Goal: Task Accomplishment & Management: Complete application form

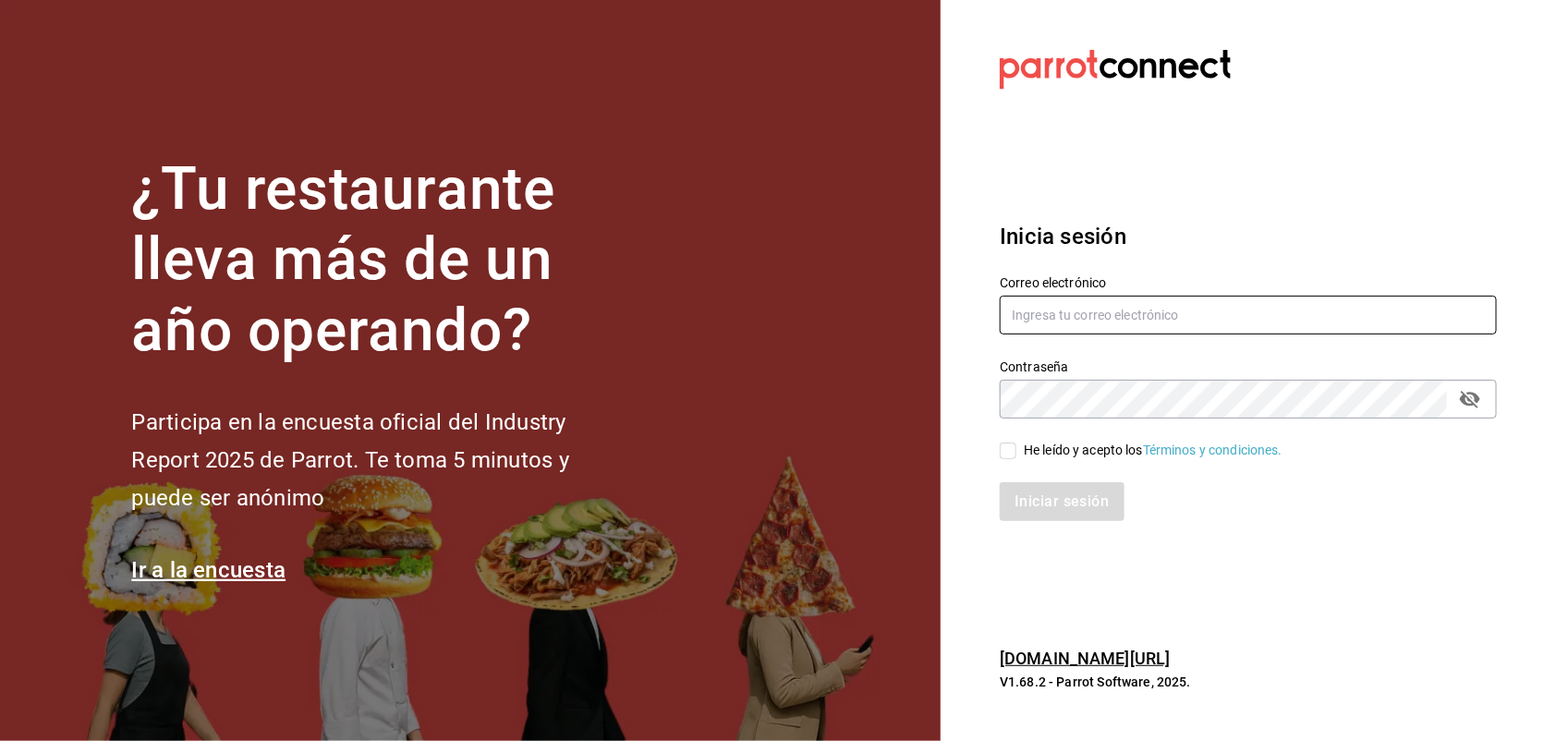
type input "[EMAIL_ADDRESS][DOMAIN_NAME]"
click at [1010, 449] on input "He leído y acepto los Términos y condiciones." at bounding box center [1008, 451] width 17 height 17
checkbox input "true"
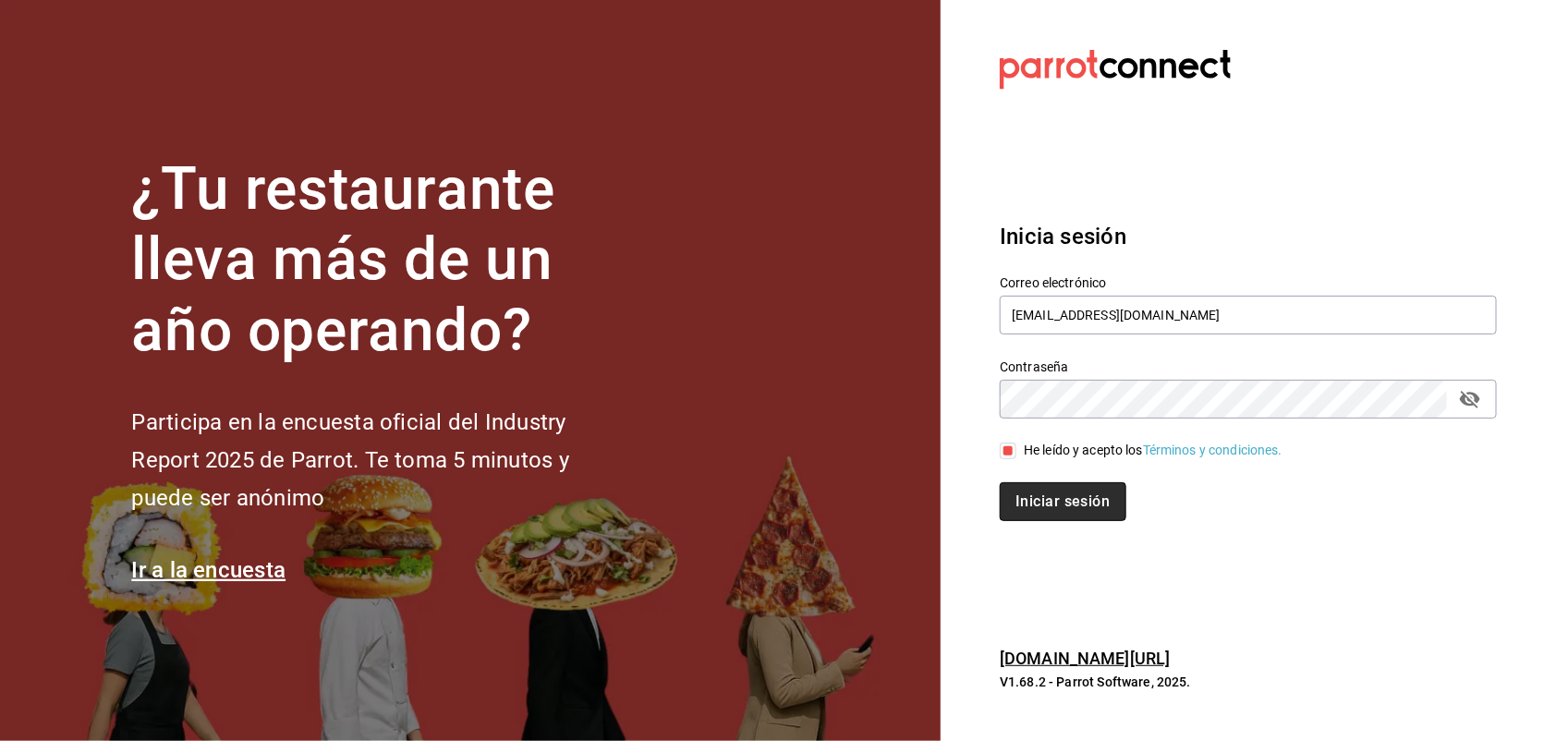
click at [1033, 511] on button "Iniciar sesión" at bounding box center [1063, 502] width 126 height 39
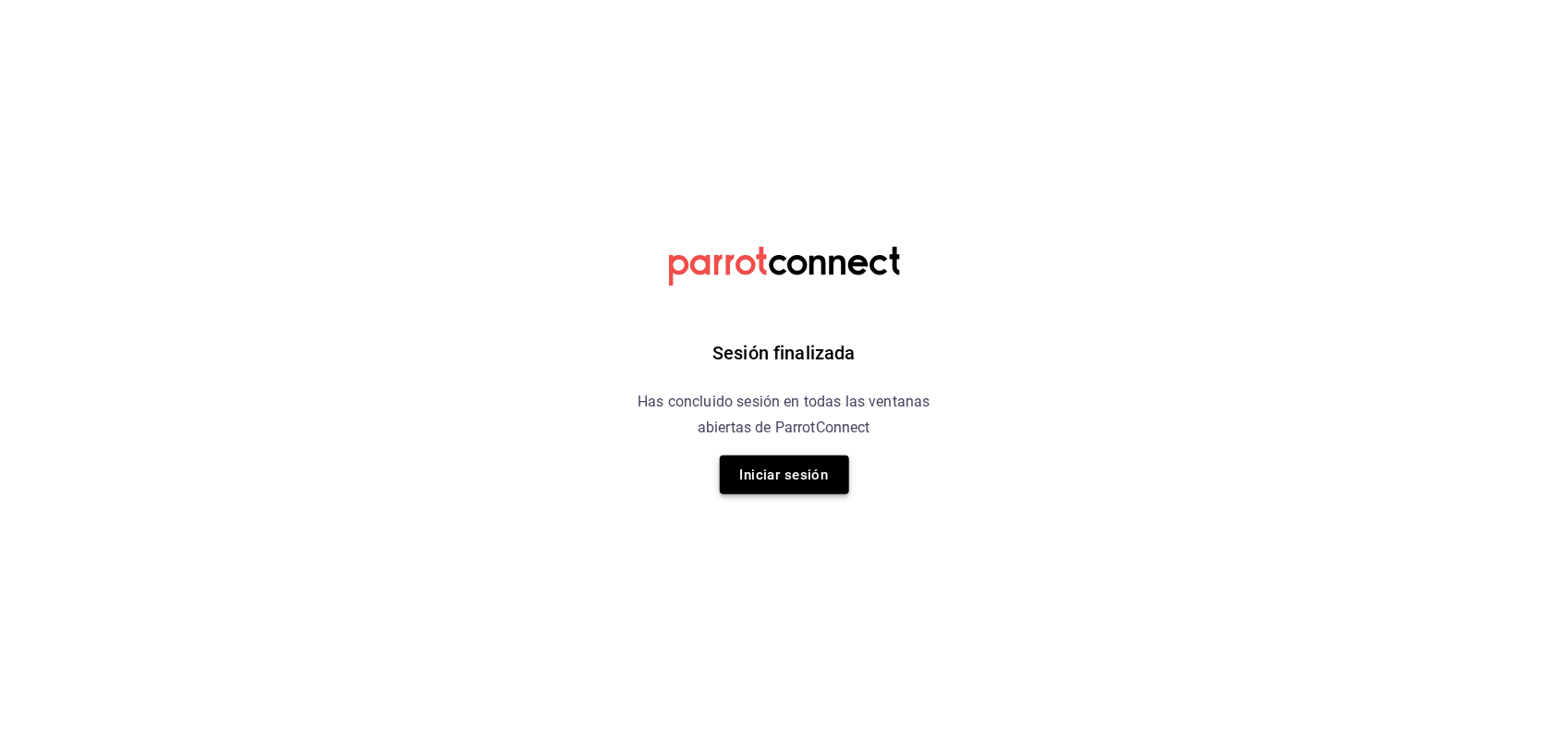
click at [811, 460] on button "Iniciar sesión" at bounding box center [784, 475] width 130 height 39
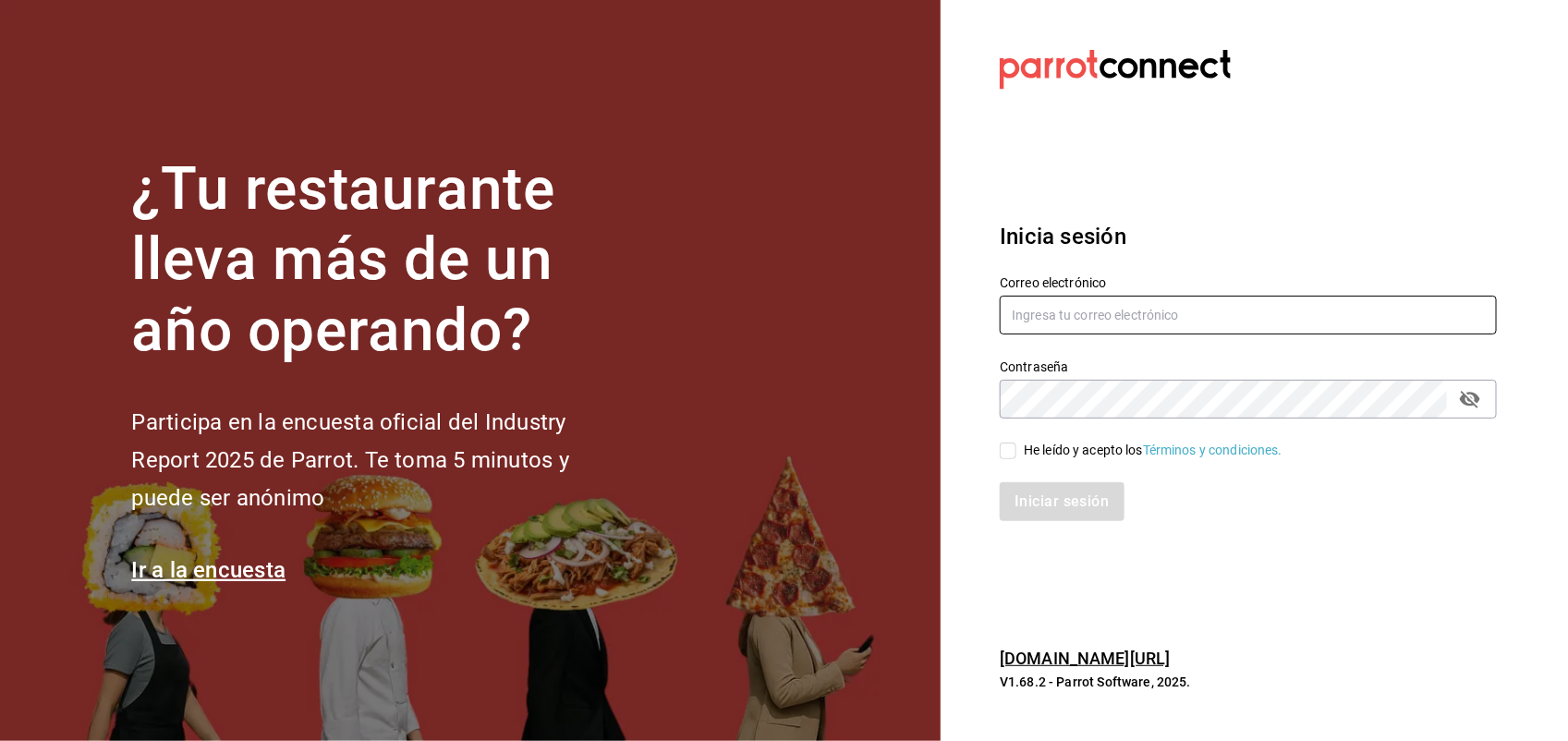
type input "miguelrdn@hotmail.com"
click at [1004, 450] on input "He leído y acepto los Términos y condiciones." at bounding box center [1008, 451] width 17 height 17
checkbox input "true"
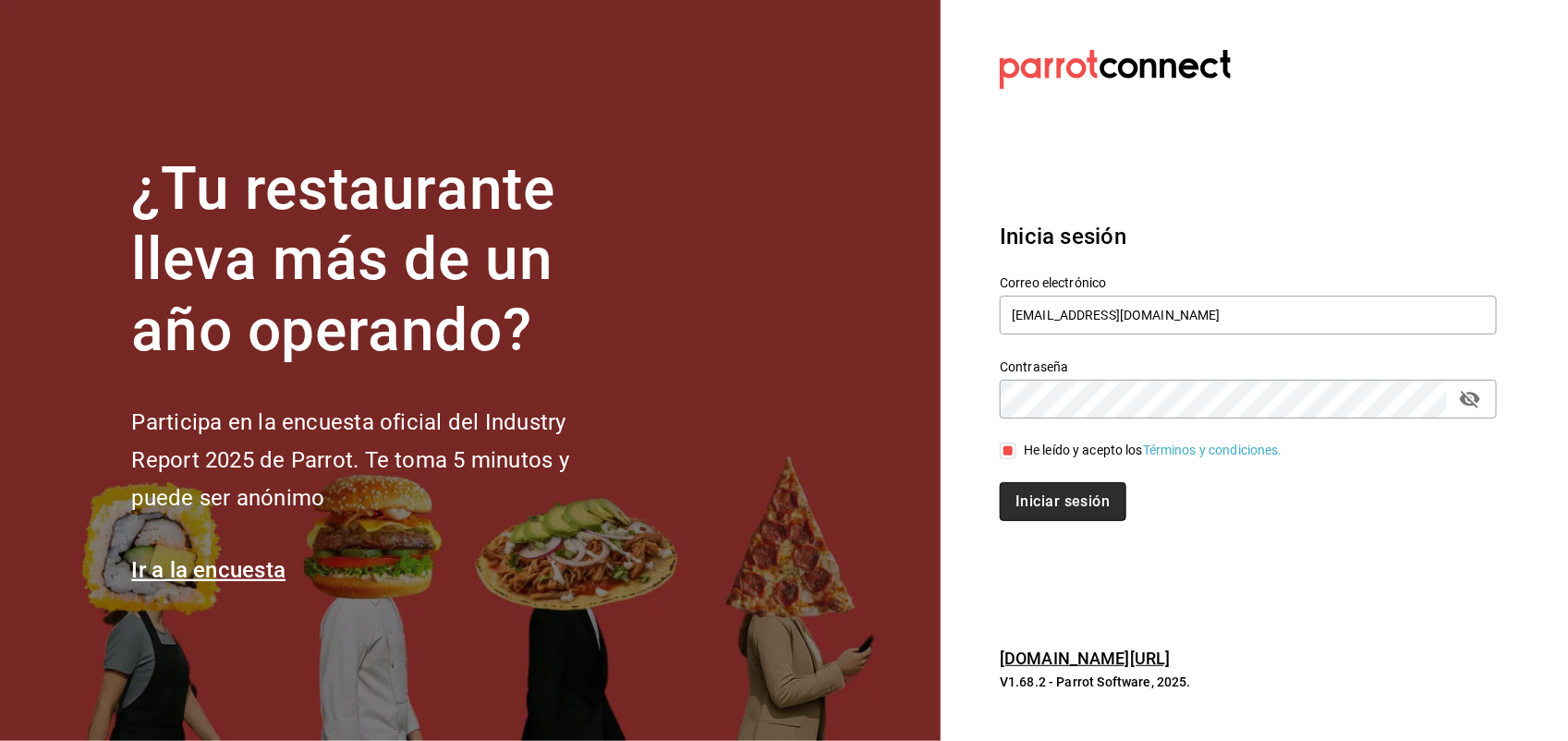
click at [1030, 501] on button "Iniciar sesión" at bounding box center [1063, 502] width 126 height 39
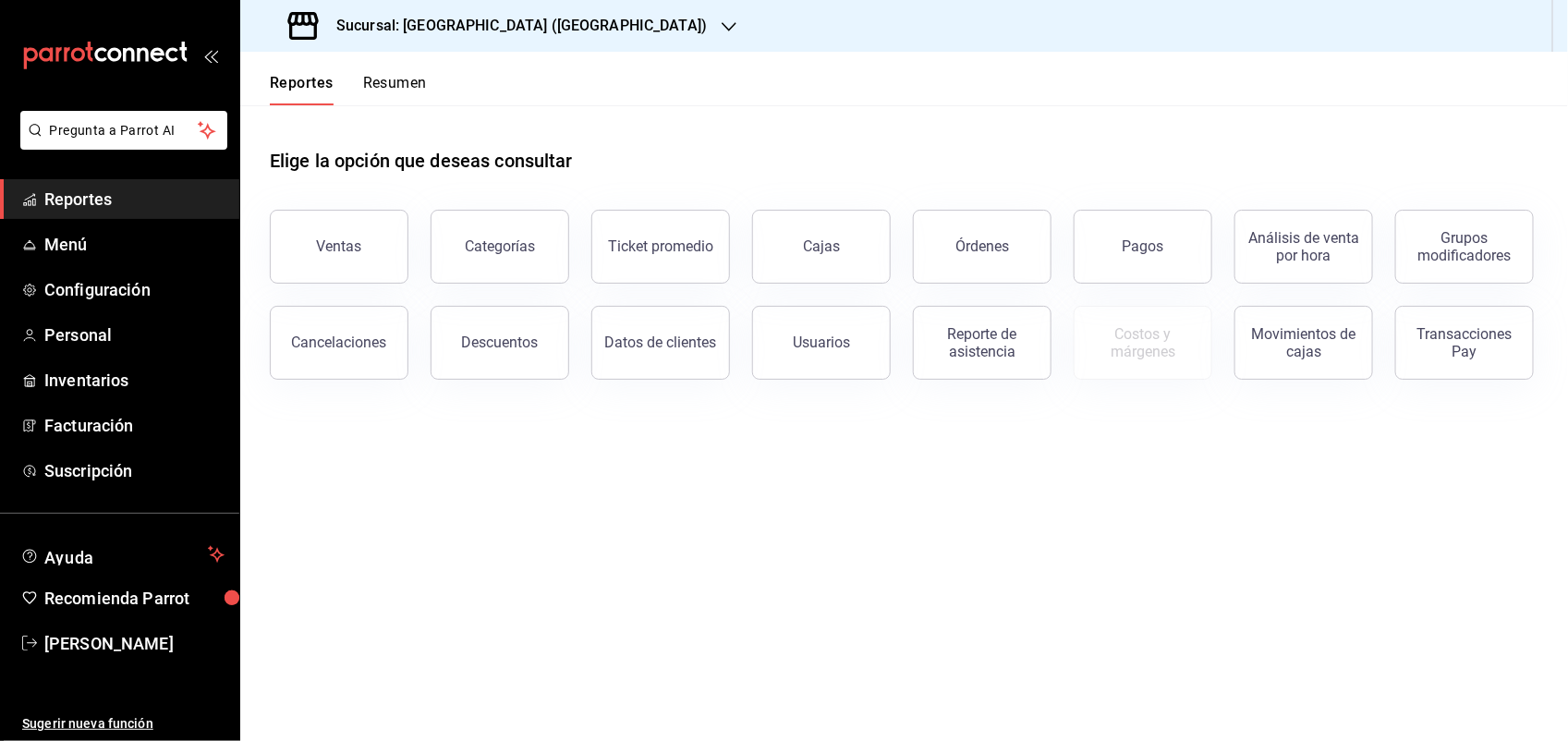
click at [1013, 345] on div "Reporte de asistencia" at bounding box center [982, 343] width 114 height 35
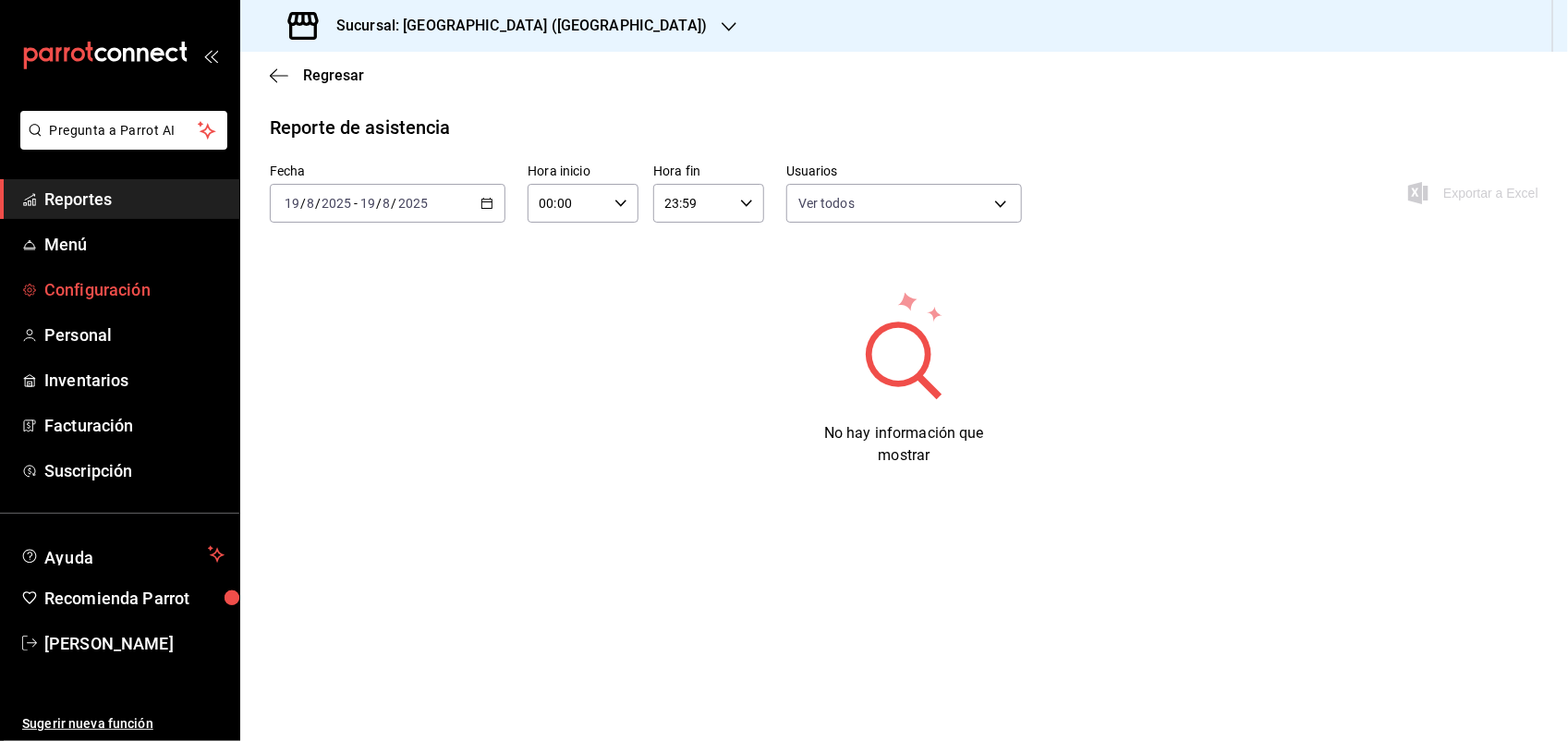
click at [112, 297] on span "Configuración" at bounding box center [134, 290] width 181 height 25
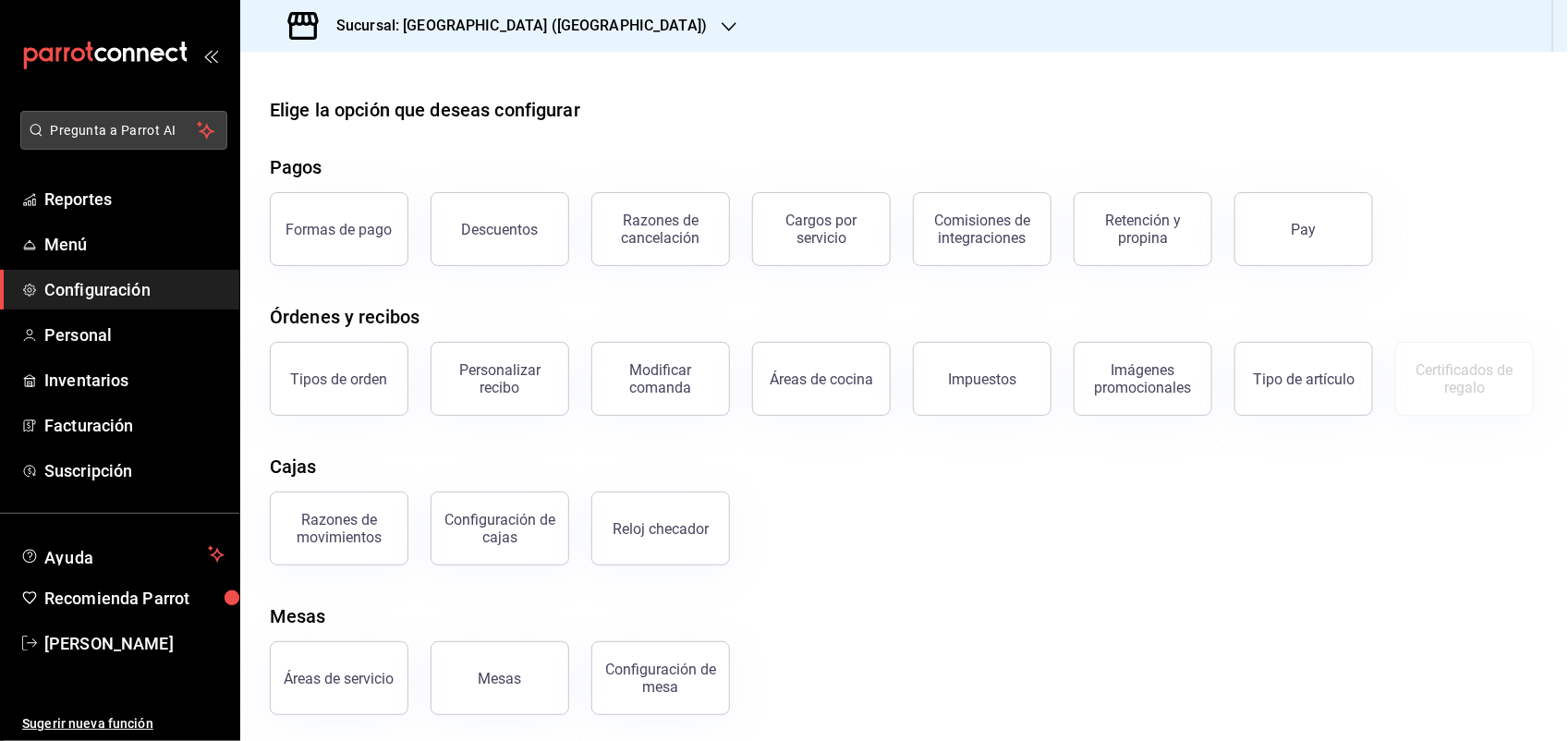
click at [140, 125] on span "Pregunta a Parrot AI" at bounding box center [124, 131] width 147 height 20
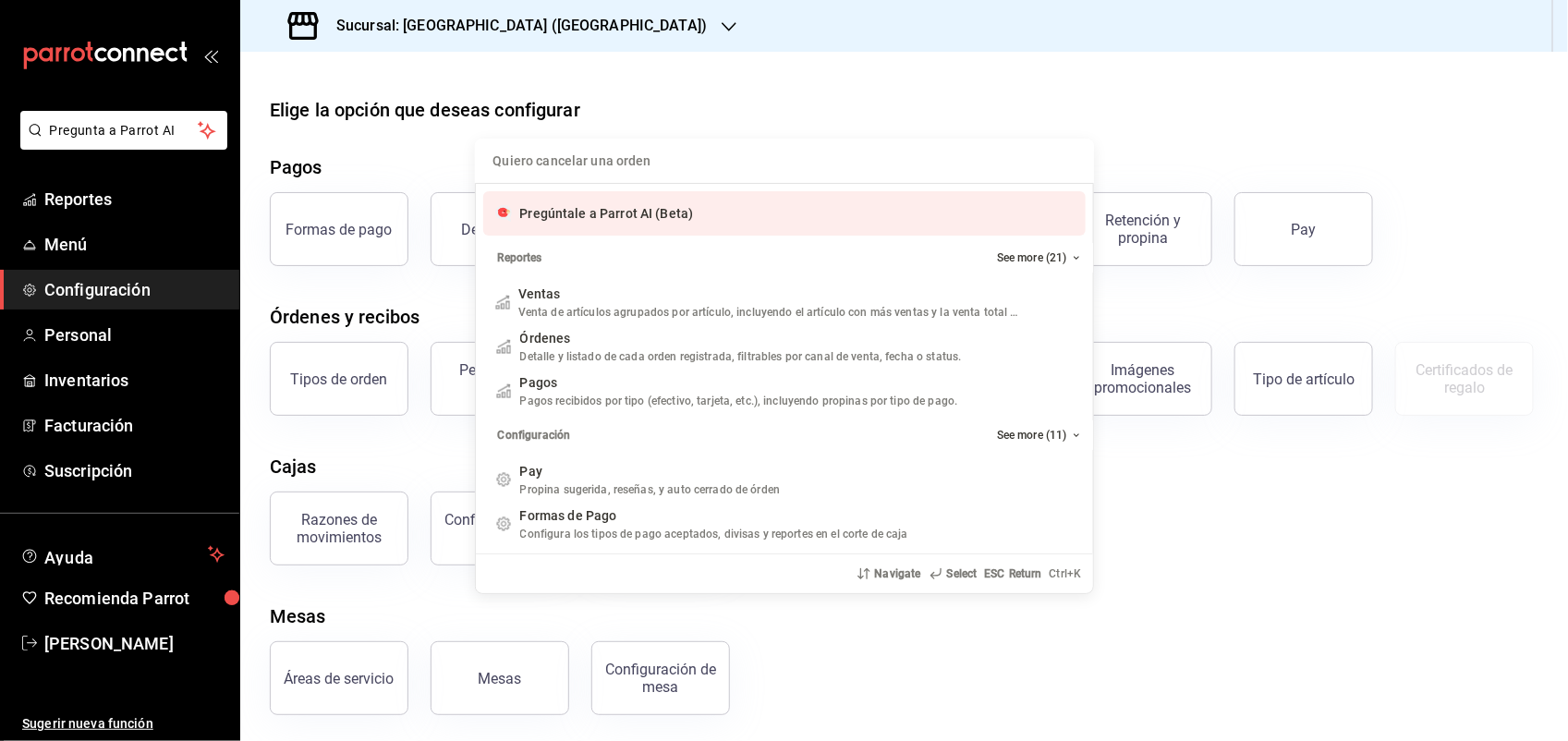
click at [662, 158] on input "Quiero cancelar una orden" at bounding box center [784, 160] width 597 height 44
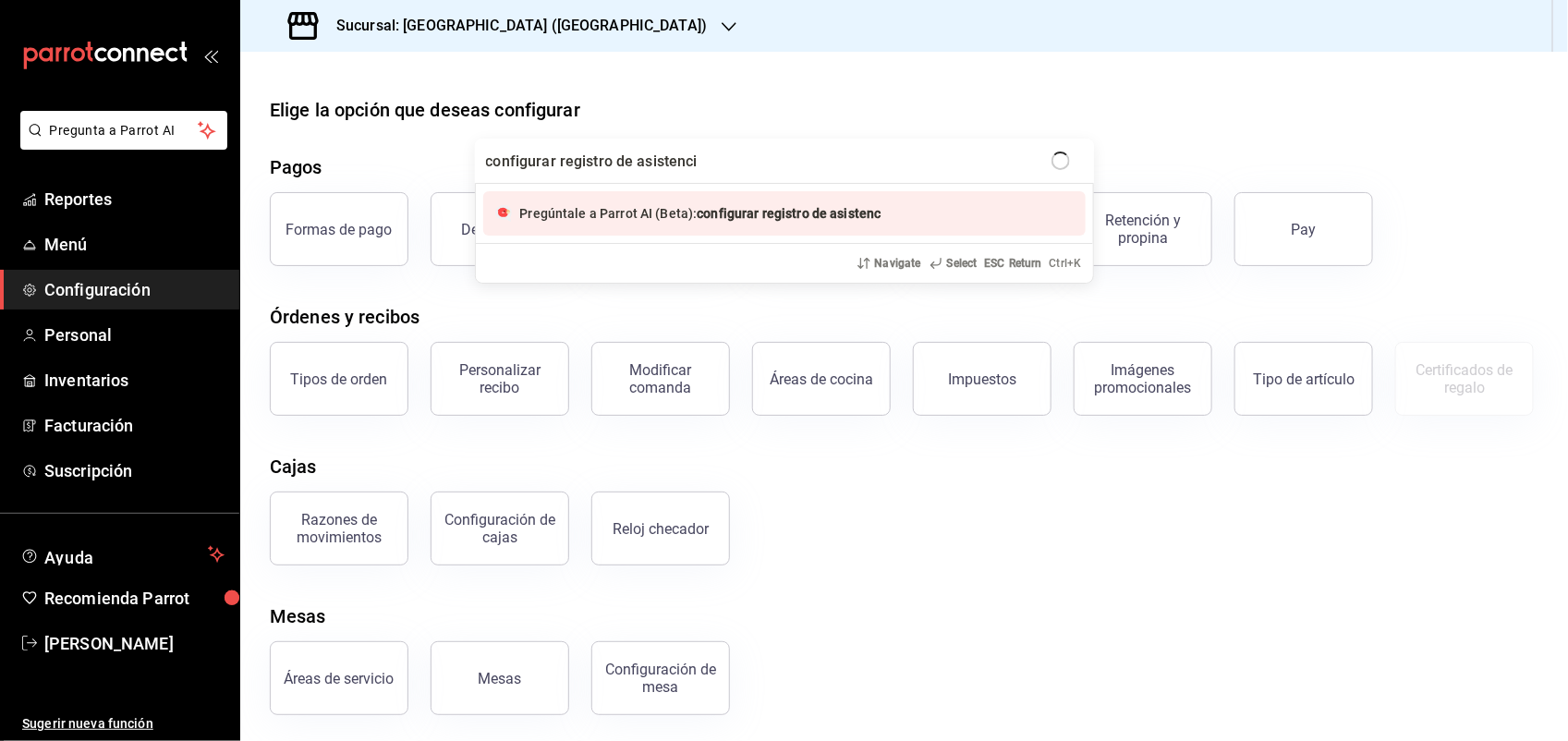
type input "configurar registro de asistencia"
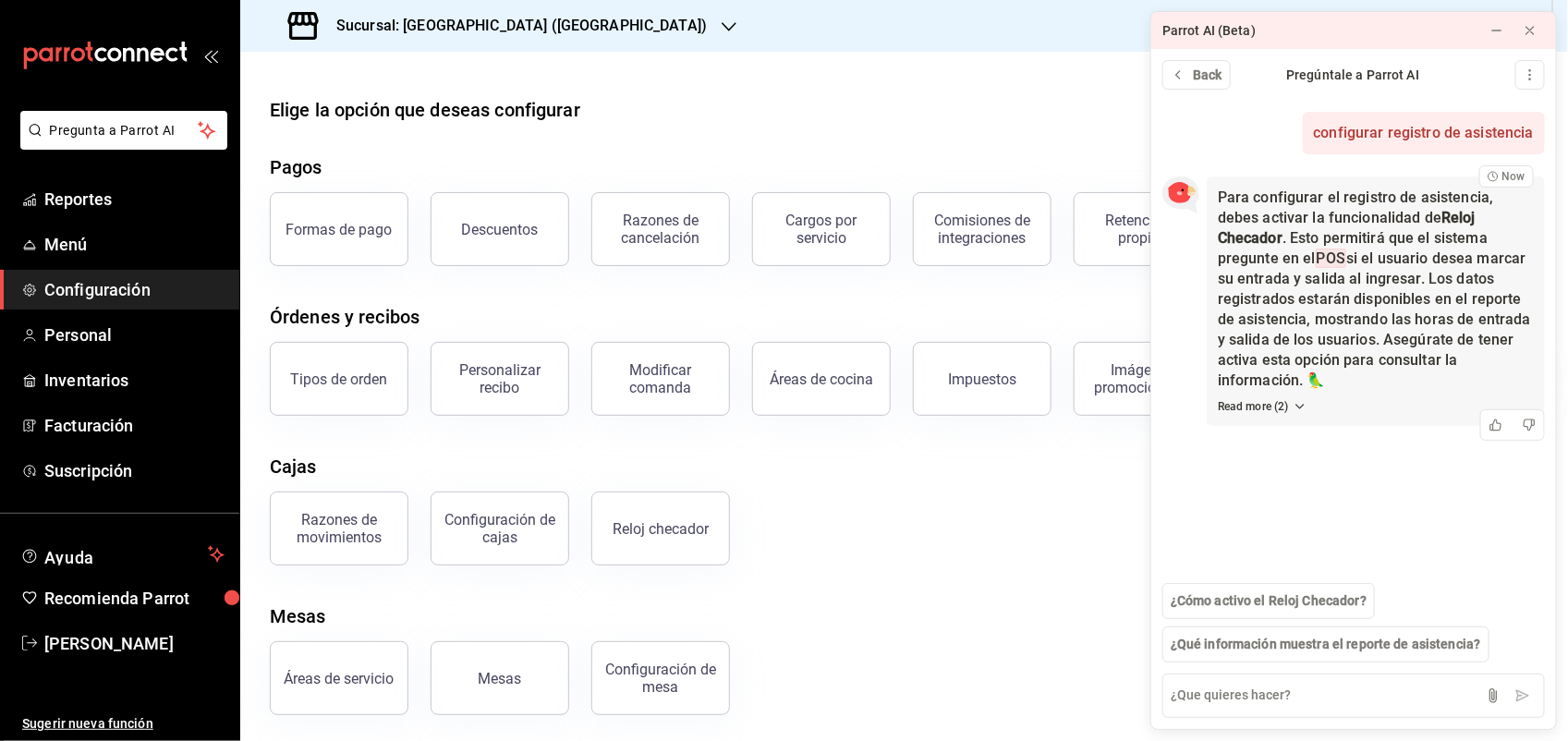
click at [1469, 218] on strong "Reloj Checador" at bounding box center [1347, 227] width 258 height 38
click at [1243, 242] on strong "Reloj Checador" at bounding box center [1347, 227] width 258 height 38
click at [1267, 599] on span "¿Cómo activo el Reloj Checador?" at bounding box center [1268, 601] width 196 height 20
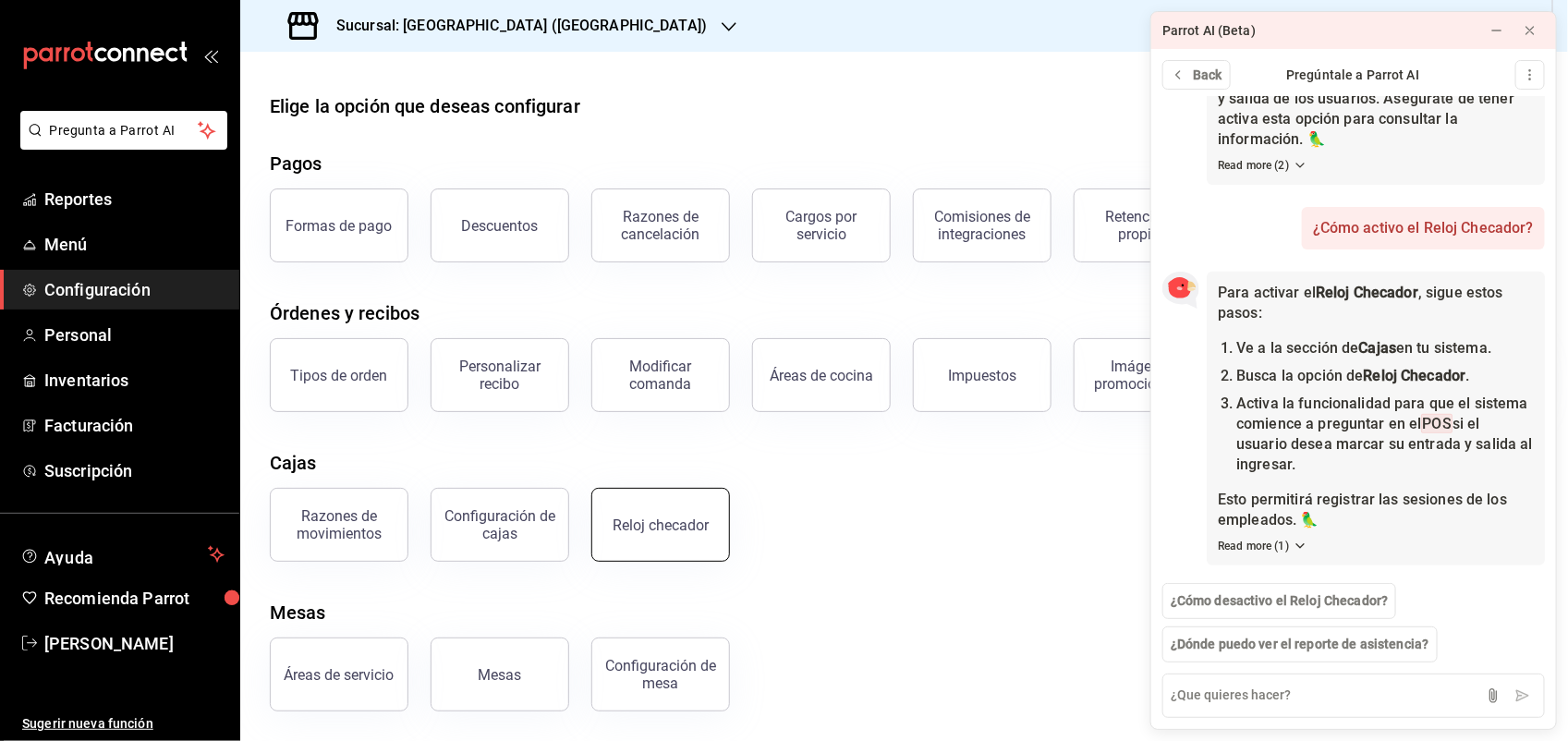
scroll to position [77, 0]
click at [686, 537] on button "Reloj checador" at bounding box center [661, 525] width 139 height 74
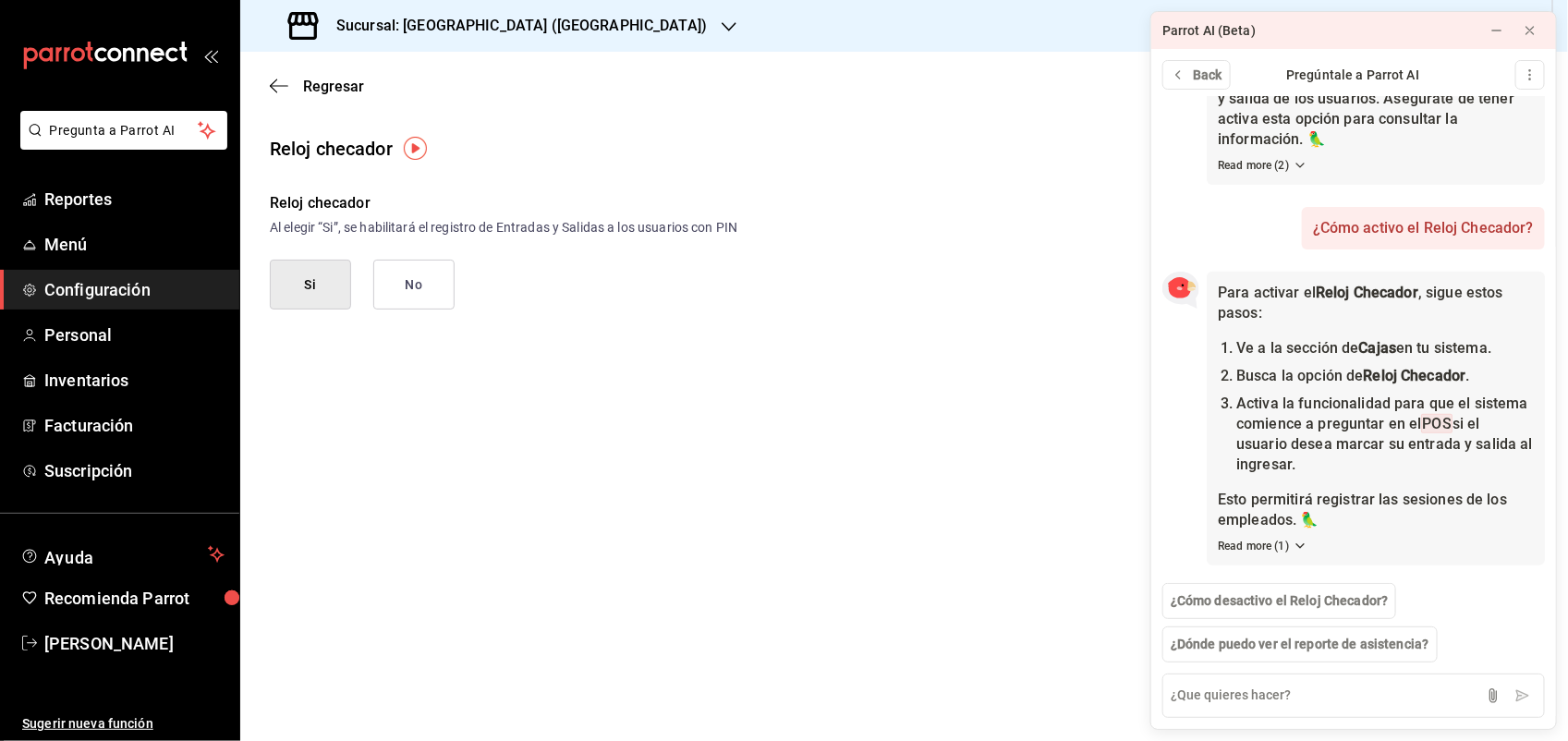
click at [312, 289] on button "Si" at bounding box center [310, 284] width 81 height 50
click at [329, 265] on button "Si" at bounding box center [310, 284] width 81 height 50
click at [1540, 21] on button at bounding box center [1530, 30] width 29 height 29
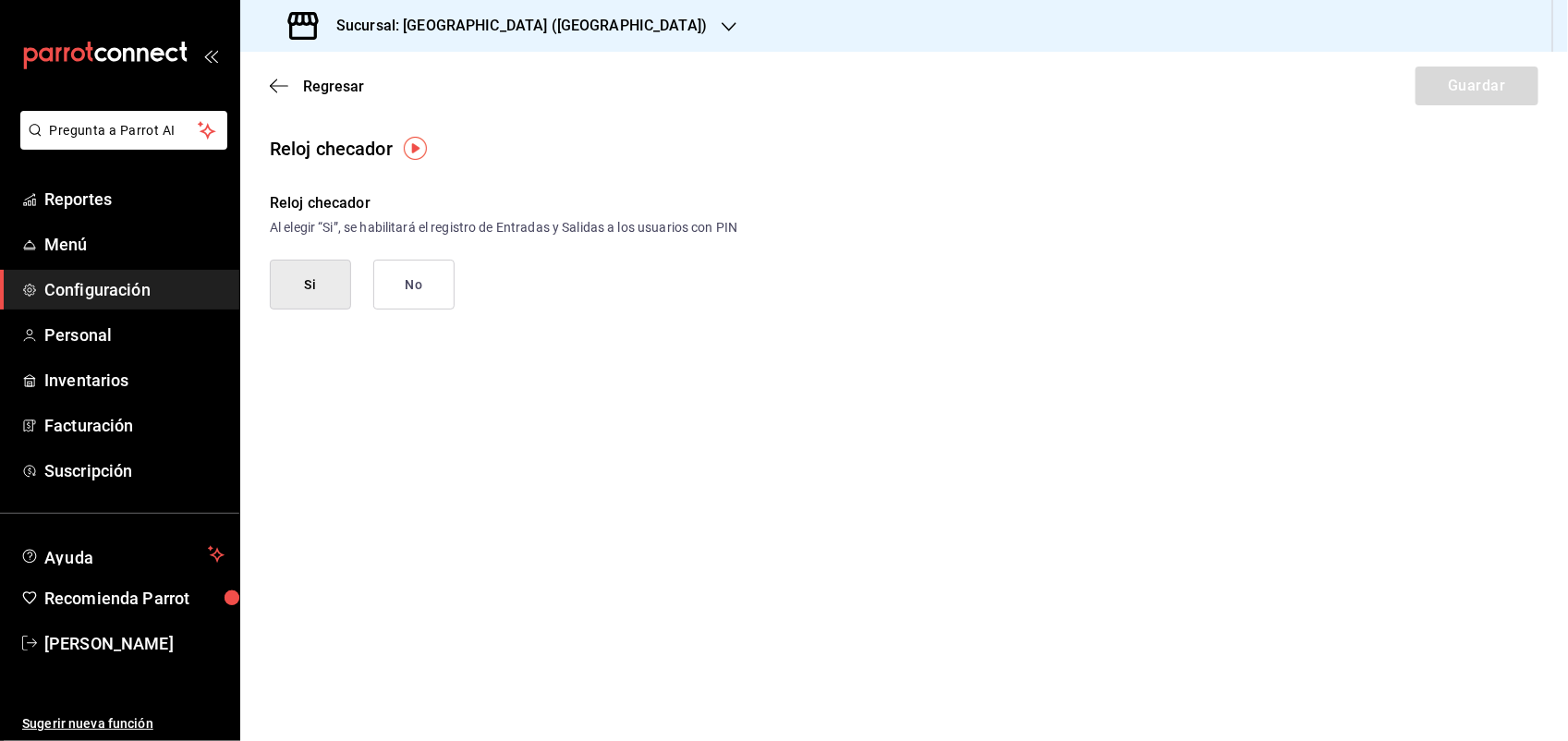
click at [684, 160] on div "Reloj checador" at bounding box center [904, 148] width 1328 height 27
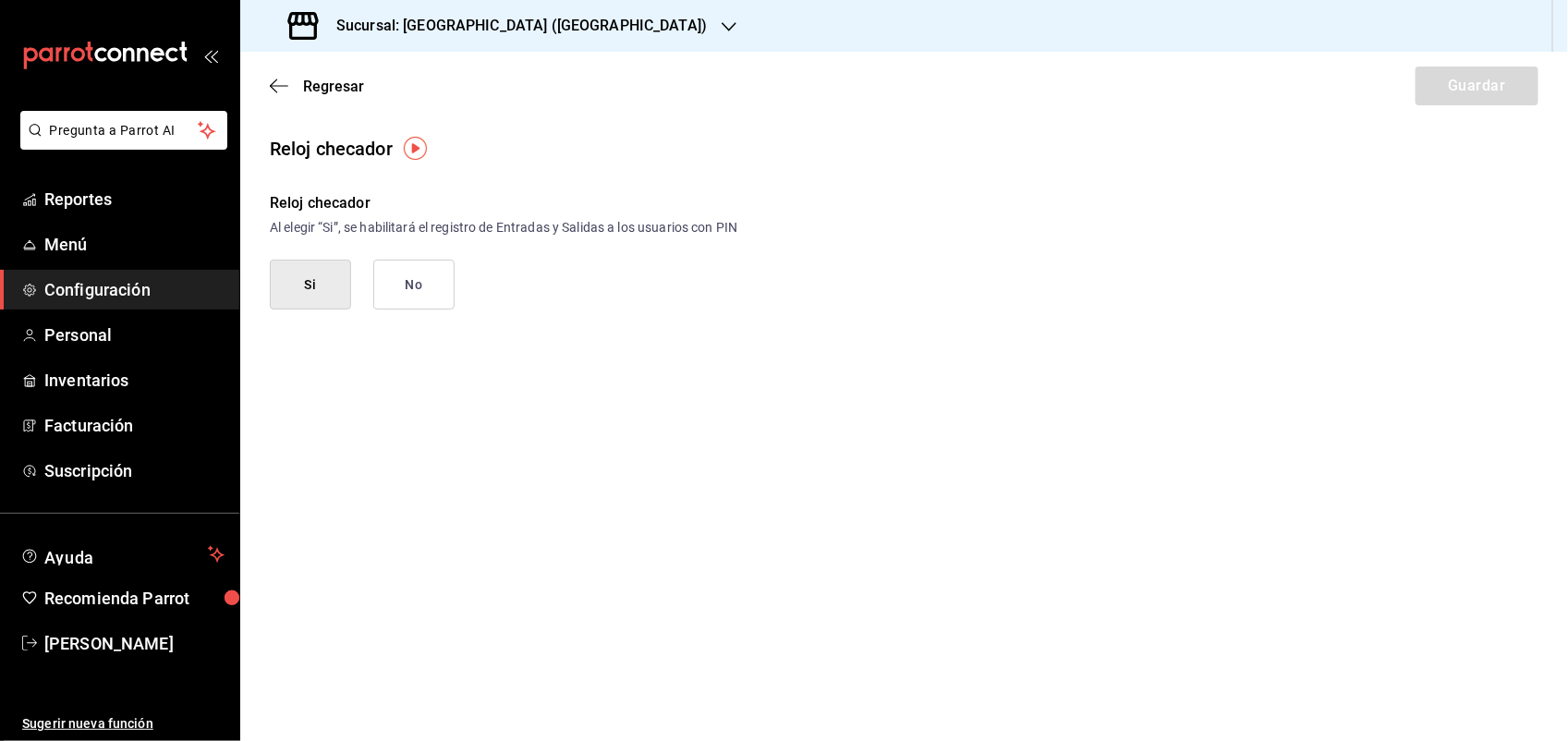
drag, startPoint x: 684, startPoint y: 160, endPoint x: 799, endPoint y: 357, distance: 228.1
click at [799, 357] on main "Regresar Guardar Reloj checador Reloj checador Al elegir “Si”, se habilitará el…" at bounding box center [904, 396] width 1328 height 689
click at [292, 285] on button "Si" at bounding box center [310, 284] width 81 height 50
click at [293, 288] on button "Si" at bounding box center [310, 284] width 81 height 50
click at [1461, 100] on div "Regresar Guardar" at bounding box center [904, 86] width 1328 height 68
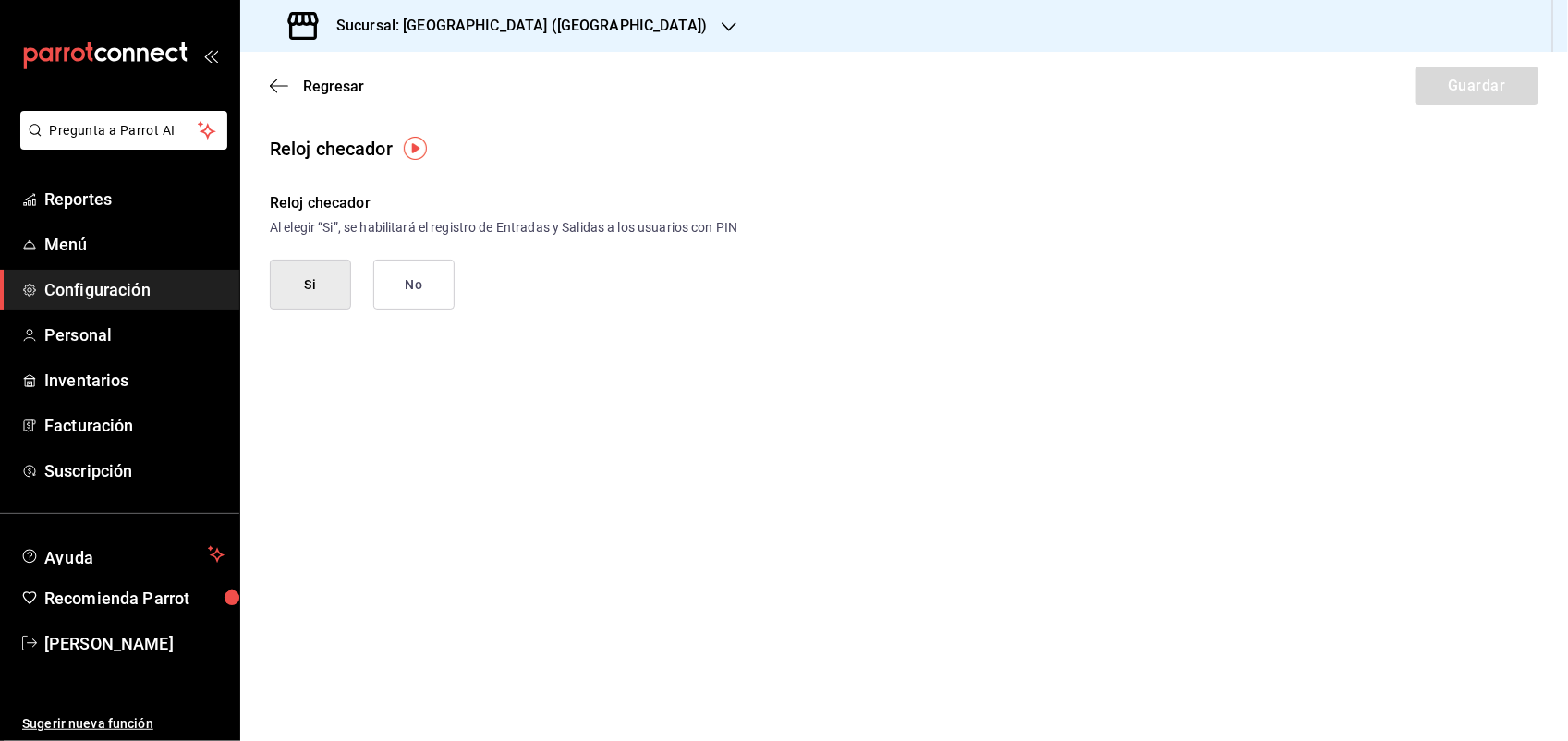
click at [1453, 74] on div "Regresar Guardar" at bounding box center [904, 86] width 1328 height 68
click at [1451, 70] on div "Regresar Guardar" at bounding box center [904, 86] width 1328 height 68
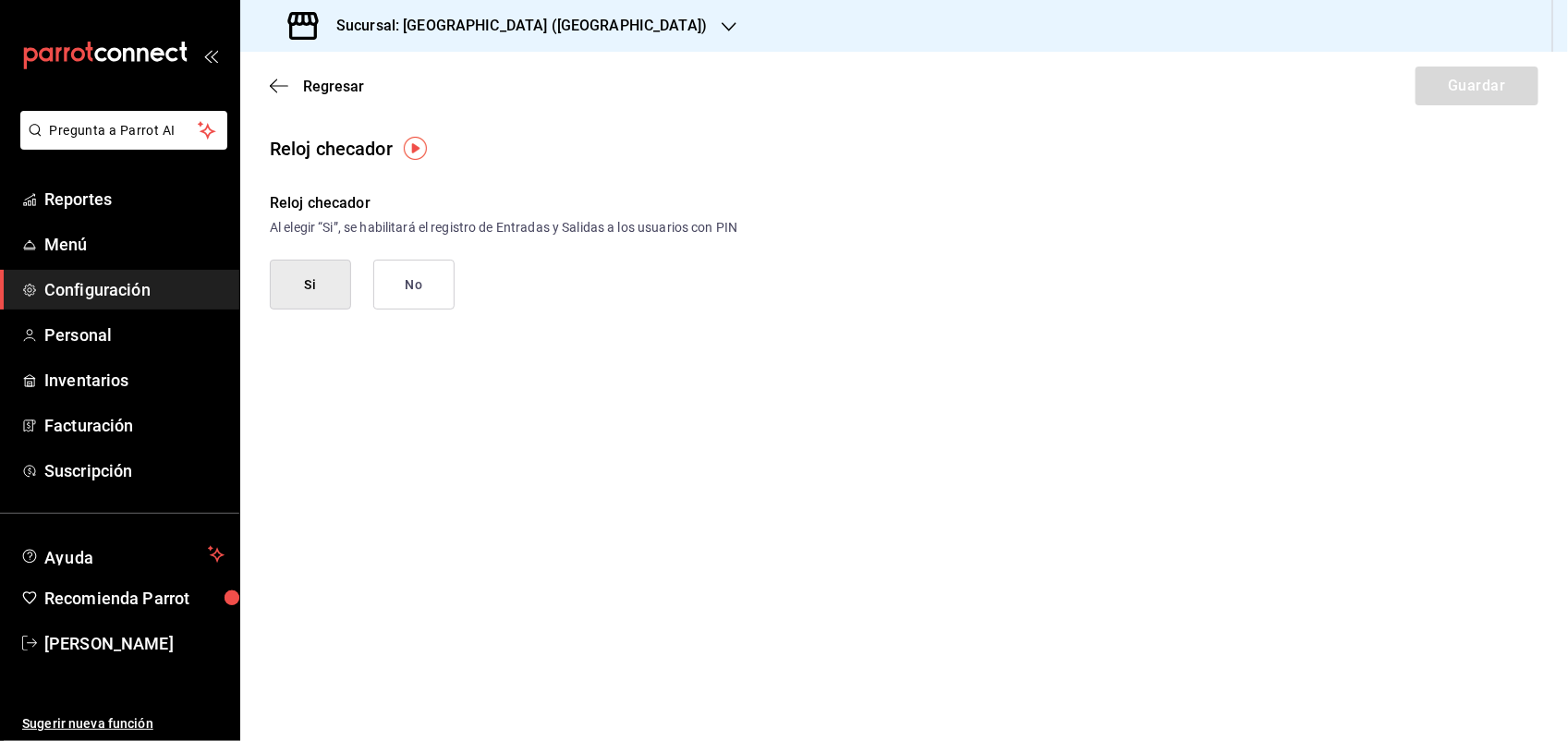
drag, startPoint x: 1451, startPoint y: 70, endPoint x: 1202, endPoint y: 254, distance: 309.6
click at [1202, 254] on div "Reloj checador Al elegir “Si”, se habilitará el registro de Entradas y Salidas …" at bounding box center [905, 251] width 1268 height 117
click at [409, 154] on img "button" at bounding box center [416, 148] width 23 height 23
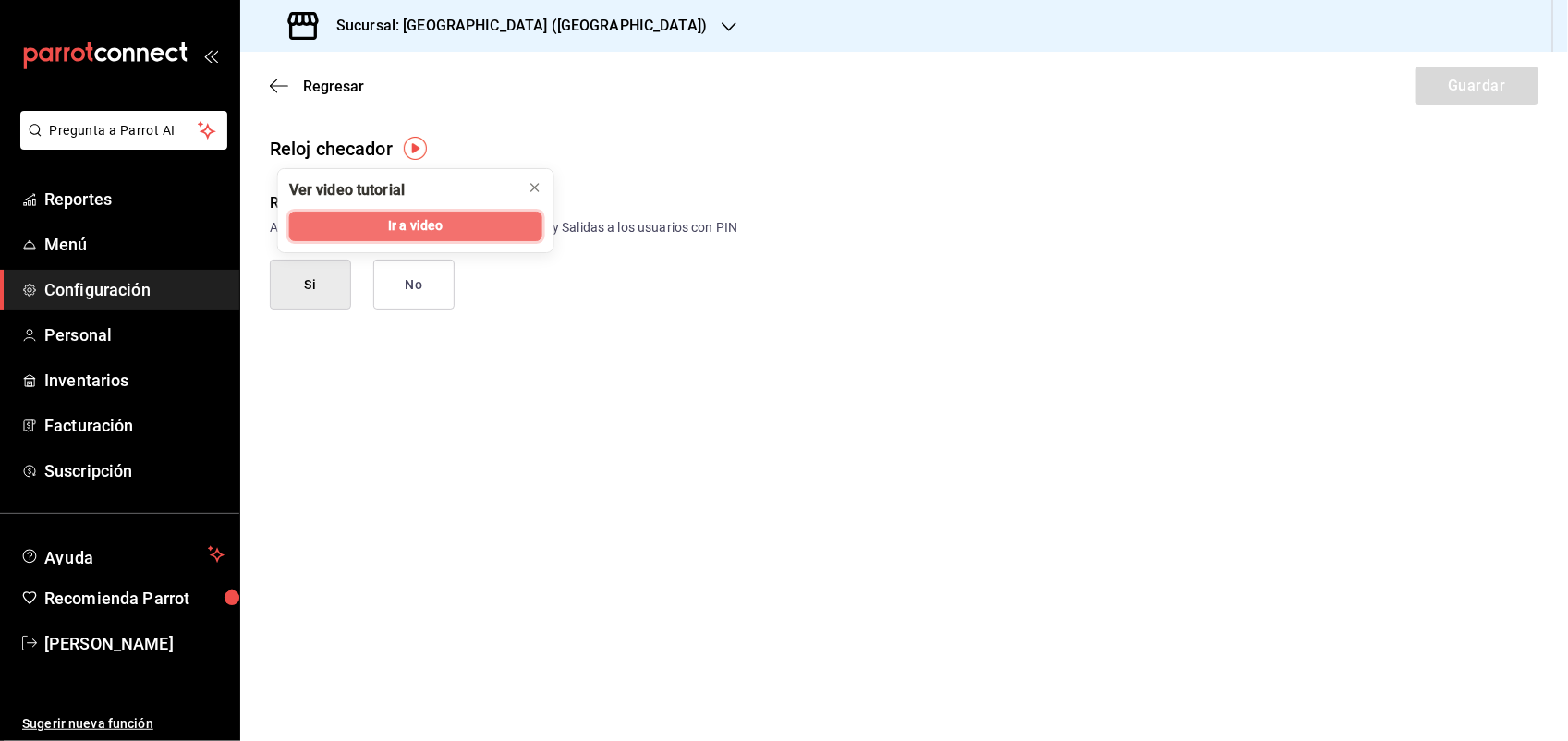
click at [453, 225] on button "Ir a video" at bounding box center [415, 226] width 253 height 29
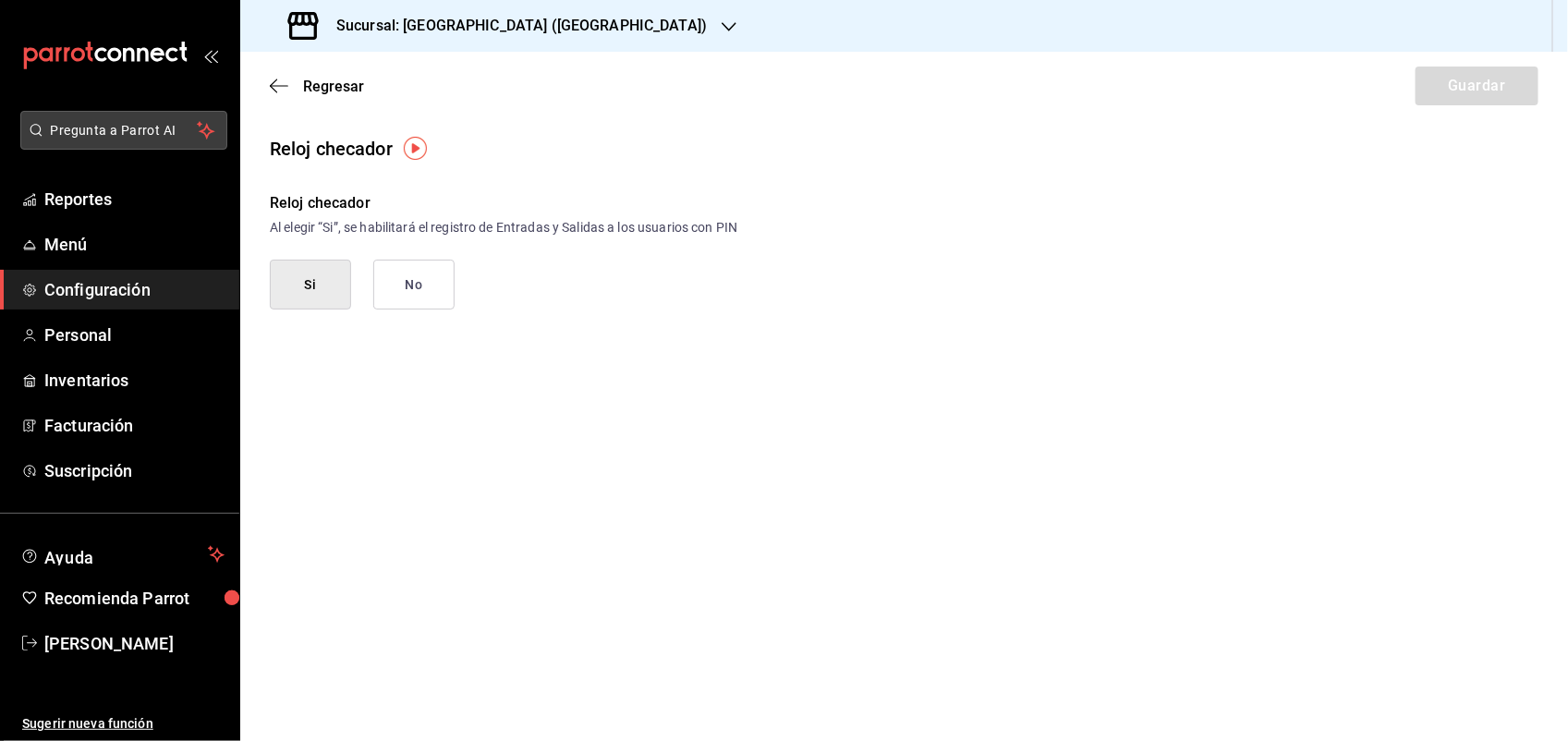
click at [98, 116] on button "Pregunta a Parrot AI" at bounding box center [124, 131] width 207 height 39
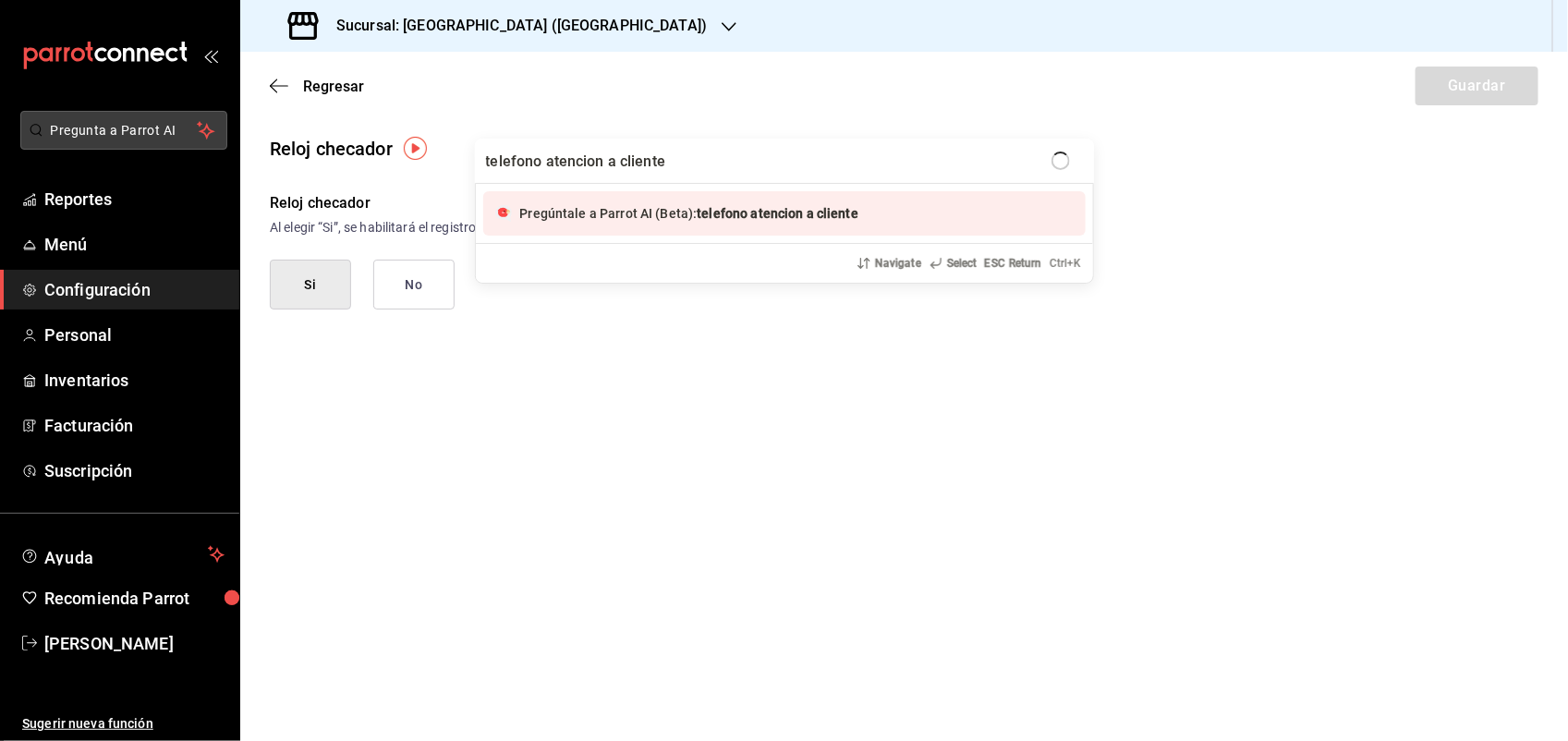
type input "telefono atencion a clientes"
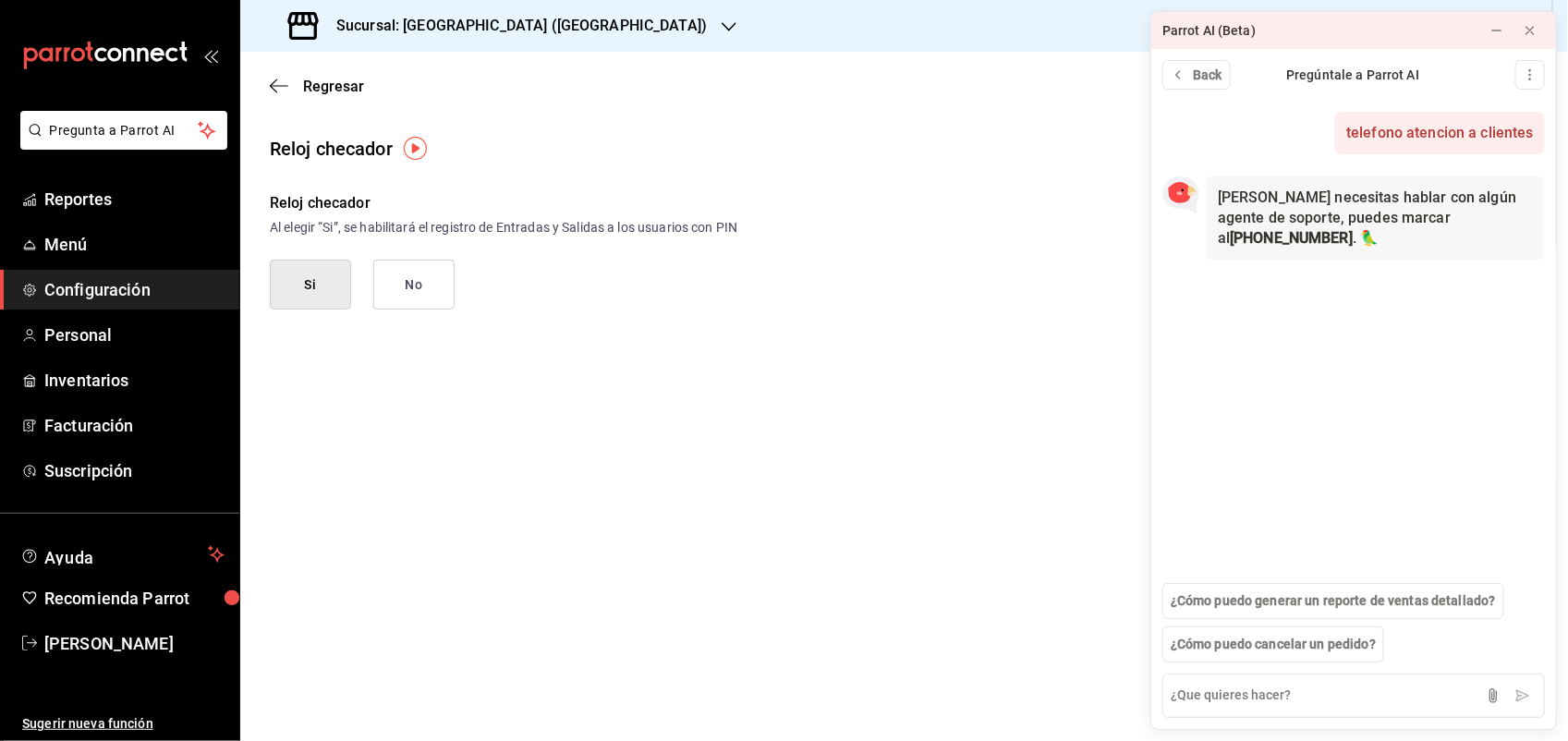
click at [1040, 222] on div "Al elegir “Si”, se habilitará el registro de Entradas y Salidas a los usuarios …" at bounding box center [905, 227] width 1268 height 20
click at [1525, 29] on icon at bounding box center [1530, 30] width 15 height 15
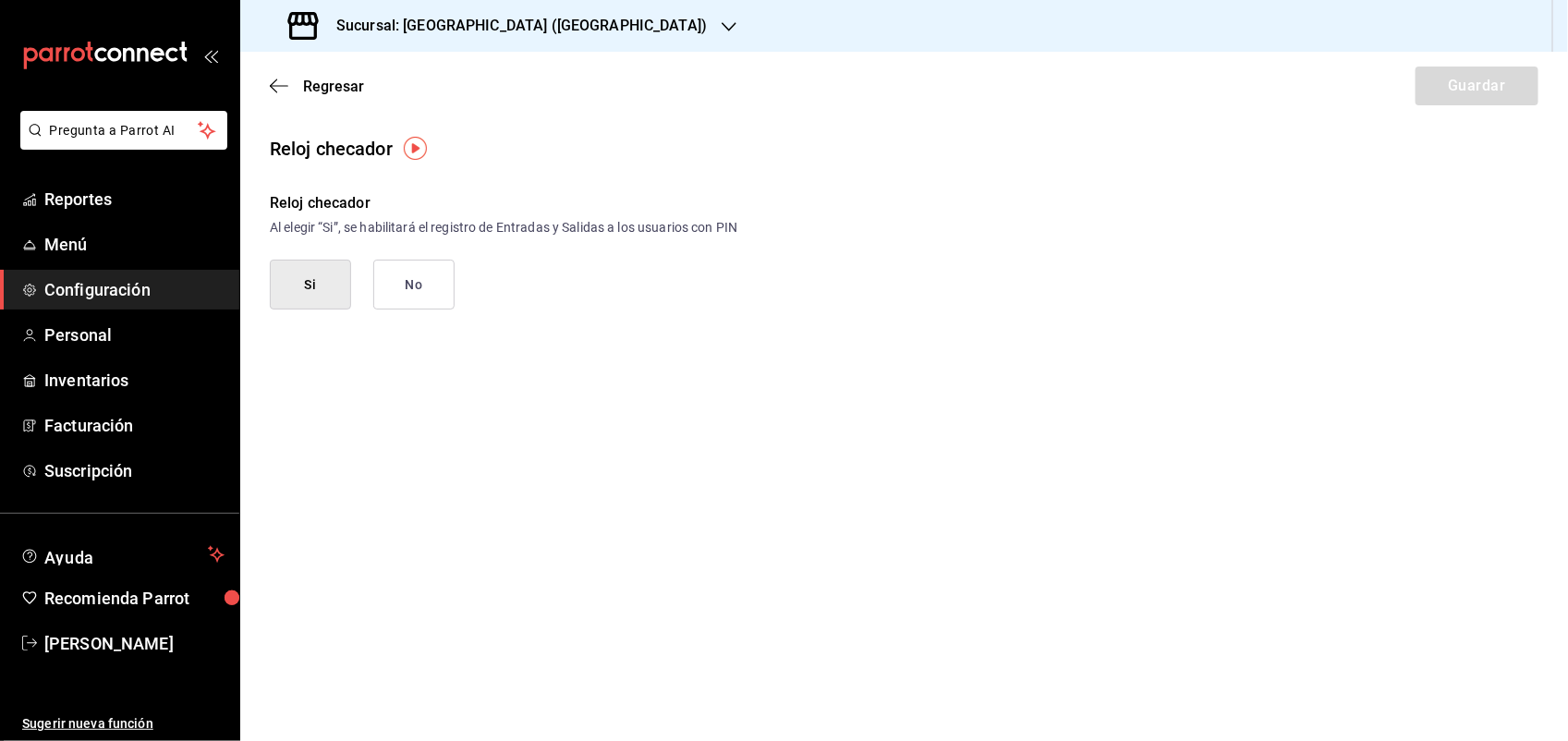
click at [107, 292] on span "Configuración" at bounding box center [134, 290] width 181 height 25
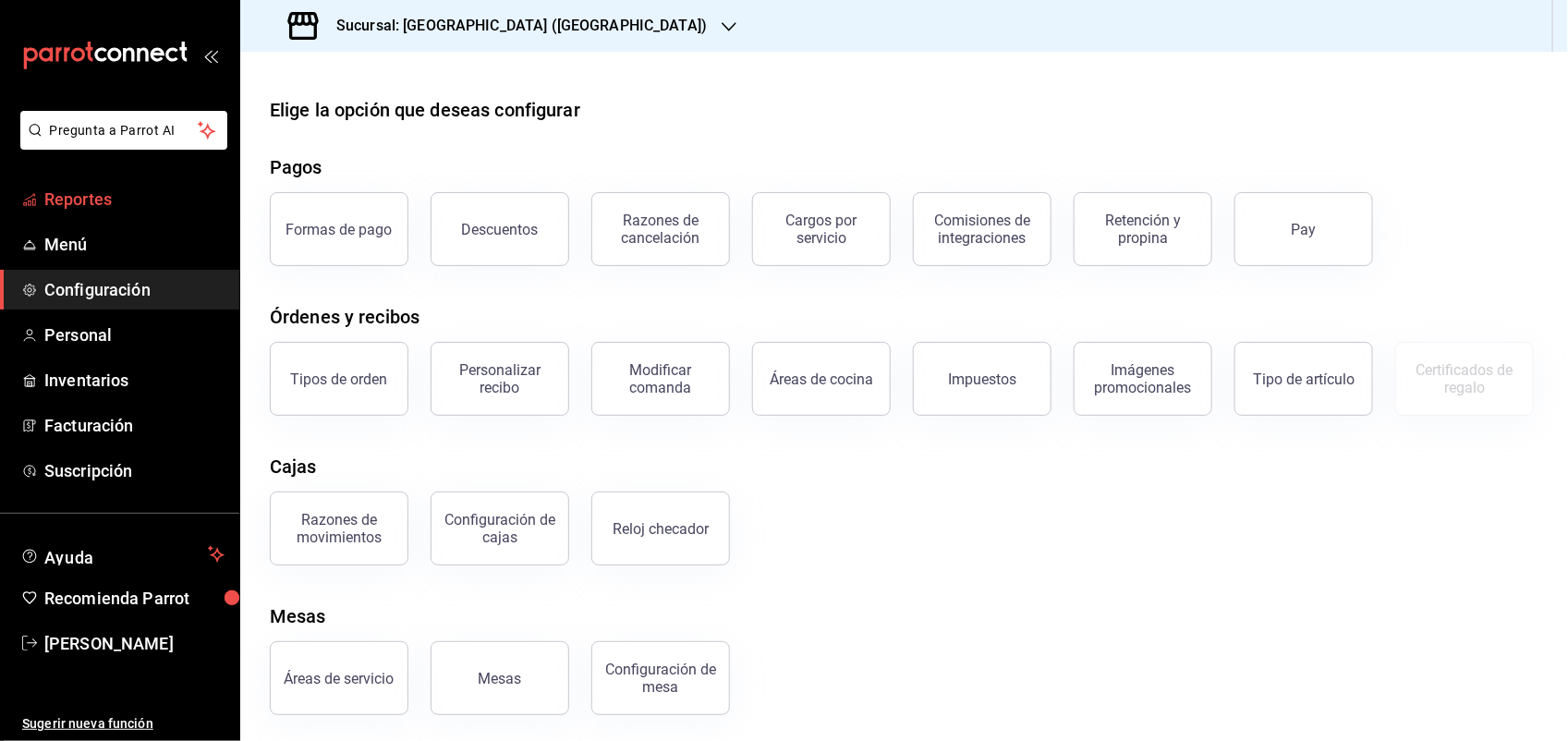
click at [66, 191] on span "Reportes" at bounding box center [134, 199] width 181 height 25
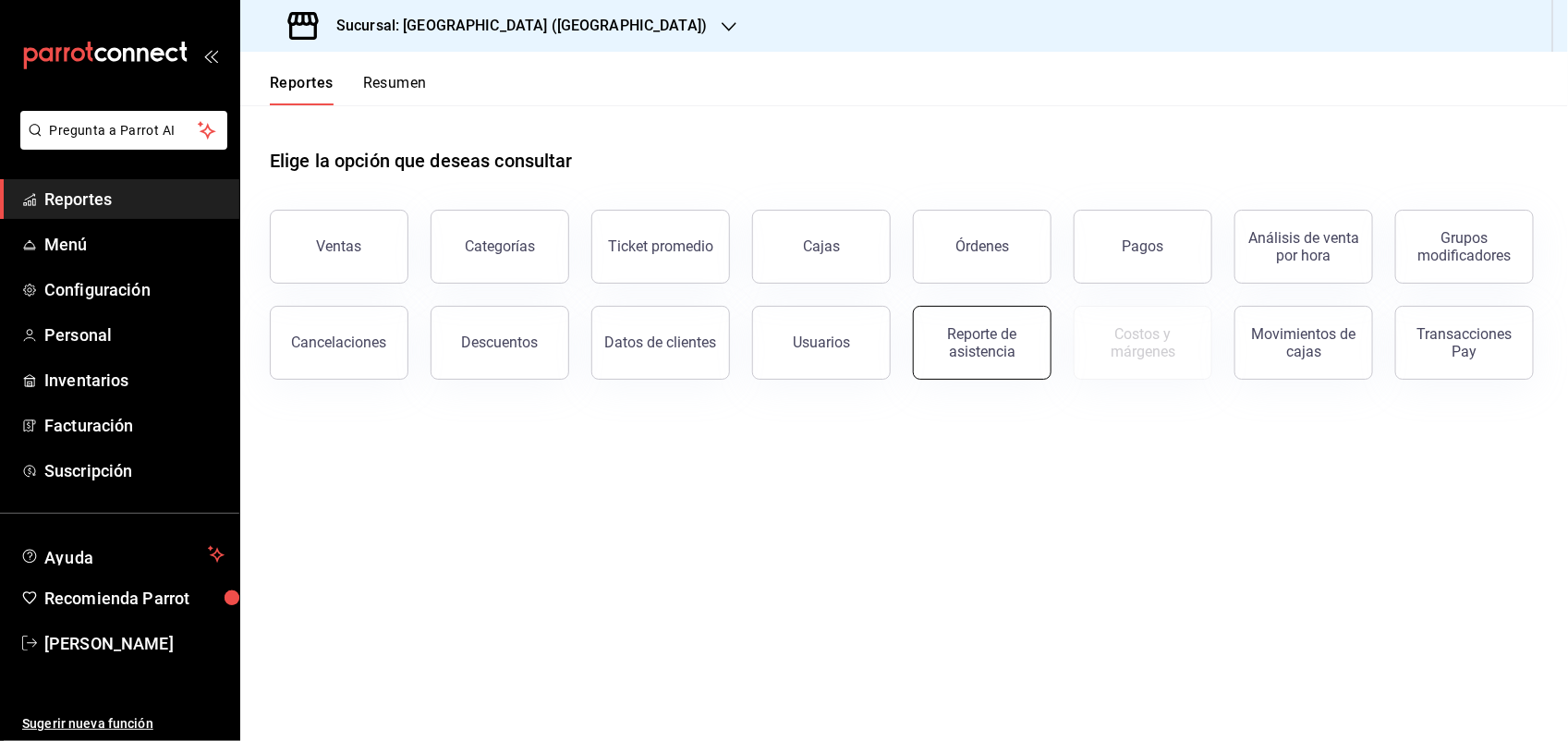
click at [996, 363] on button "Reporte de asistencia" at bounding box center [983, 343] width 139 height 74
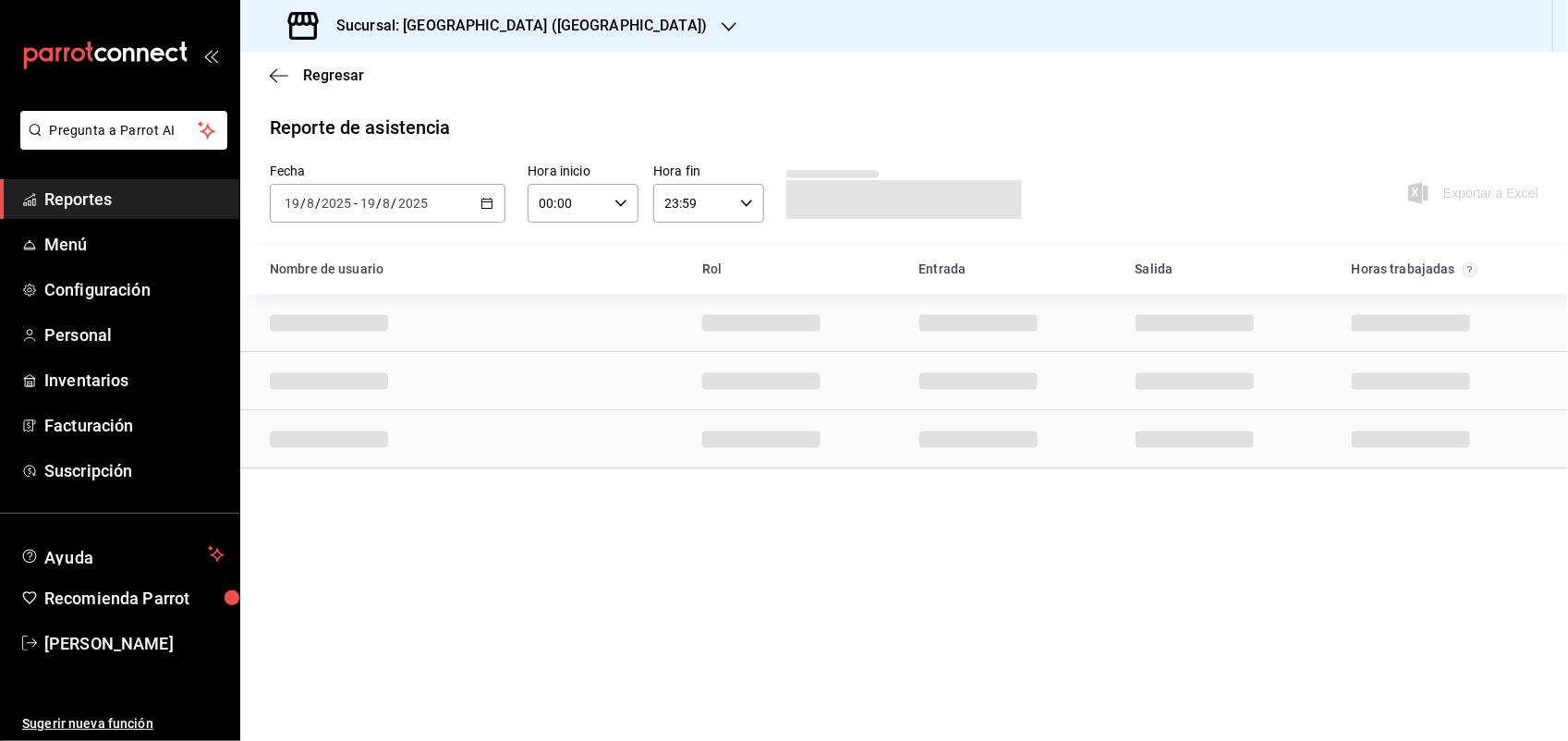
click at [487, 203] on icon "button" at bounding box center [486, 203] width 13 height 13
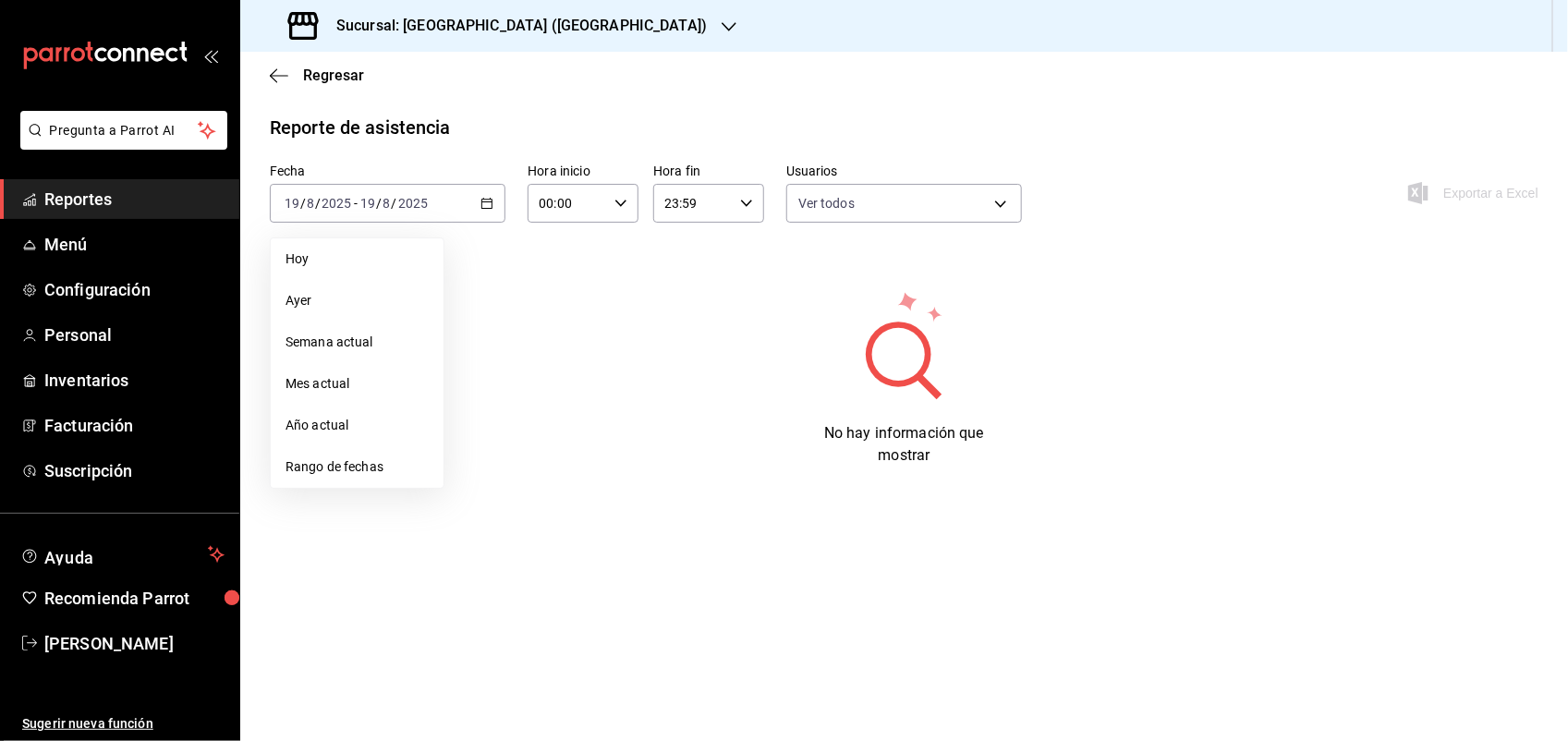
click at [321, 343] on span "Semana actual" at bounding box center [357, 343] width 143 height 20
click at [493, 205] on icon "button" at bounding box center [486, 203] width 13 height 13
click at [335, 430] on span "Año actual" at bounding box center [357, 426] width 143 height 20
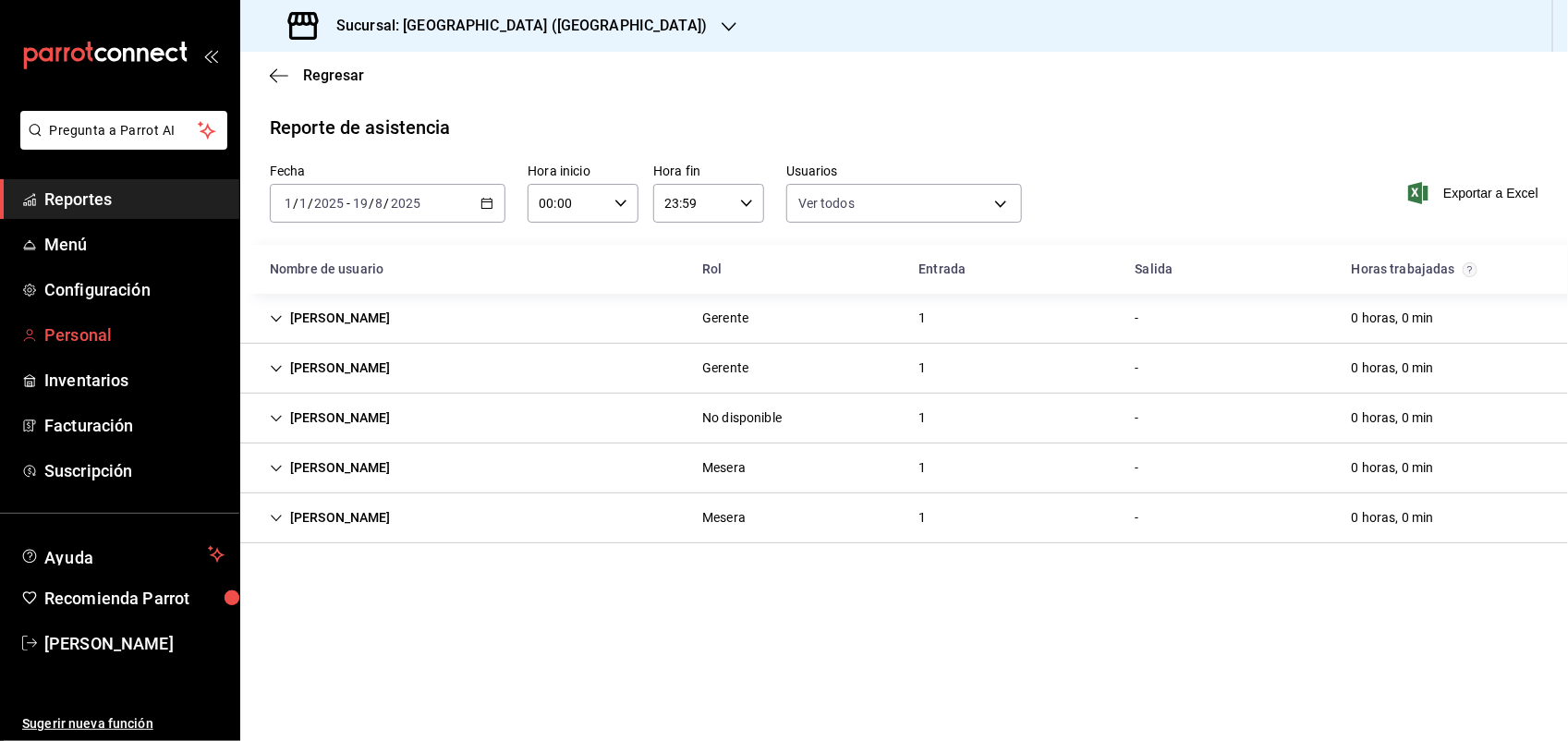
click at [89, 338] on span "Personal" at bounding box center [134, 335] width 181 height 25
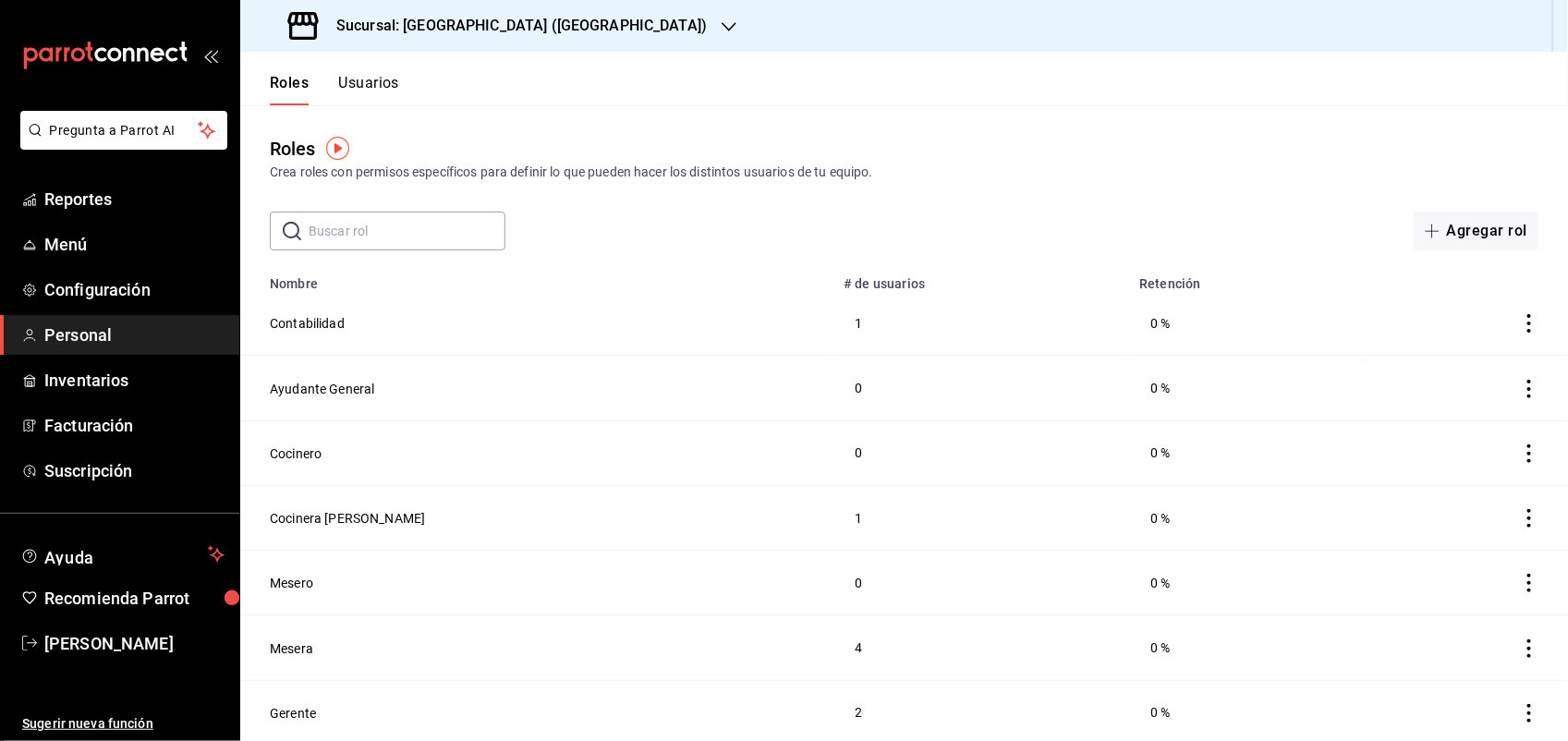
scroll to position [6, 0]
click at [1442, 223] on button "Agregar rol" at bounding box center [1476, 227] width 125 height 39
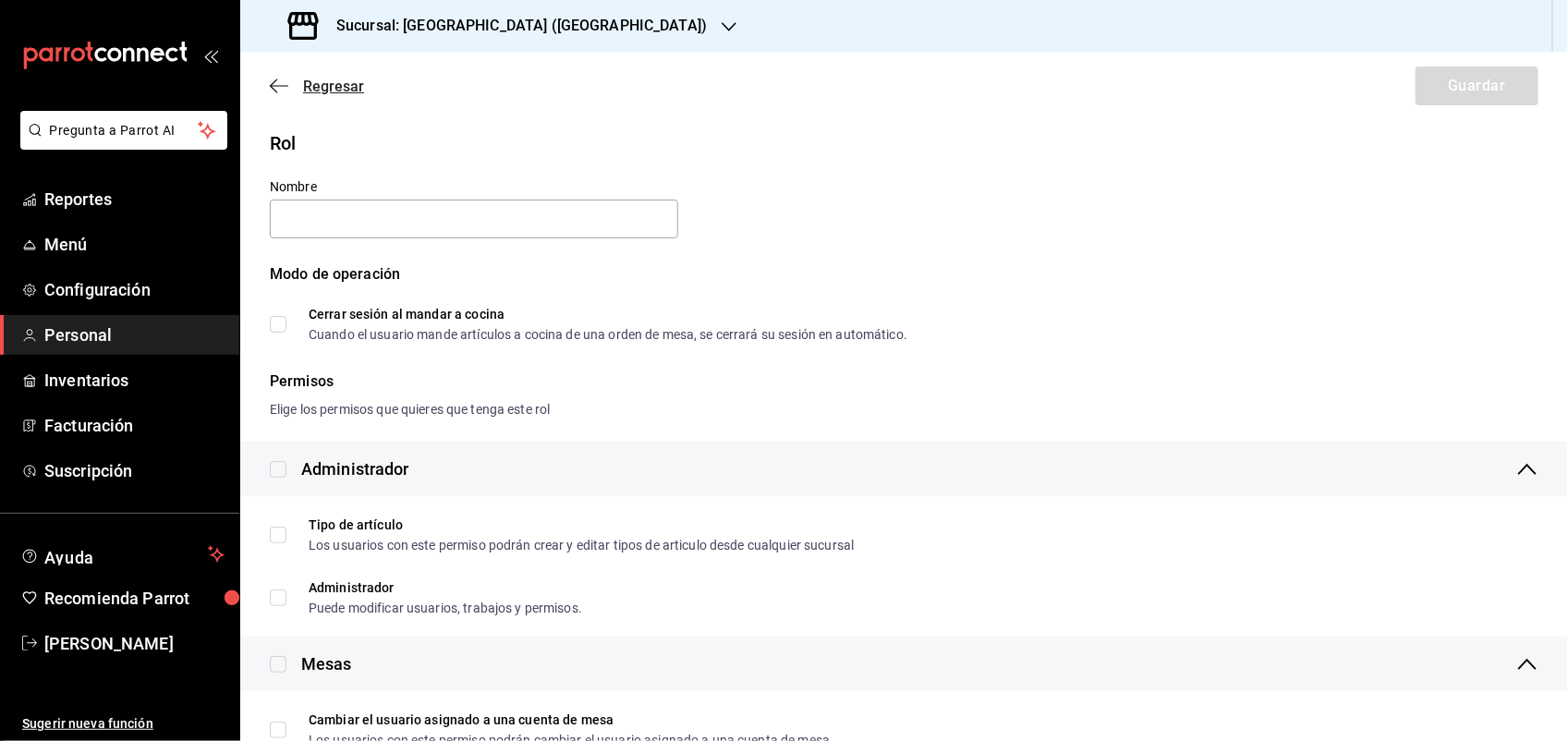
click at [270, 78] on icon "button" at bounding box center [279, 86] width 19 height 17
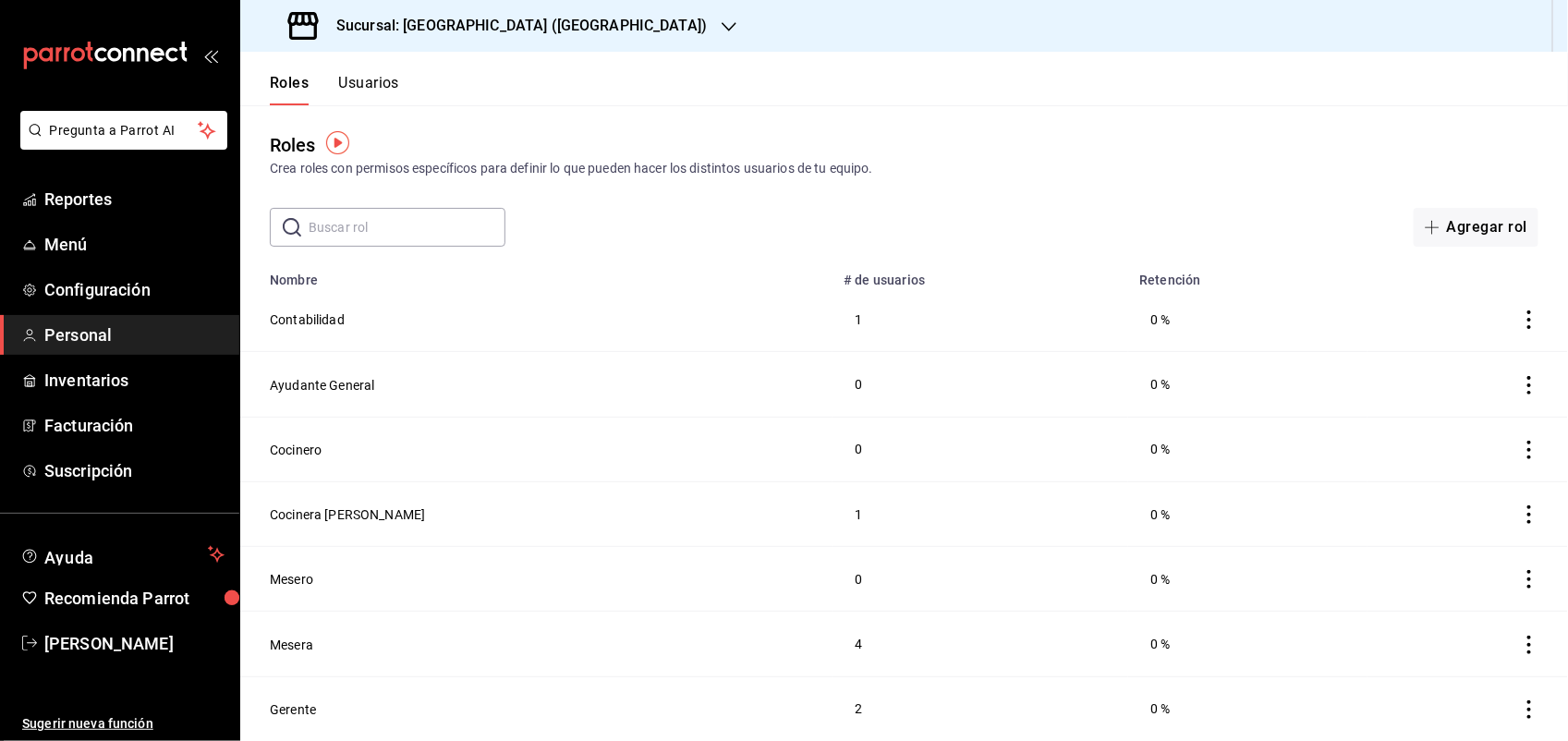
click at [1520, 518] on icon "actions" at bounding box center [1529, 515] width 19 height 19
click at [335, 515] on div at bounding box center [784, 370] width 1568 height 741
click at [335, 515] on button "Cocinera Rocio" at bounding box center [347, 515] width 155 height 19
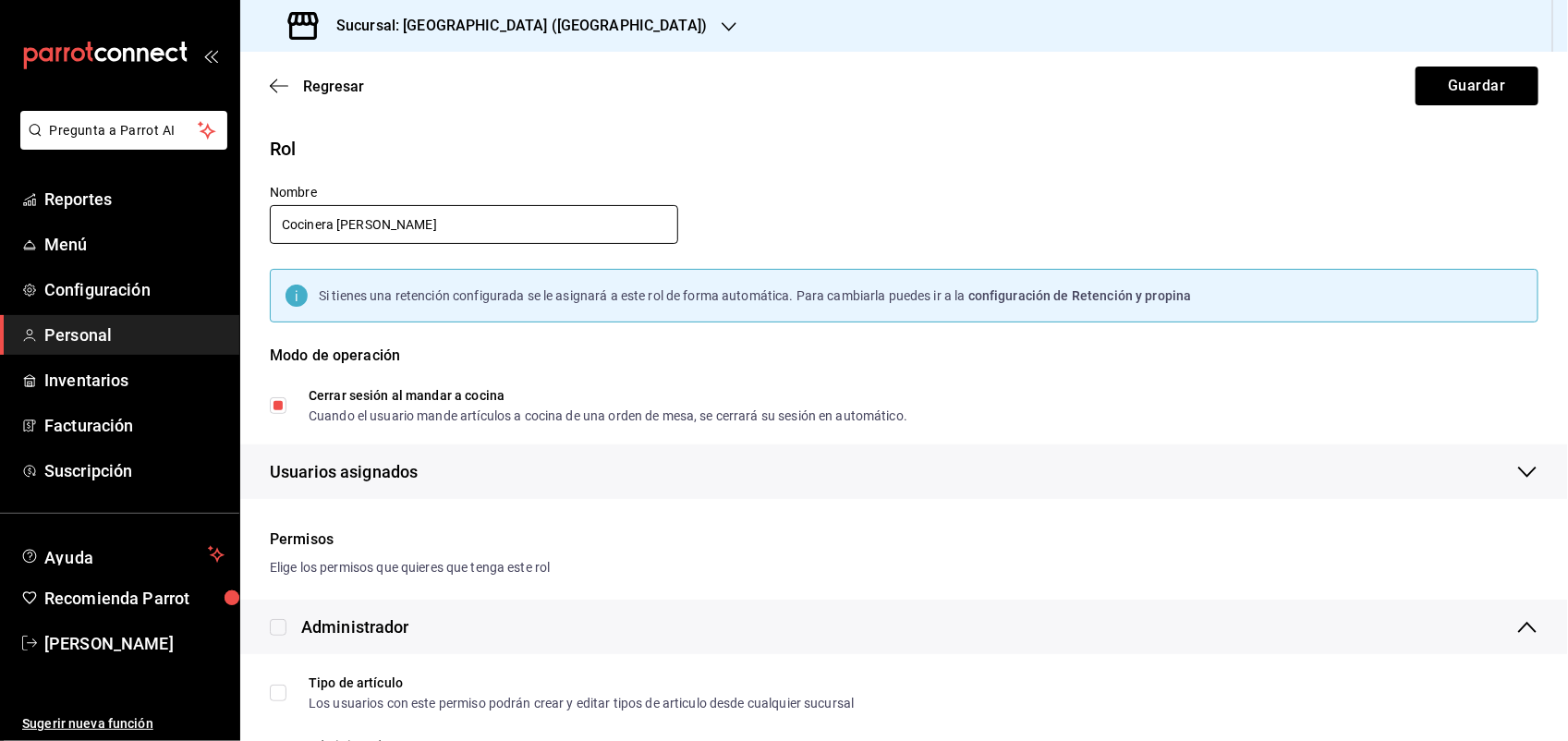
click at [360, 225] on input "Cocinera Rocio" at bounding box center [474, 225] width 409 height 39
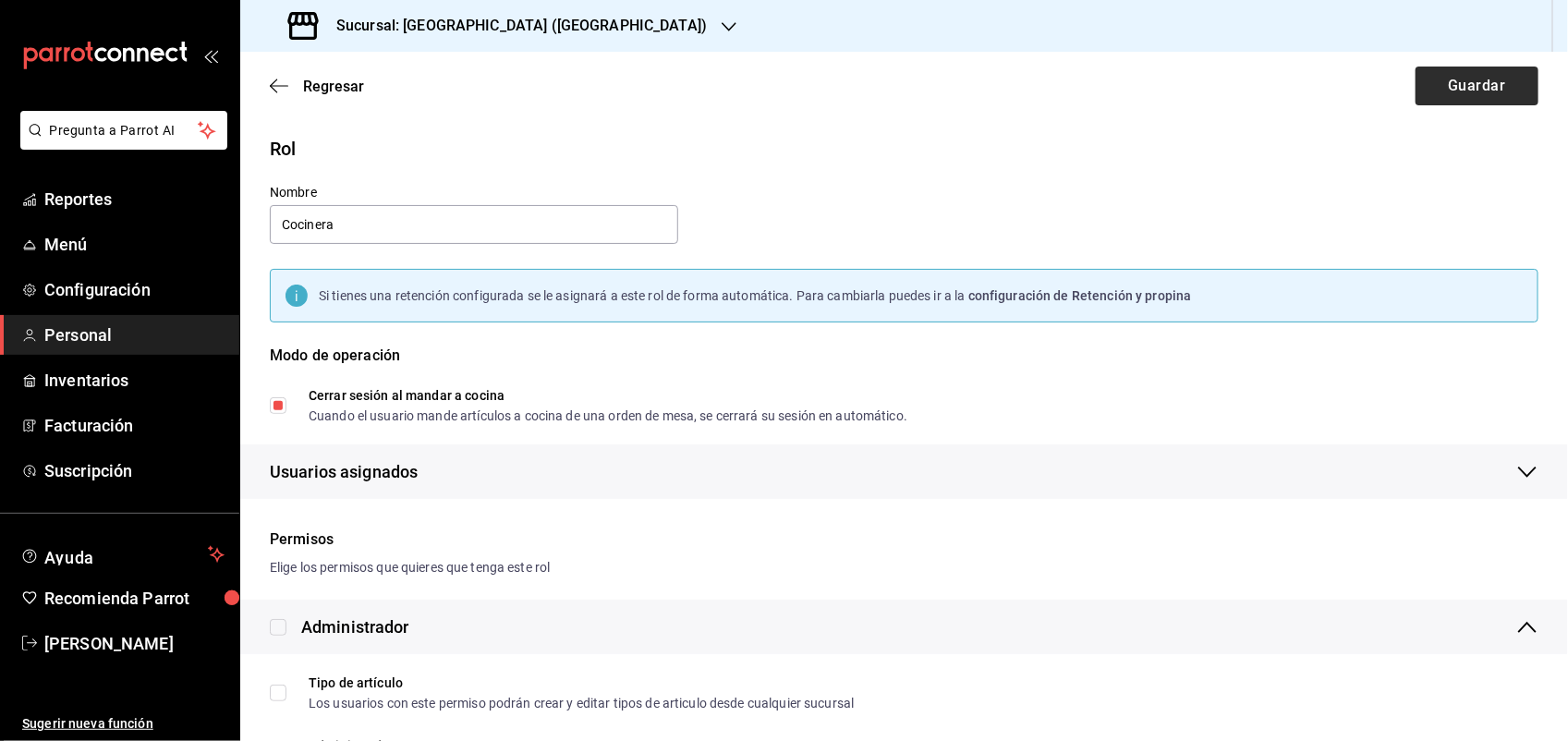
type input "Cocinera"
click at [1461, 89] on button "Guardar" at bounding box center [1477, 86] width 123 height 39
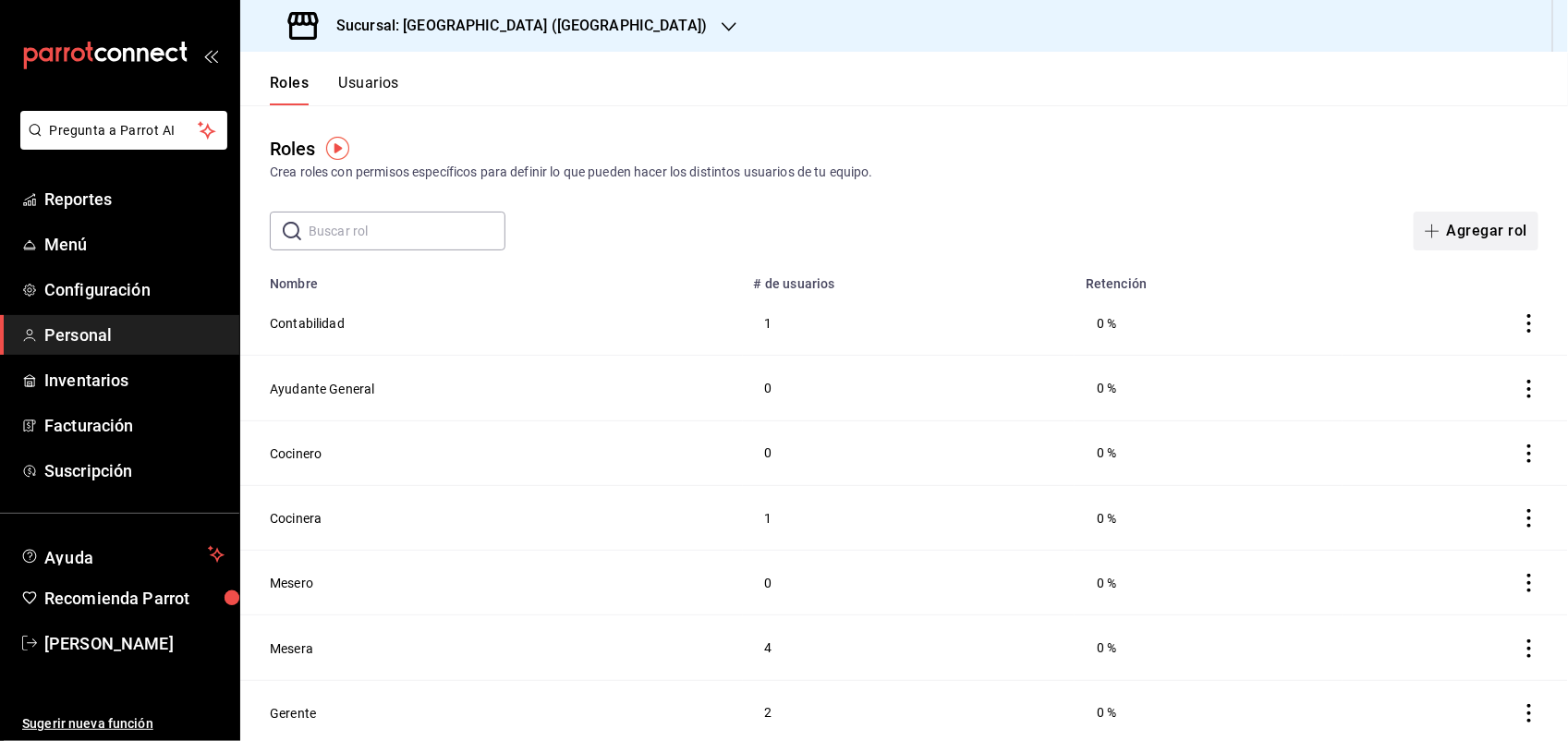
click at [1467, 241] on button "Agregar rol" at bounding box center [1476, 231] width 125 height 39
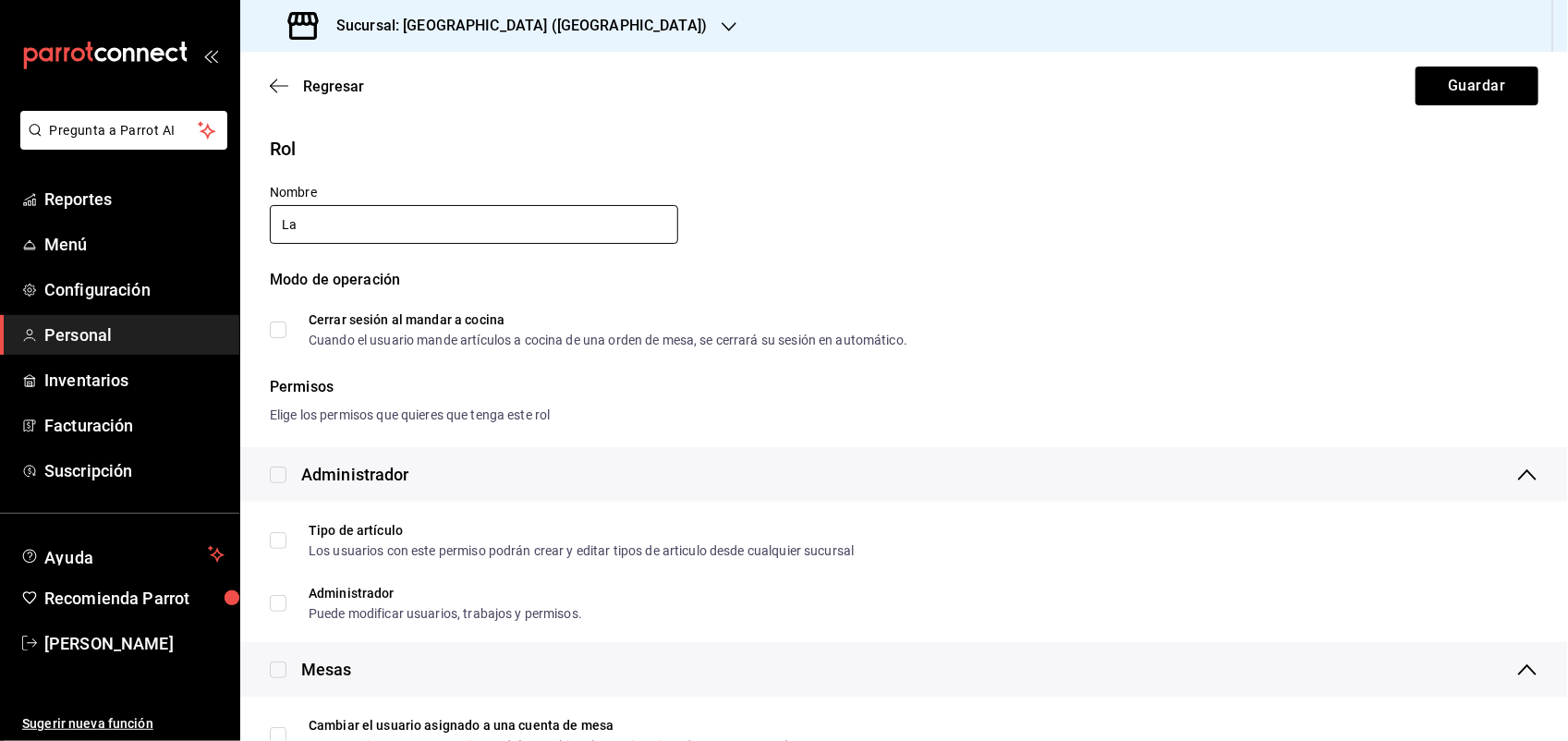
type input "L"
type input "A"
click at [283, 85] on icon "button" at bounding box center [279, 85] width 19 height 1
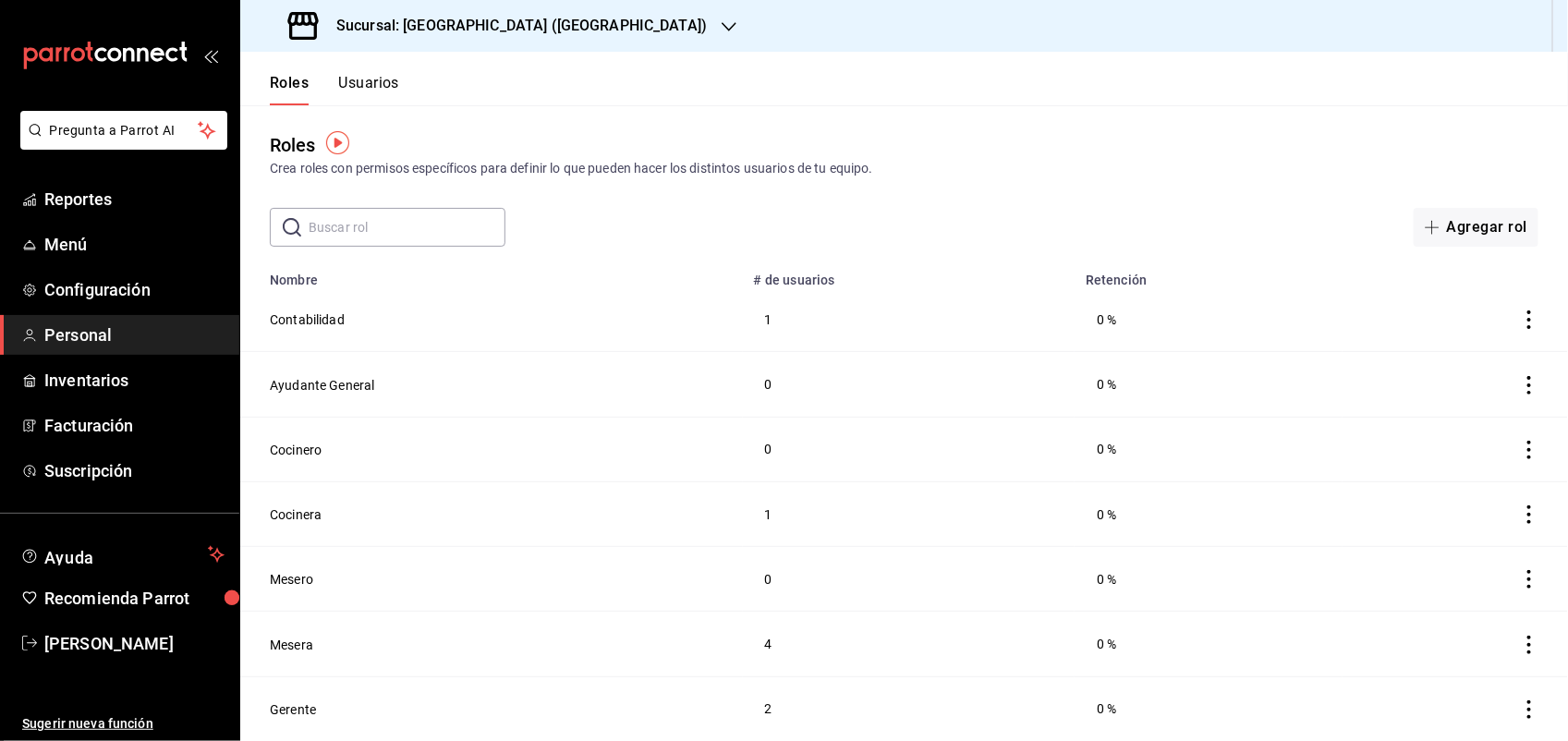
scroll to position [6, 0]
click at [375, 89] on button "Usuarios" at bounding box center [369, 90] width 61 height 31
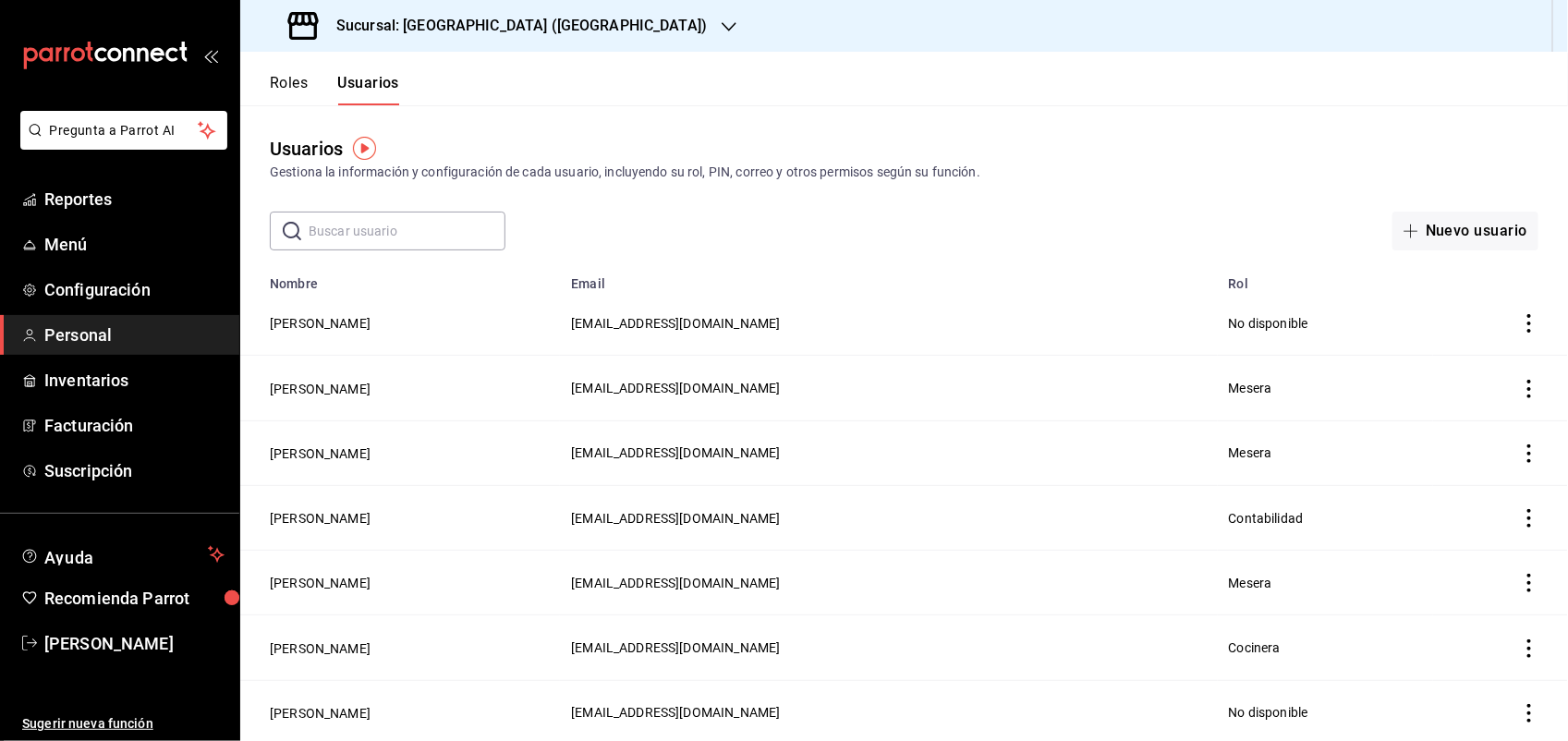
click at [373, 224] on input "text" at bounding box center [407, 231] width 197 height 37
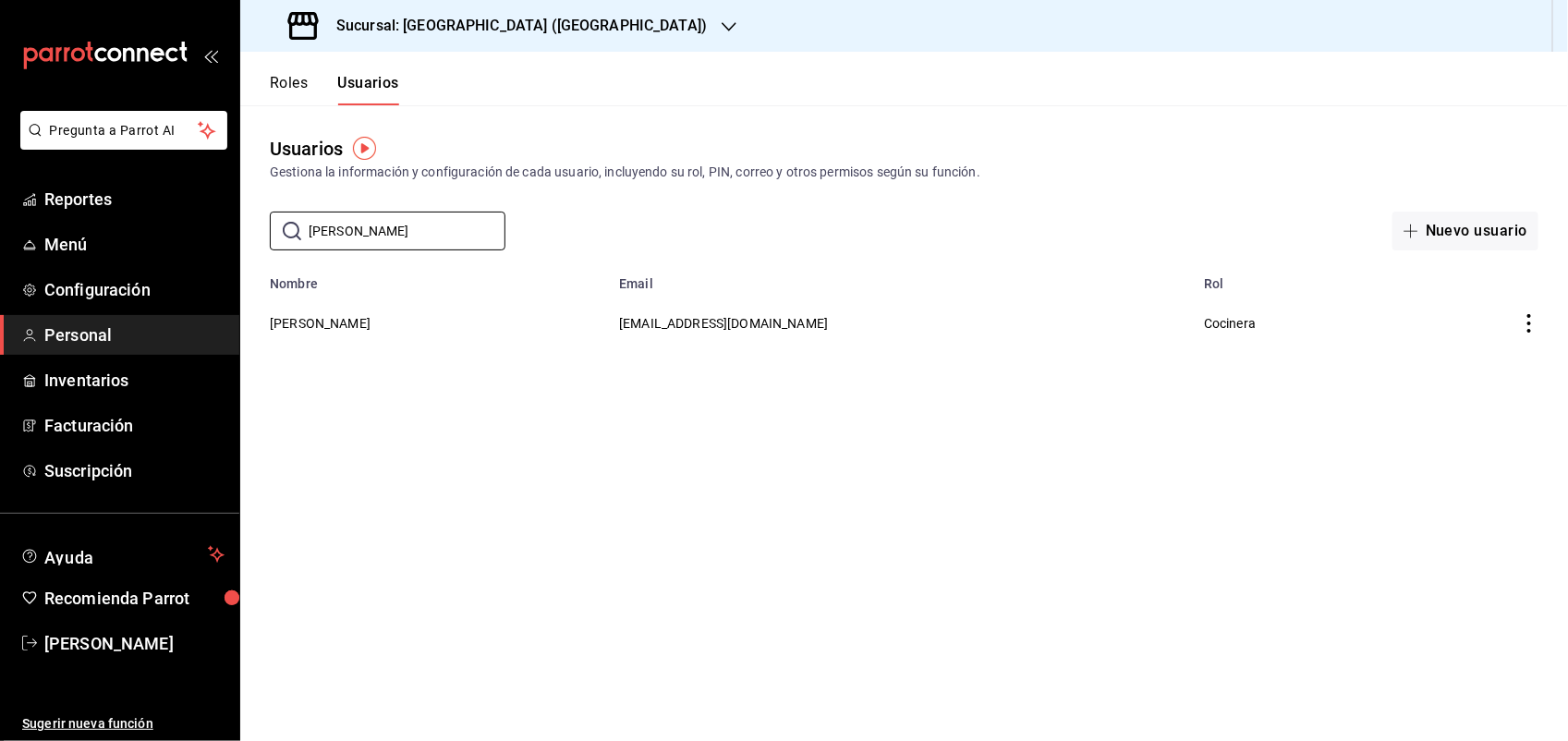
type input "rocio"
click at [1523, 324] on icon "actions" at bounding box center [1529, 323] width 19 height 19
click at [317, 325] on div at bounding box center [784, 370] width 1568 height 741
click at [317, 325] on button "Rocio Ramirez" at bounding box center [320, 323] width 101 height 19
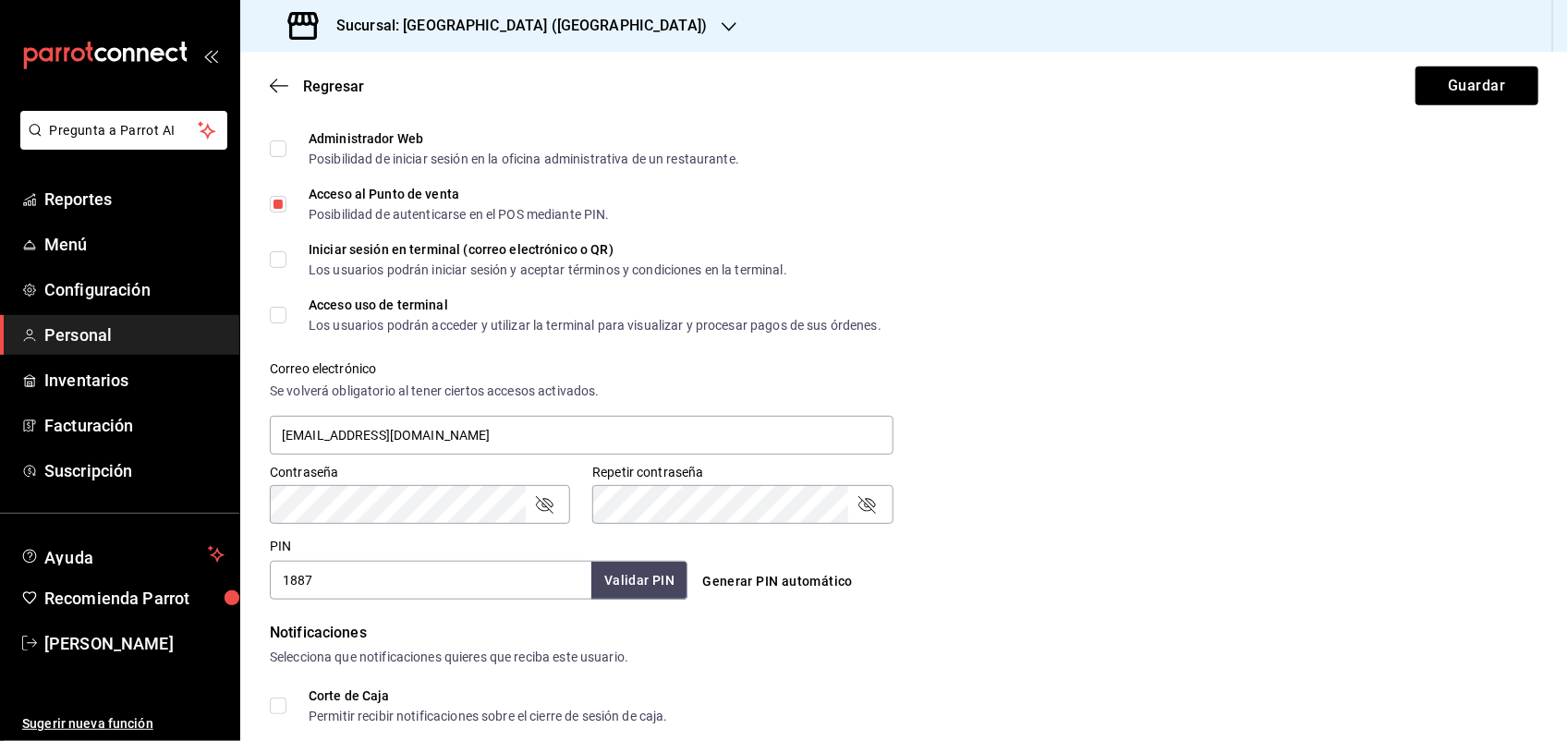
scroll to position [462, 0]
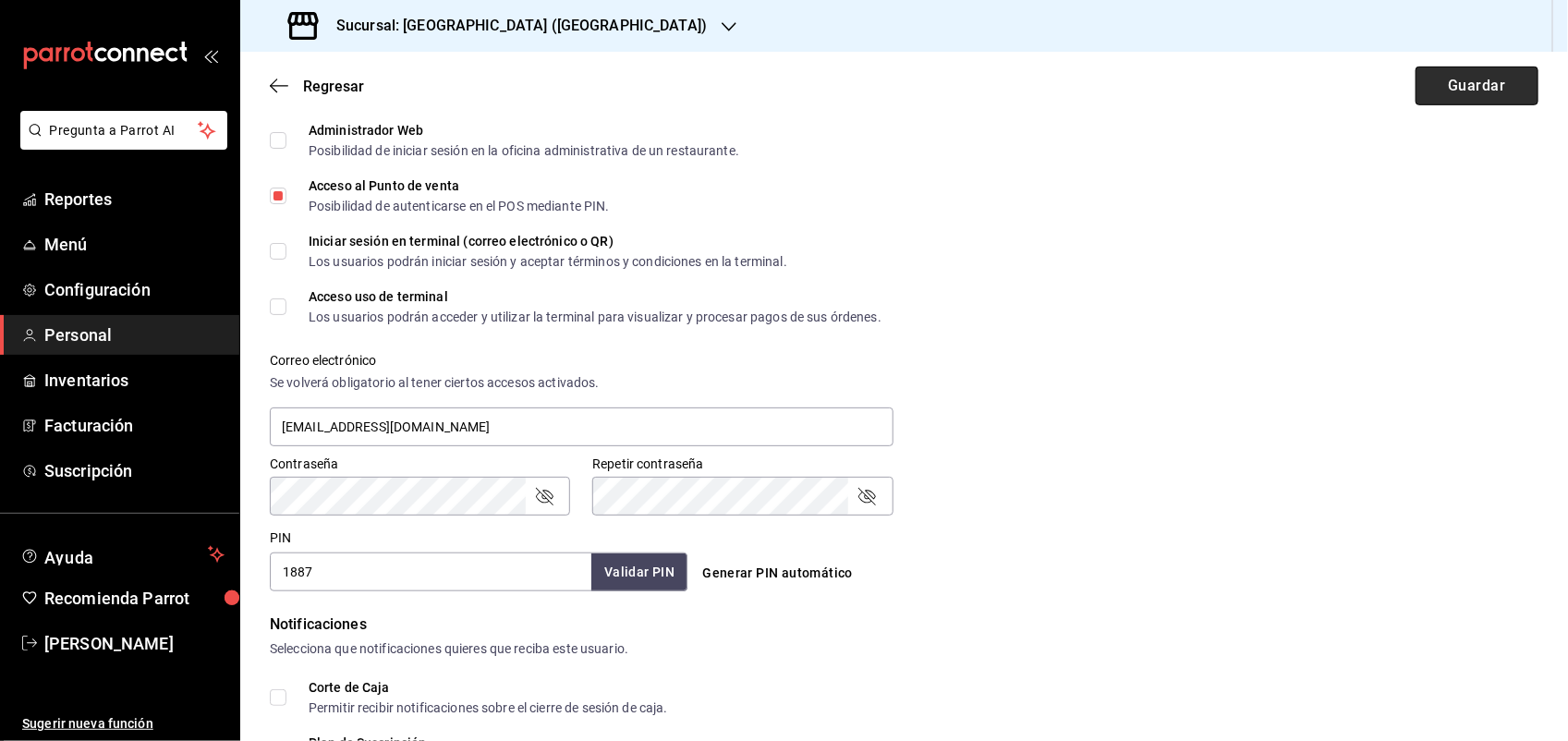
click at [1489, 81] on button "Guardar" at bounding box center [1477, 86] width 123 height 39
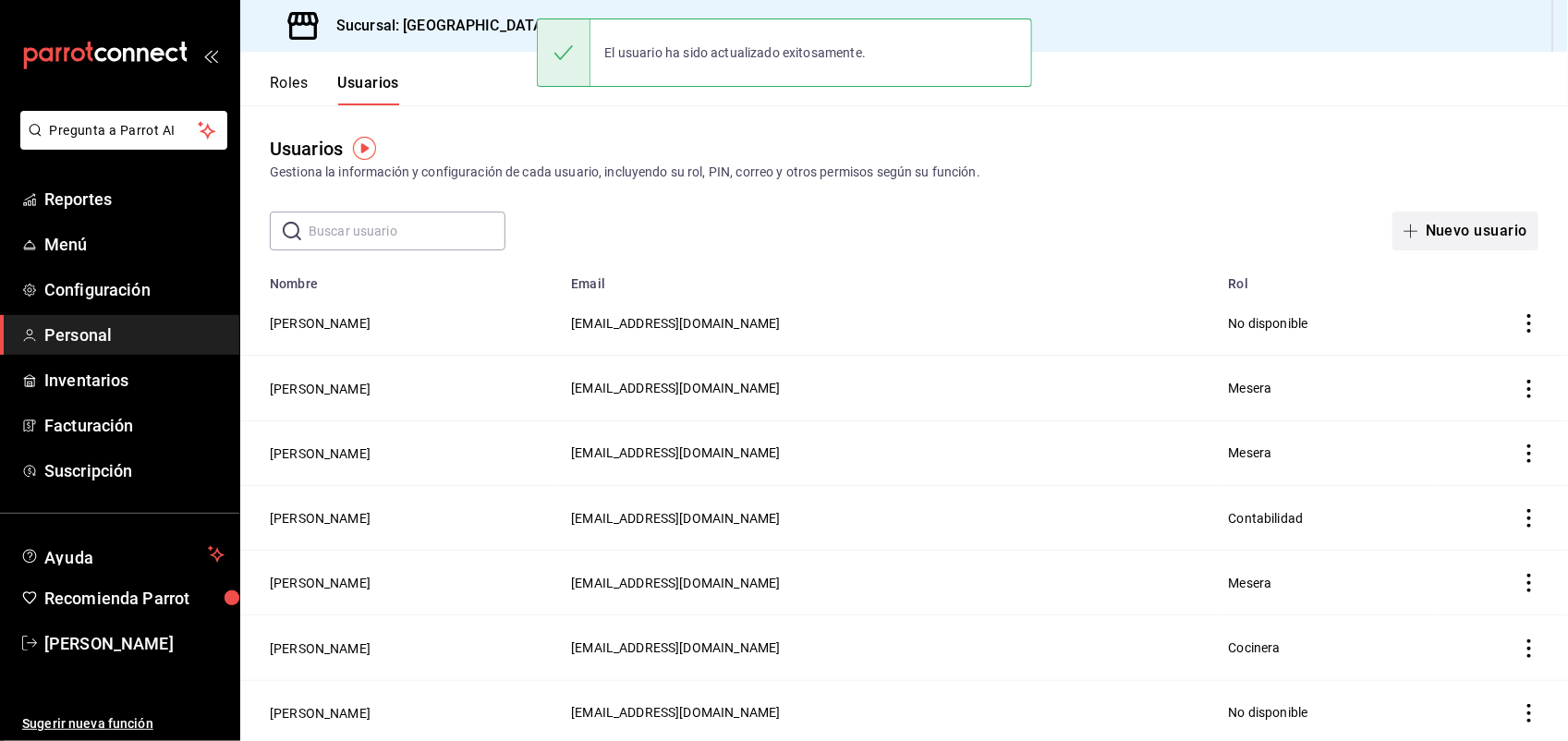
click at [1448, 220] on button "Nuevo usuario" at bounding box center [1466, 231] width 146 height 39
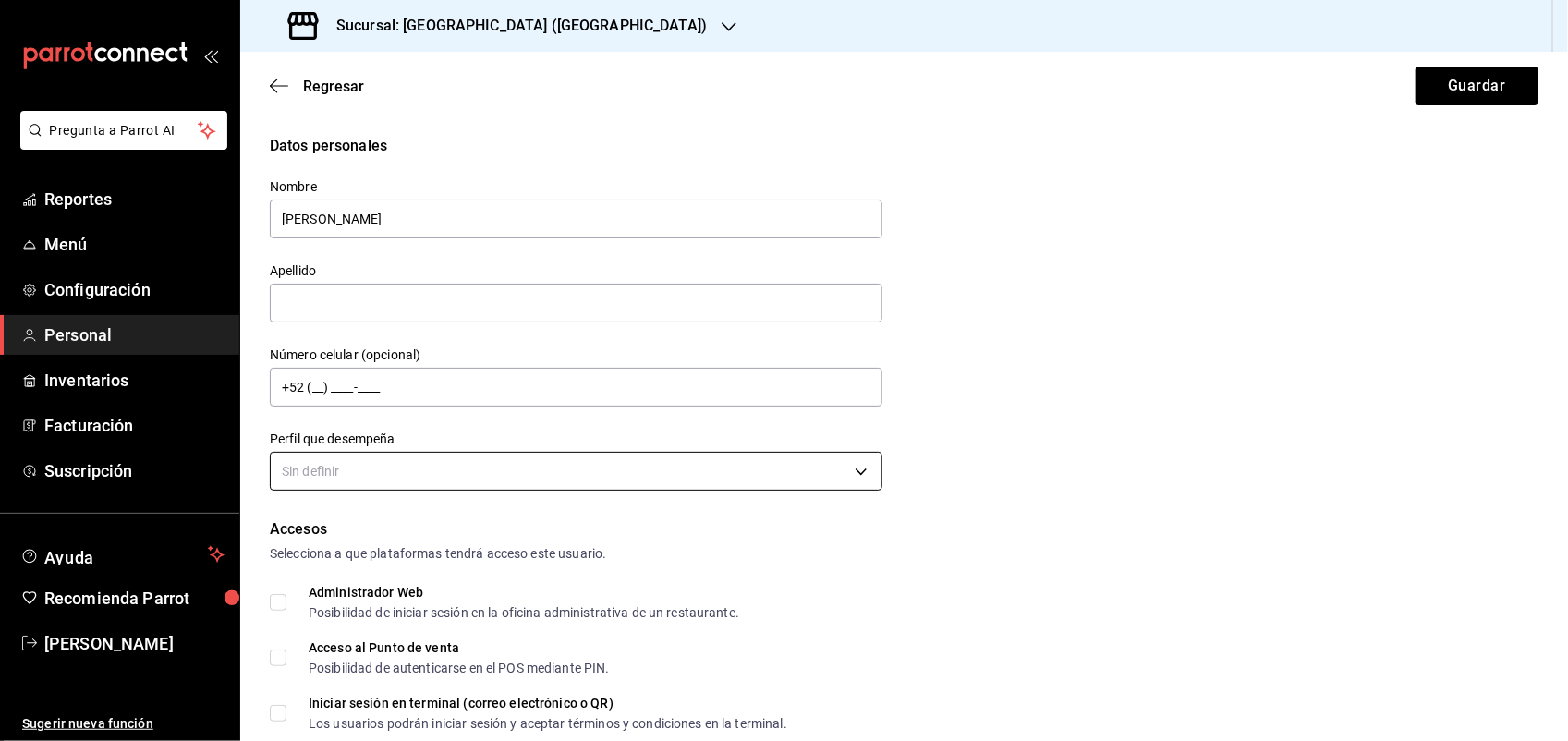
type input "Alex"
click at [807, 482] on body "Pregunta a Parrot AI Reportes Menú Configuración Personal Inventarios Facturaci…" at bounding box center [784, 370] width 1568 height 741
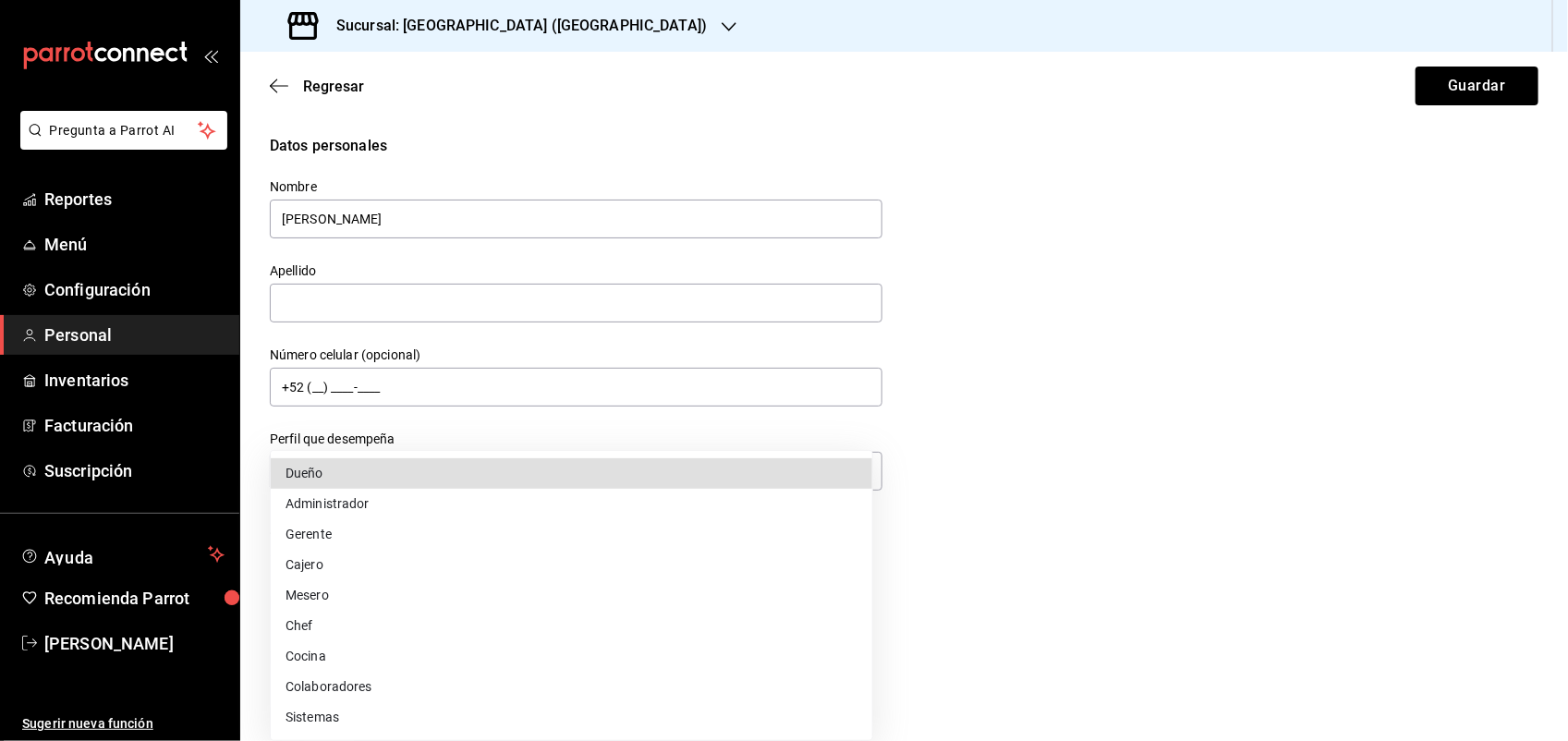
click at [333, 656] on li "Cocina" at bounding box center [571, 656] width 601 height 30
type input "KITCHEN"
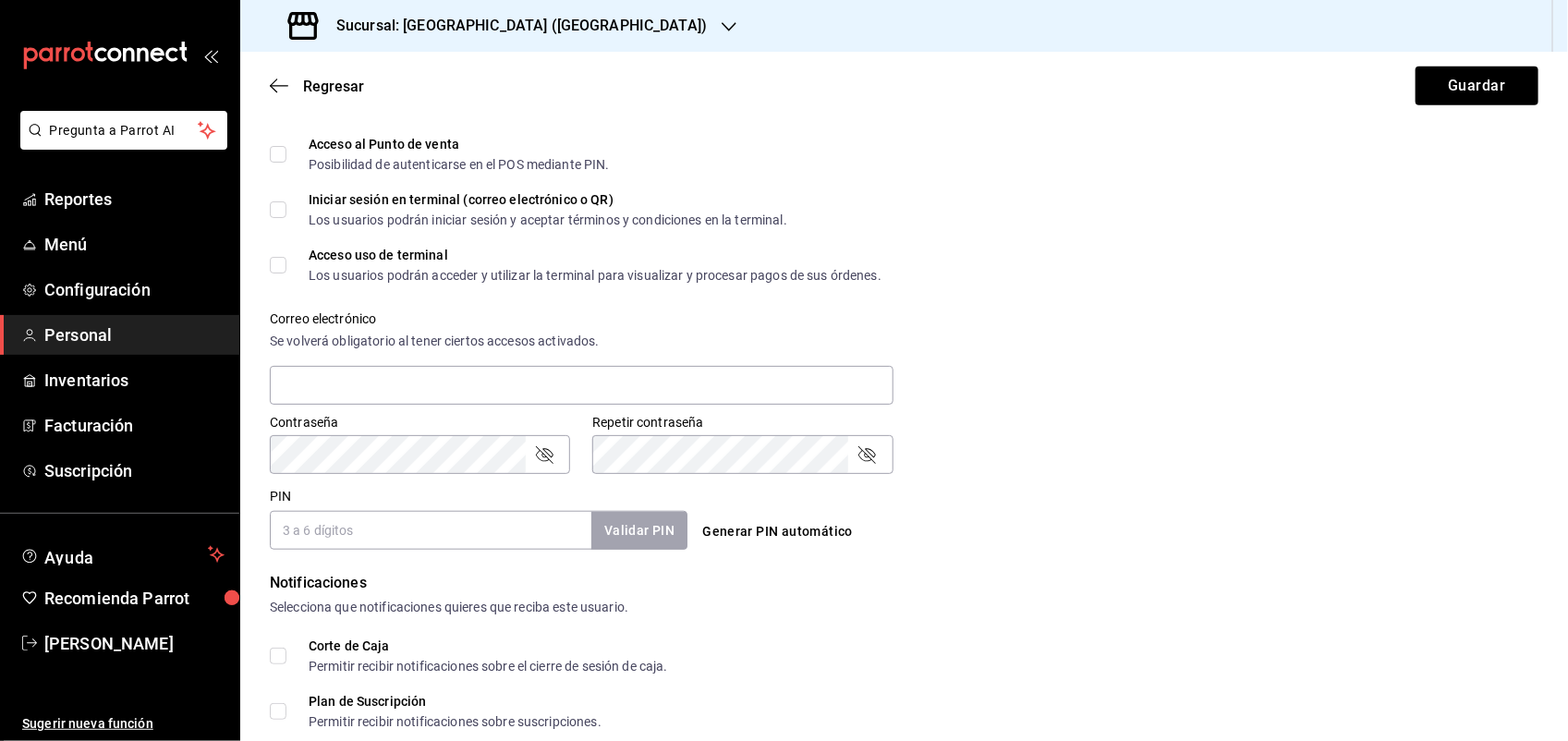
scroll to position [539, 0]
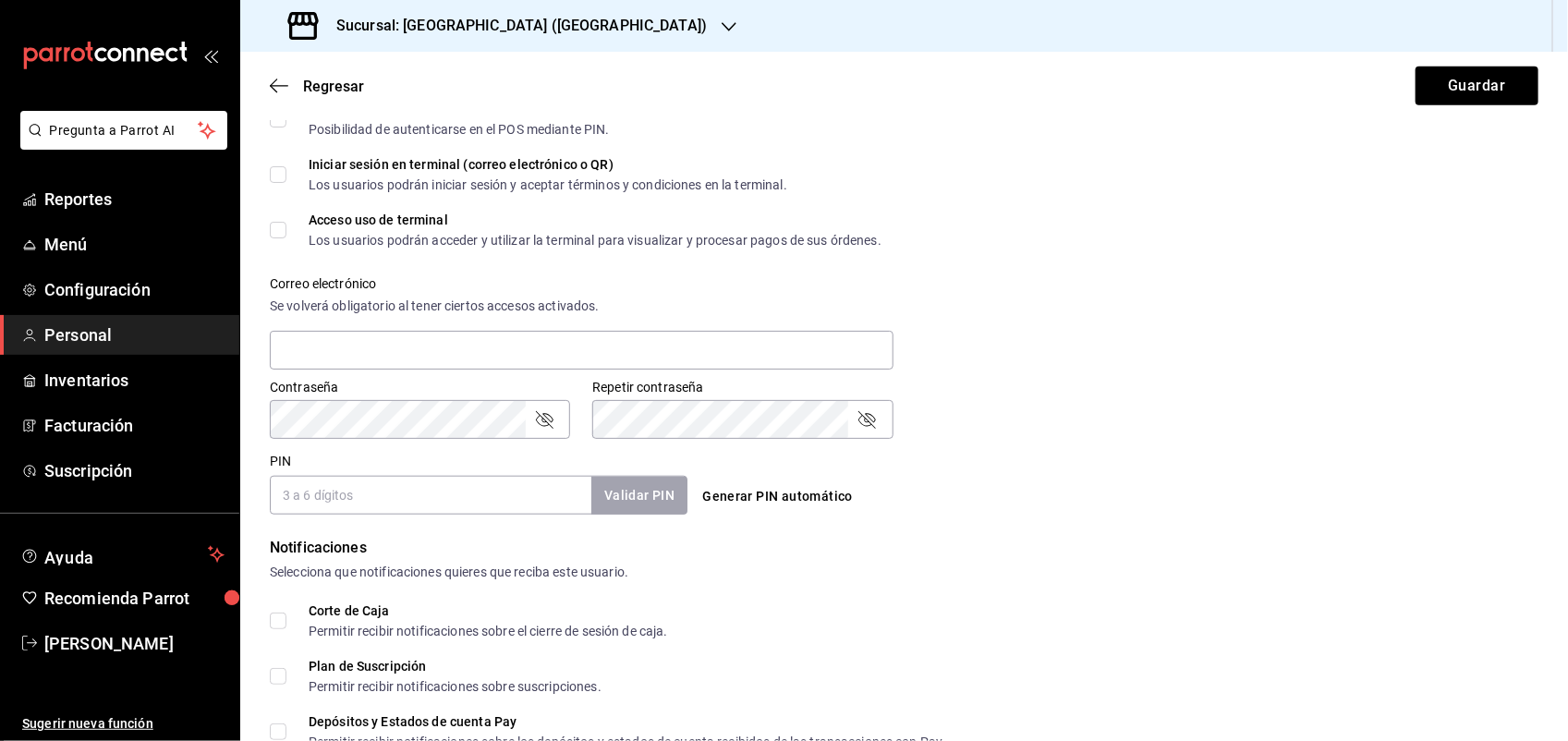
click at [348, 492] on input "PIN" at bounding box center [431, 496] width 322 height 39
type input "3950"
click at [653, 515] on form "Datos personales Nombre Alex Apellido Número celular (opcional) +52 (__) ____-_…" at bounding box center [905, 252] width 1268 height 1313
click at [654, 507] on button "Validar PIN" at bounding box center [638, 496] width 98 height 40
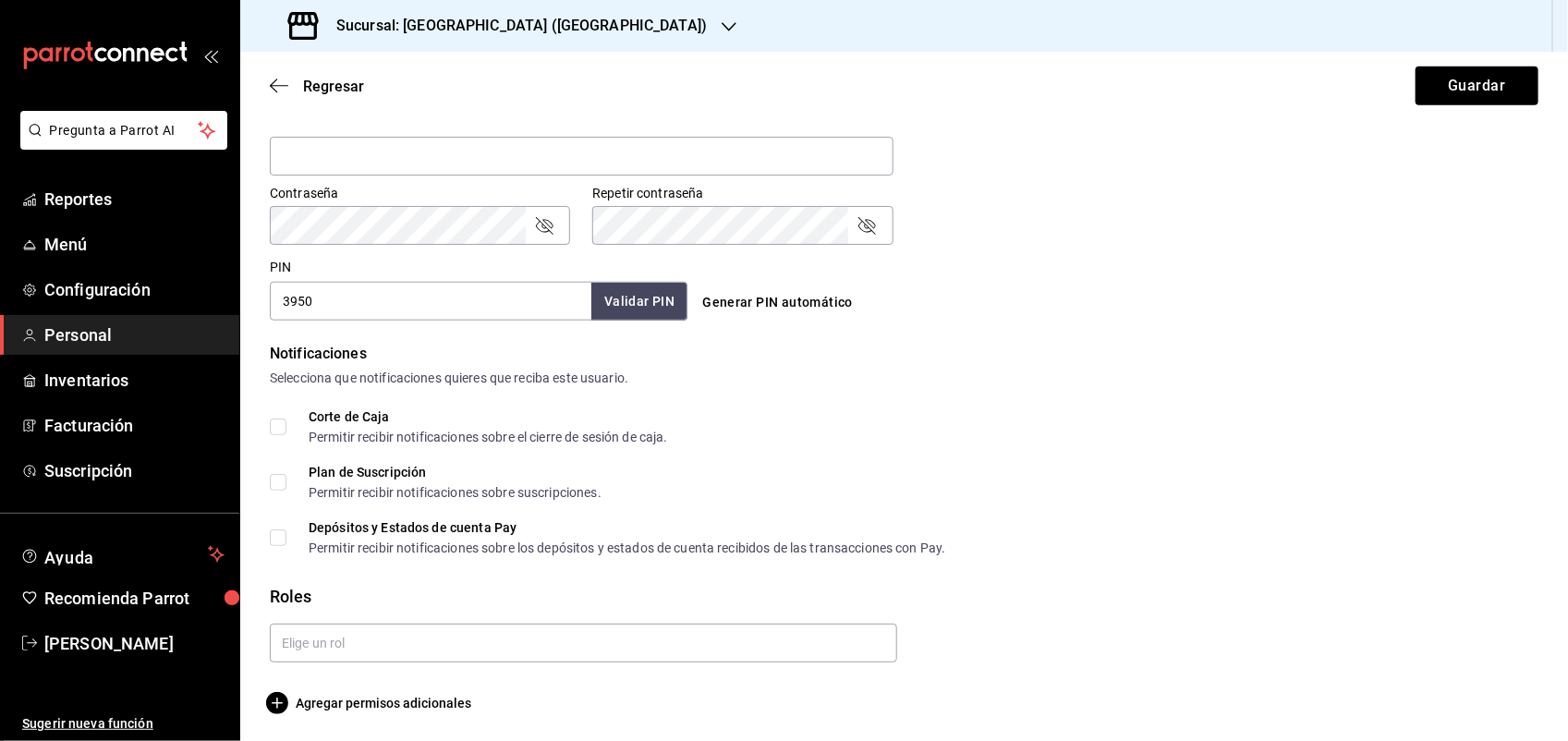
scroll to position [735, 0]
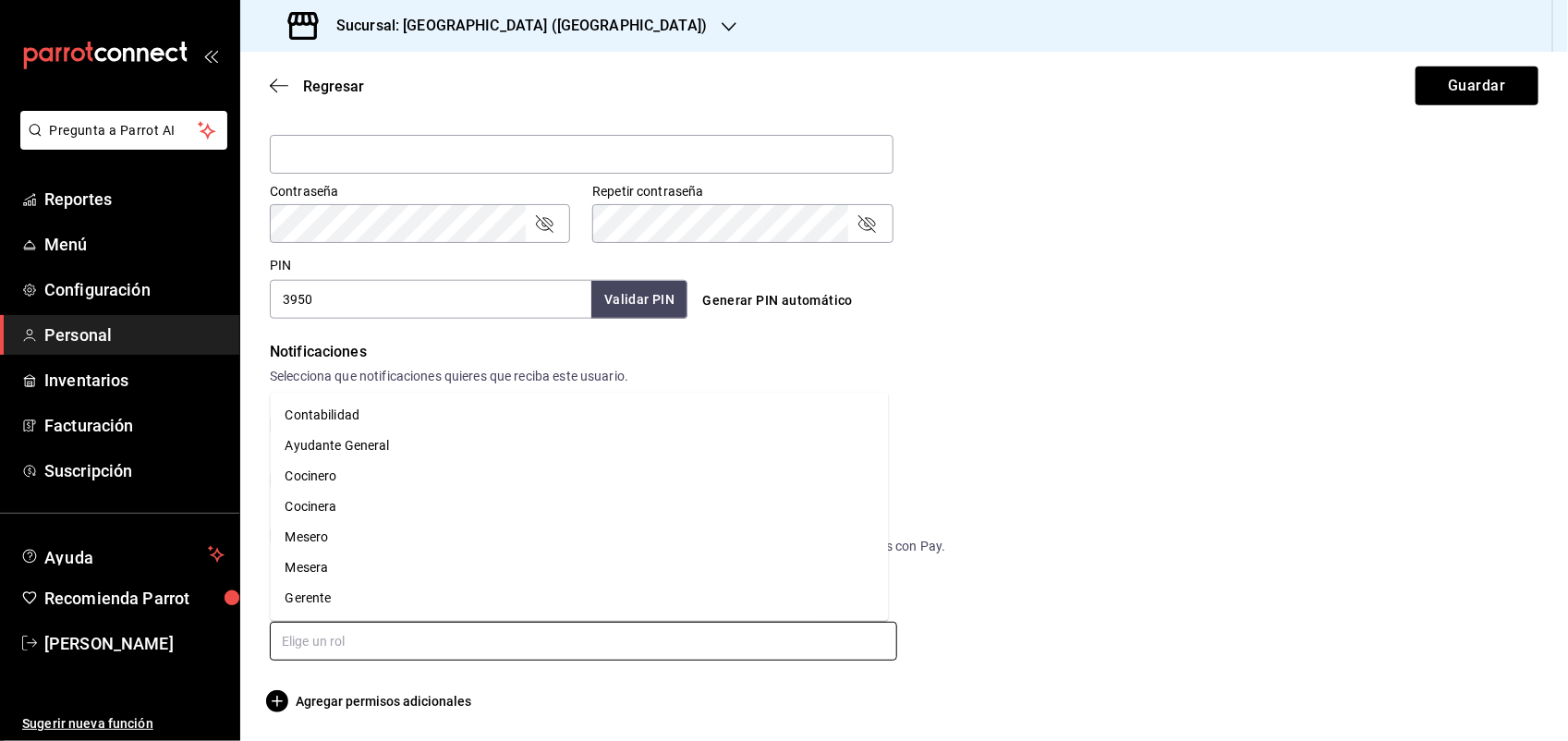
click at [763, 631] on input "text" at bounding box center [583, 641] width 627 height 39
click at [325, 476] on li "Cocinero" at bounding box center [580, 476] width 619 height 30
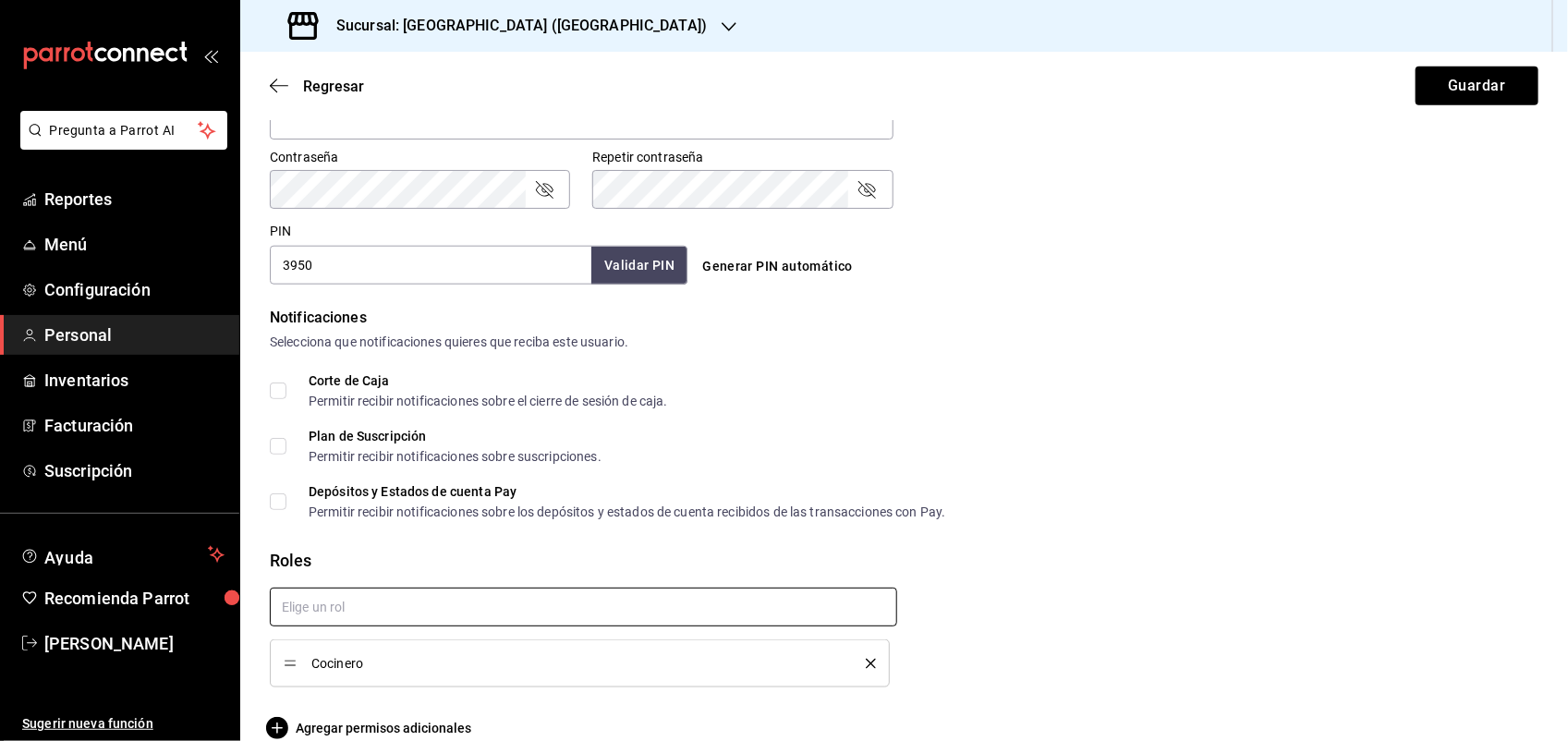
scroll to position [796, 0]
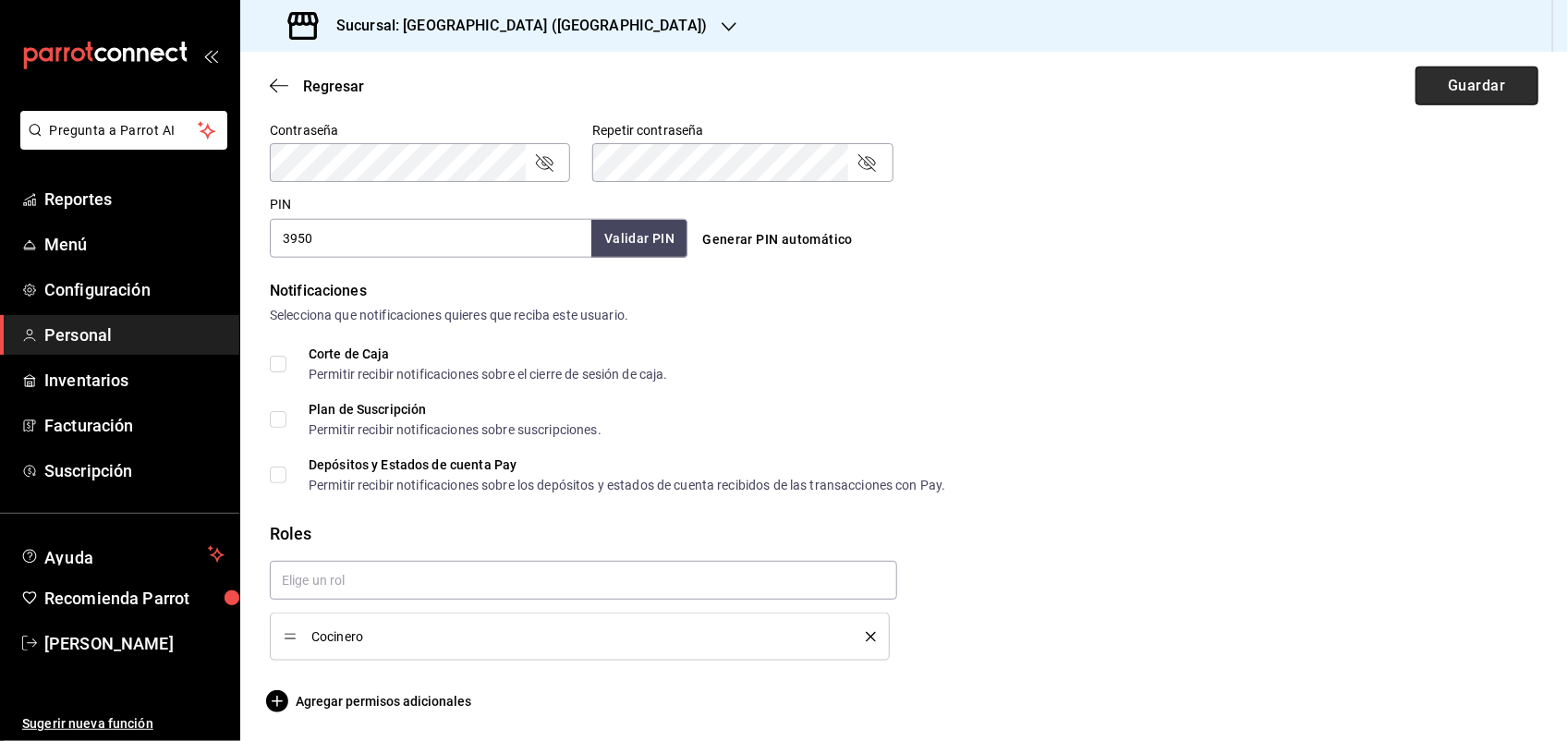
click at [1474, 85] on button "Guardar" at bounding box center [1477, 86] width 123 height 39
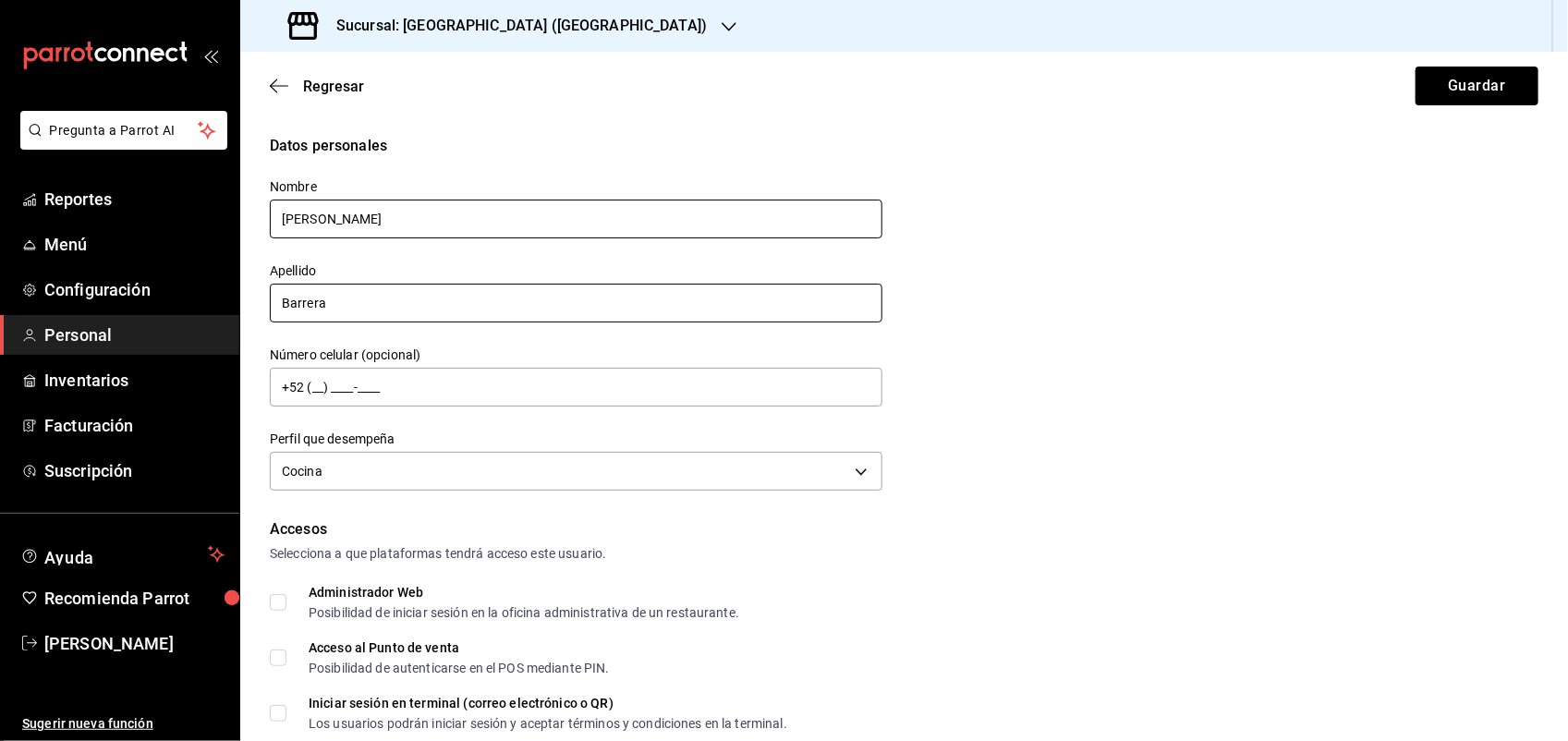
type input "Barrera"
click at [388, 234] on input "Alex" at bounding box center [577, 220] width 613 height 39
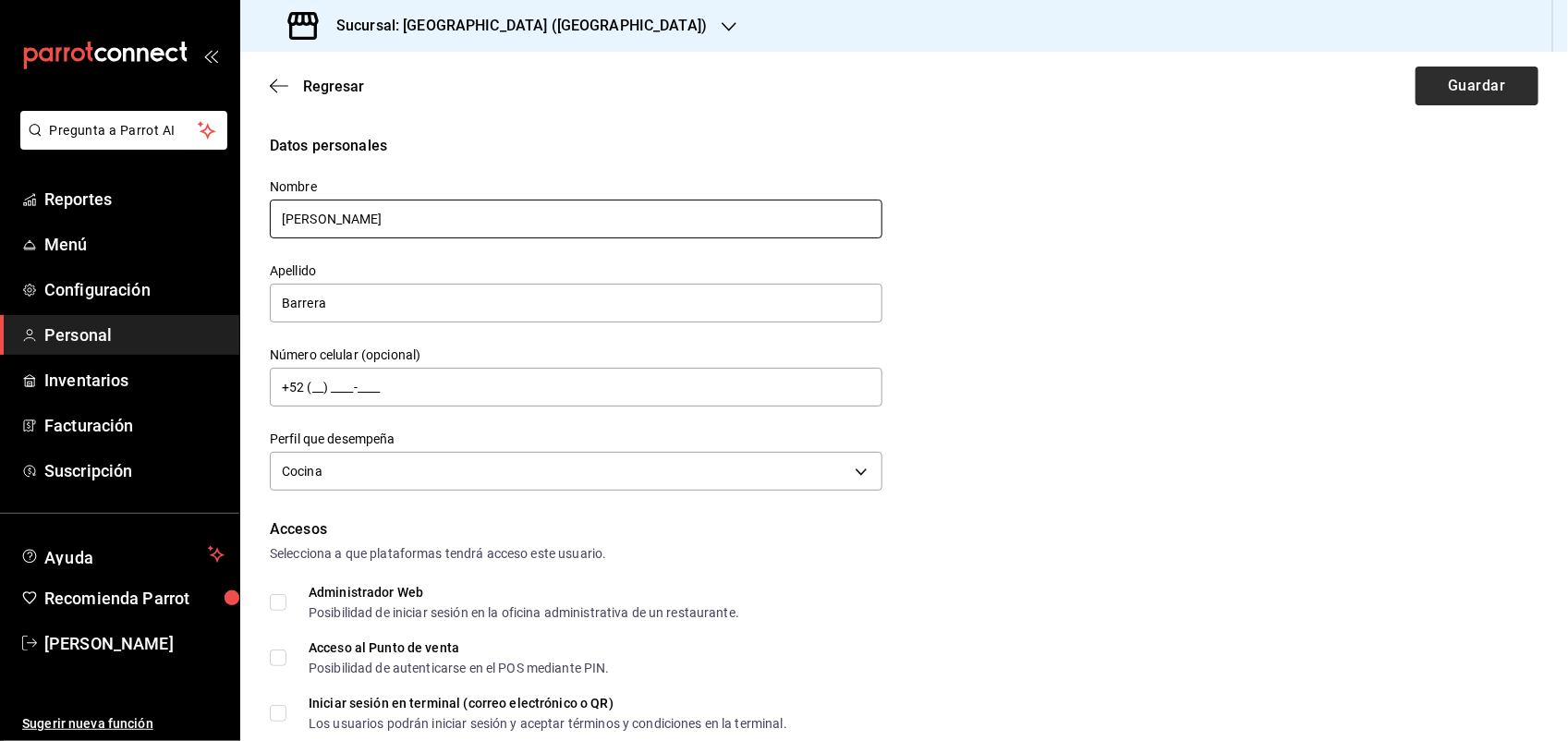
type input "Alejandro"
click at [1443, 94] on button "Guardar" at bounding box center [1477, 86] width 123 height 39
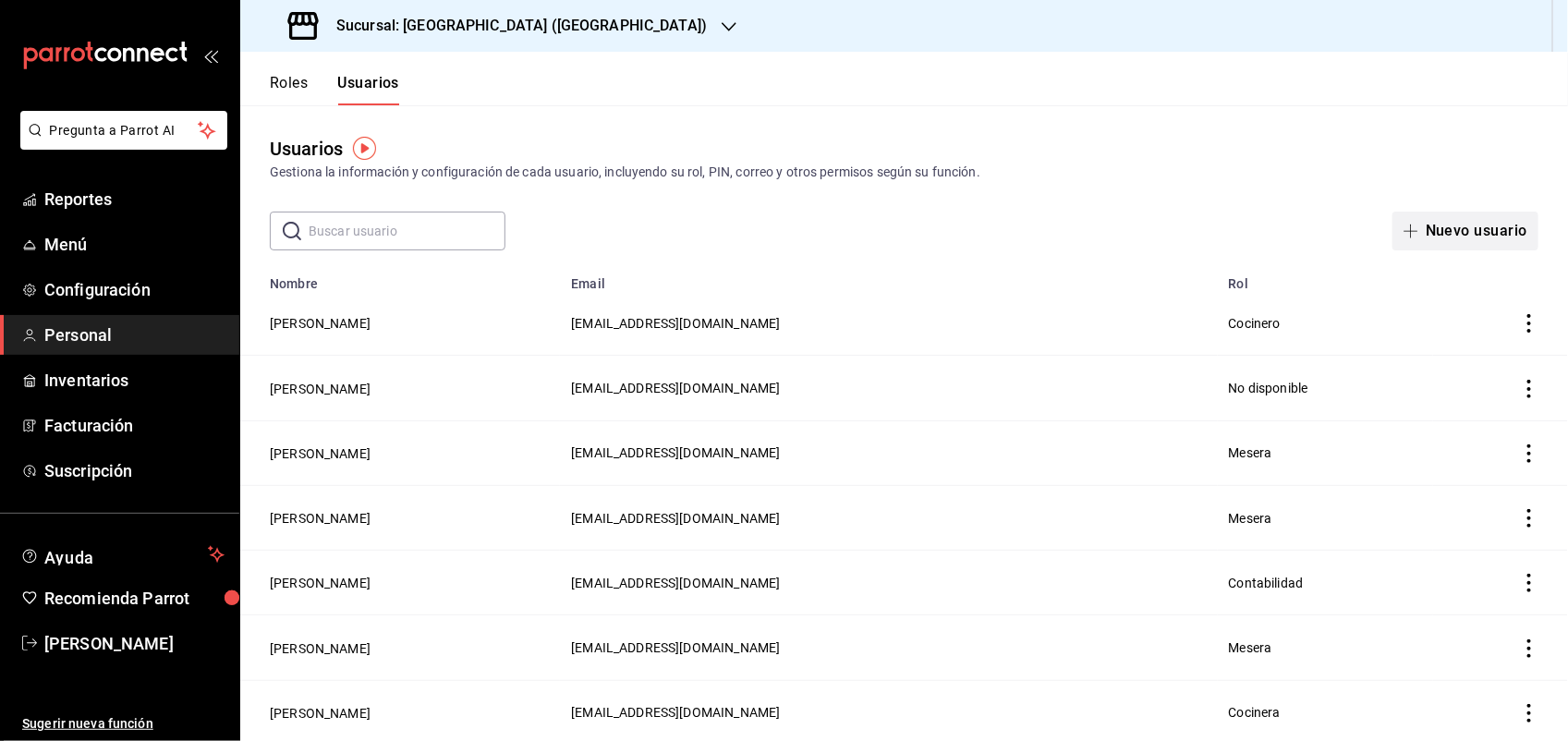
click at [1462, 228] on button "Nuevo usuario" at bounding box center [1466, 231] width 146 height 39
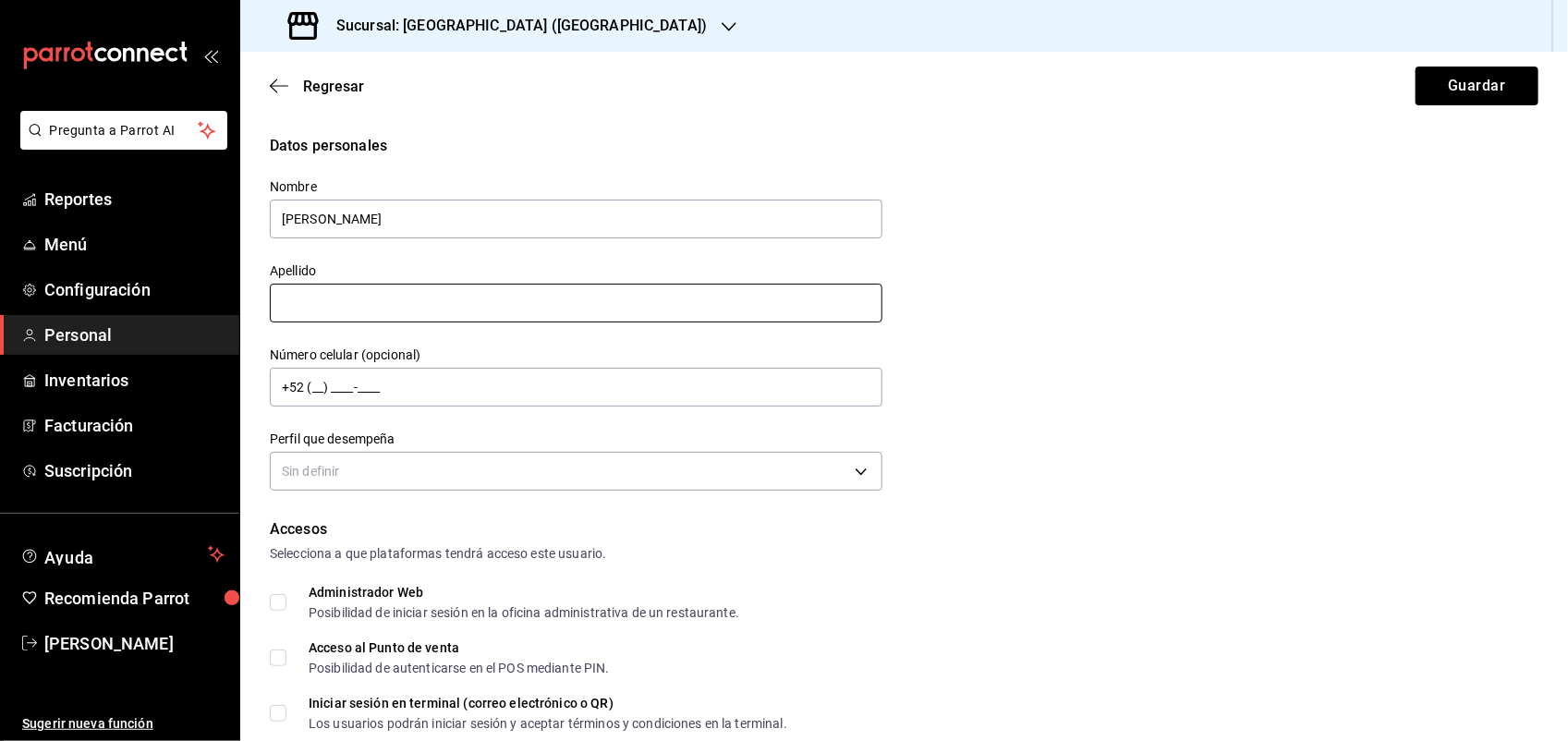
type input "Fernando"
click at [346, 304] on input "text" at bounding box center [577, 304] width 613 height 39
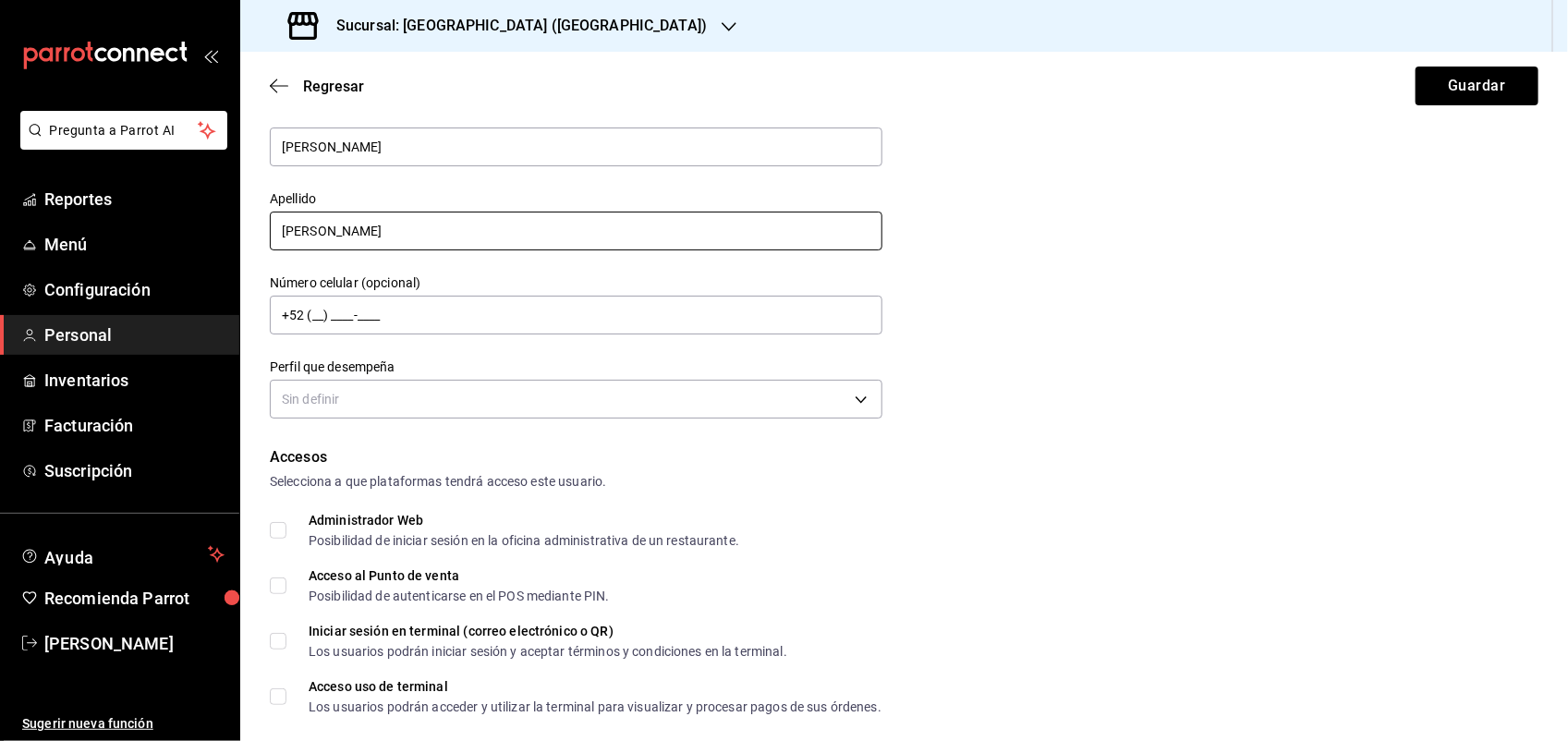
scroll to position [115, 0]
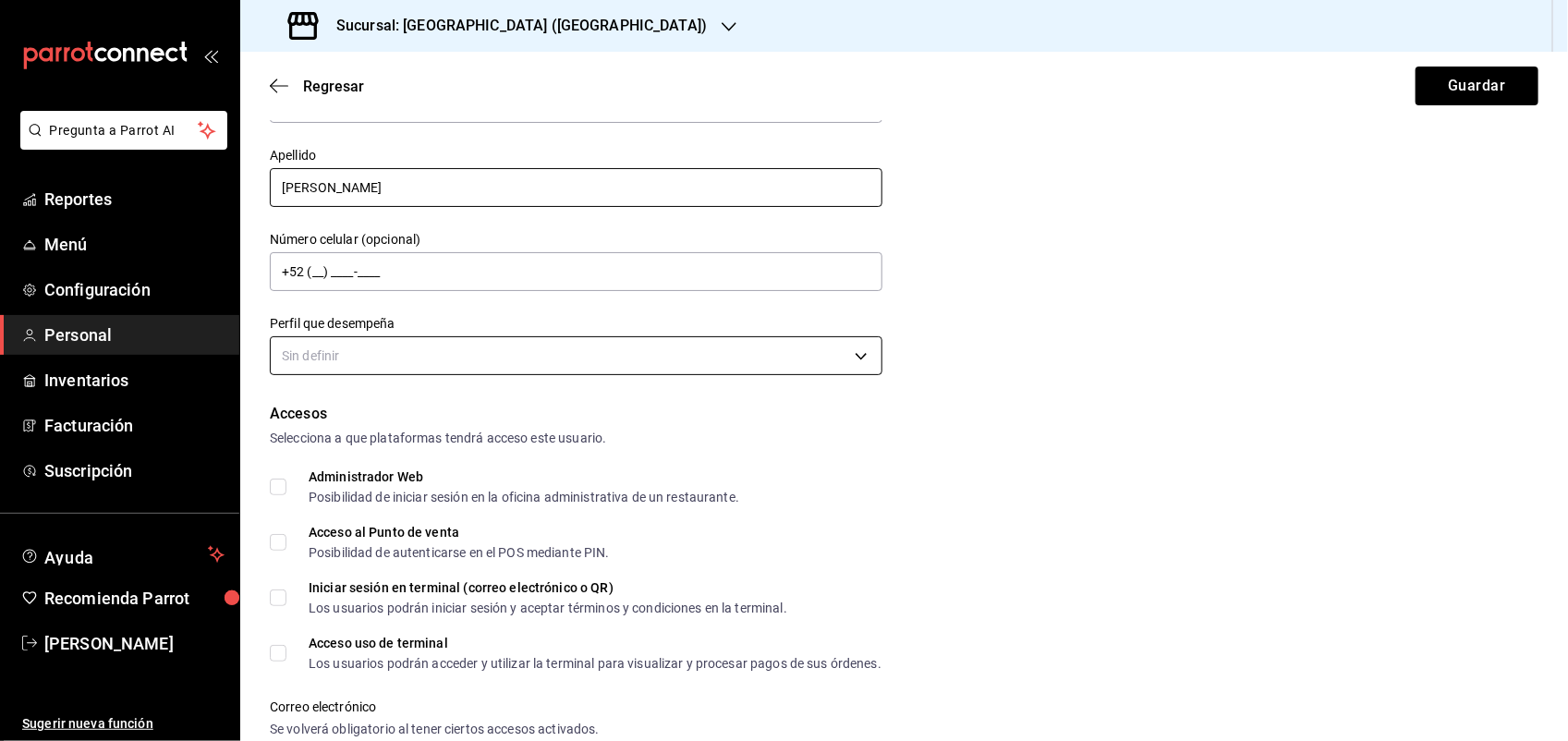
type input "Nava"
click at [818, 367] on body "Pregunta a Parrot AI Reportes Menú Configuración Personal Inventarios Facturaci…" at bounding box center [784, 370] width 1568 height 741
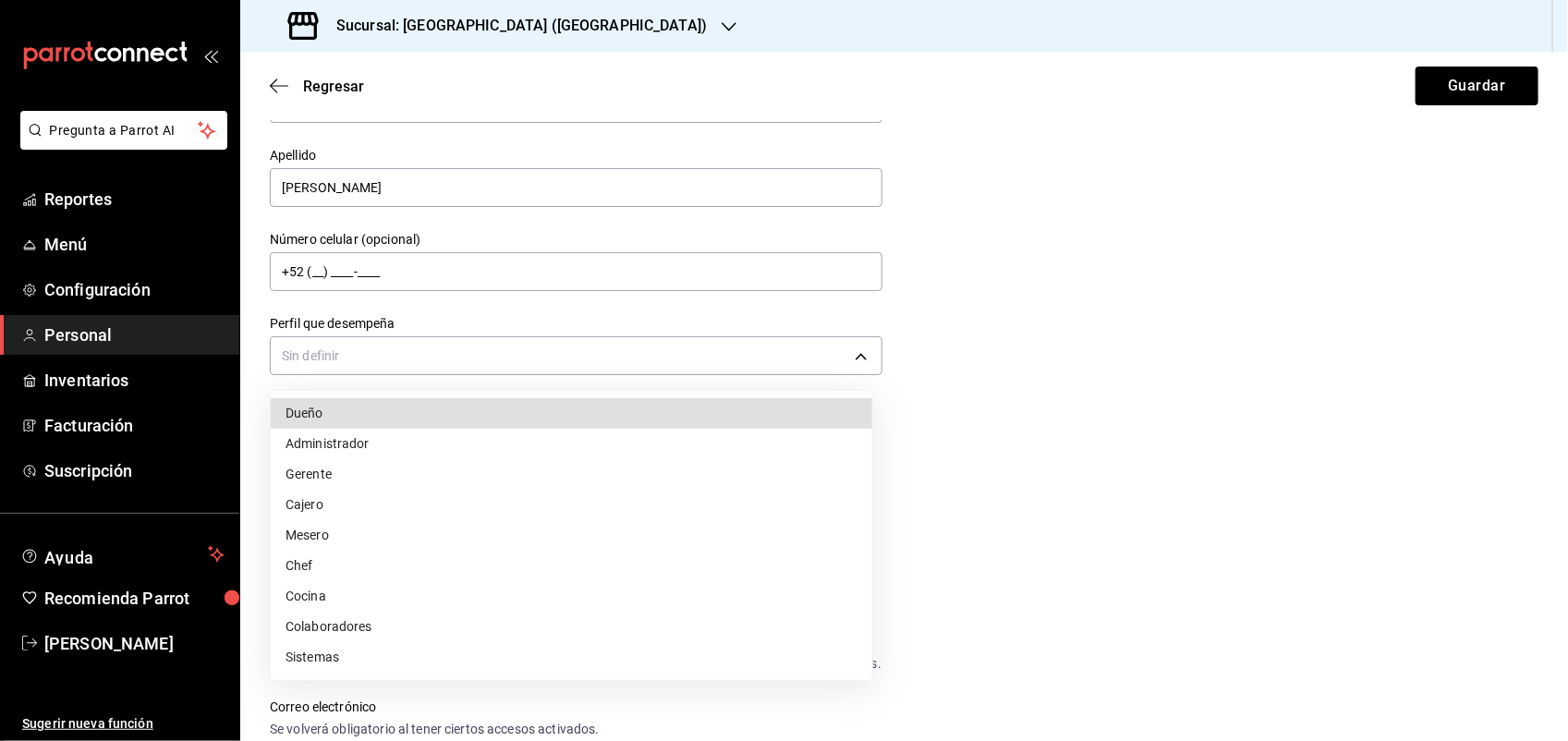
click at [394, 638] on li "Colaboradores" at bounding box center [571, 627] width 601 height 30
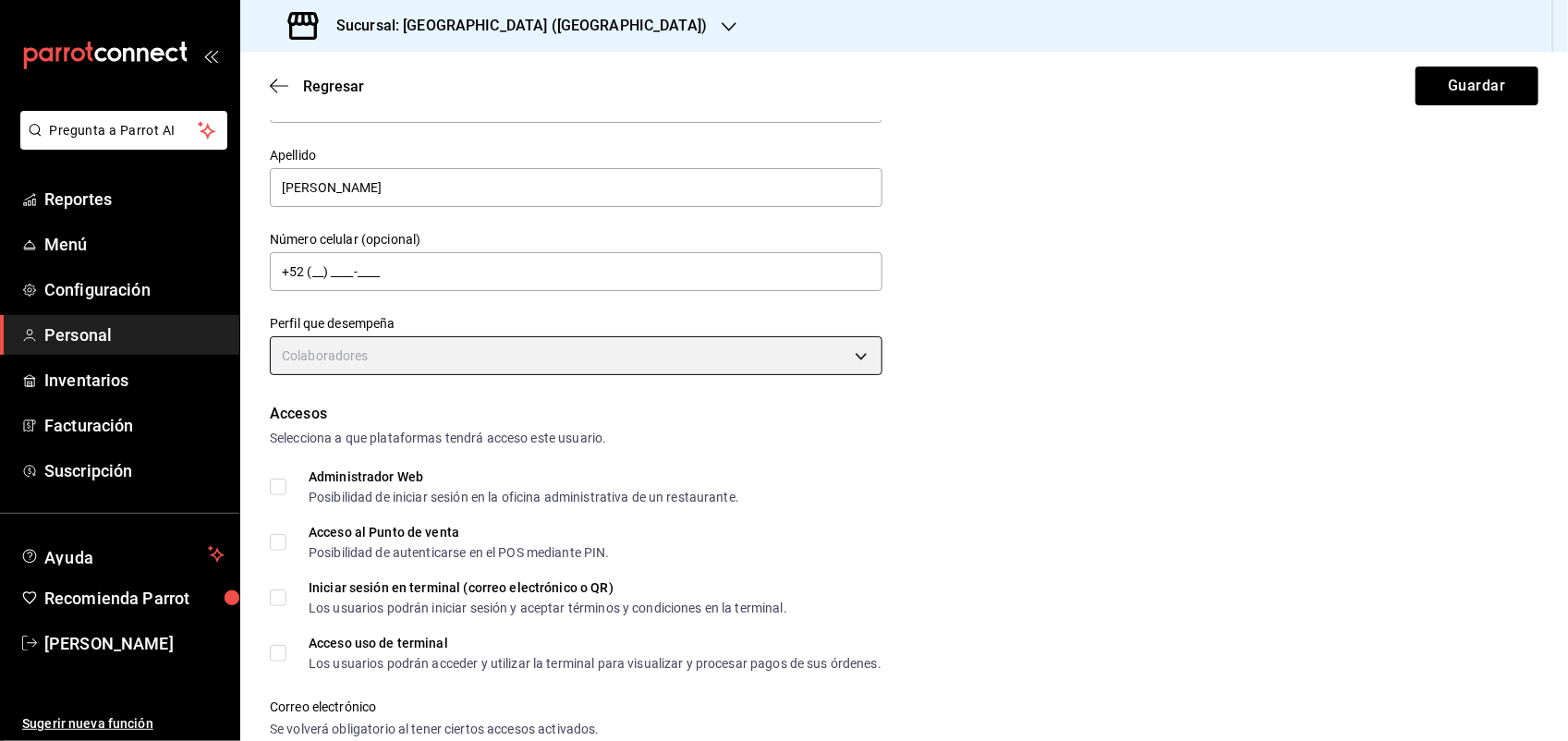
type input "STAFF"
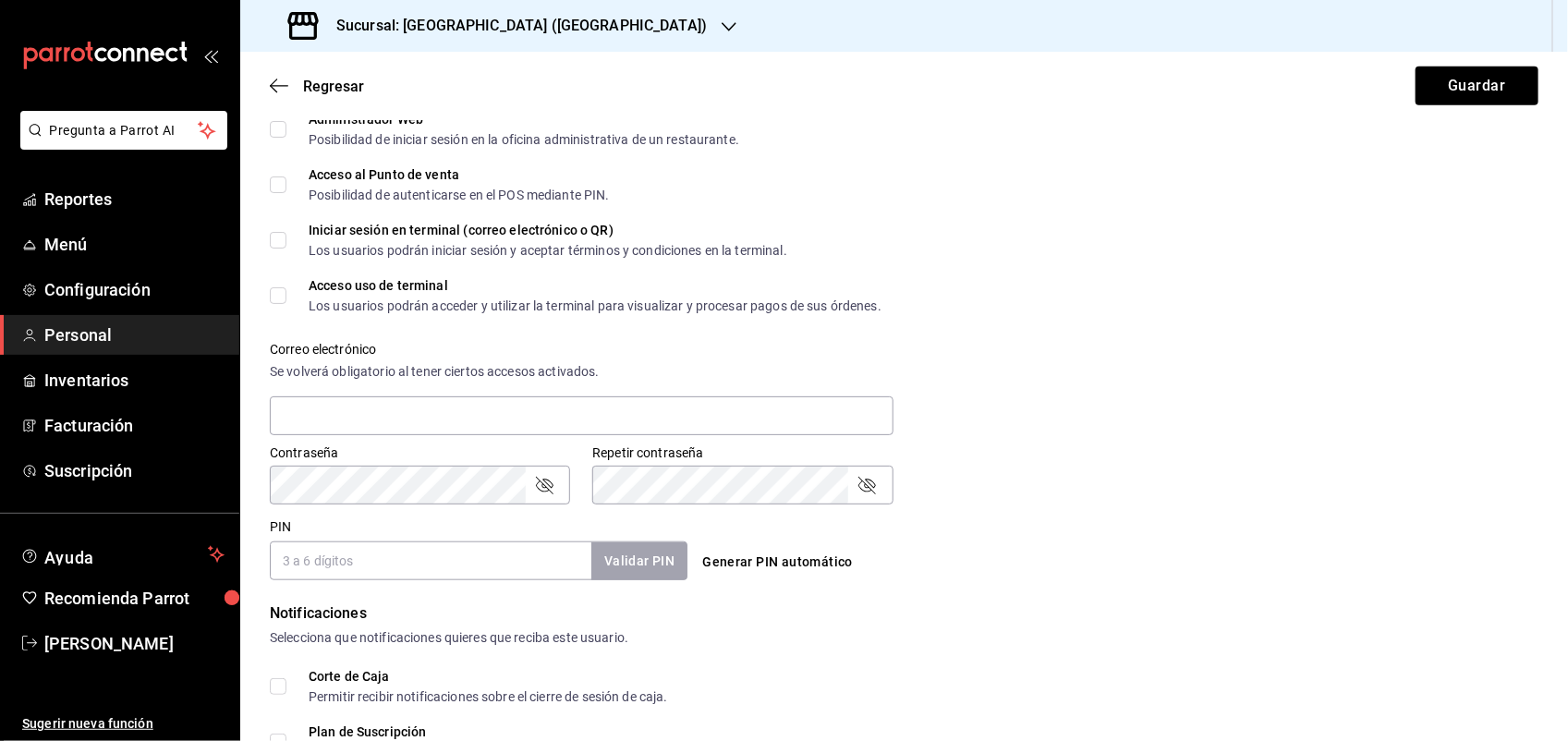
scroll to position [539, 0]
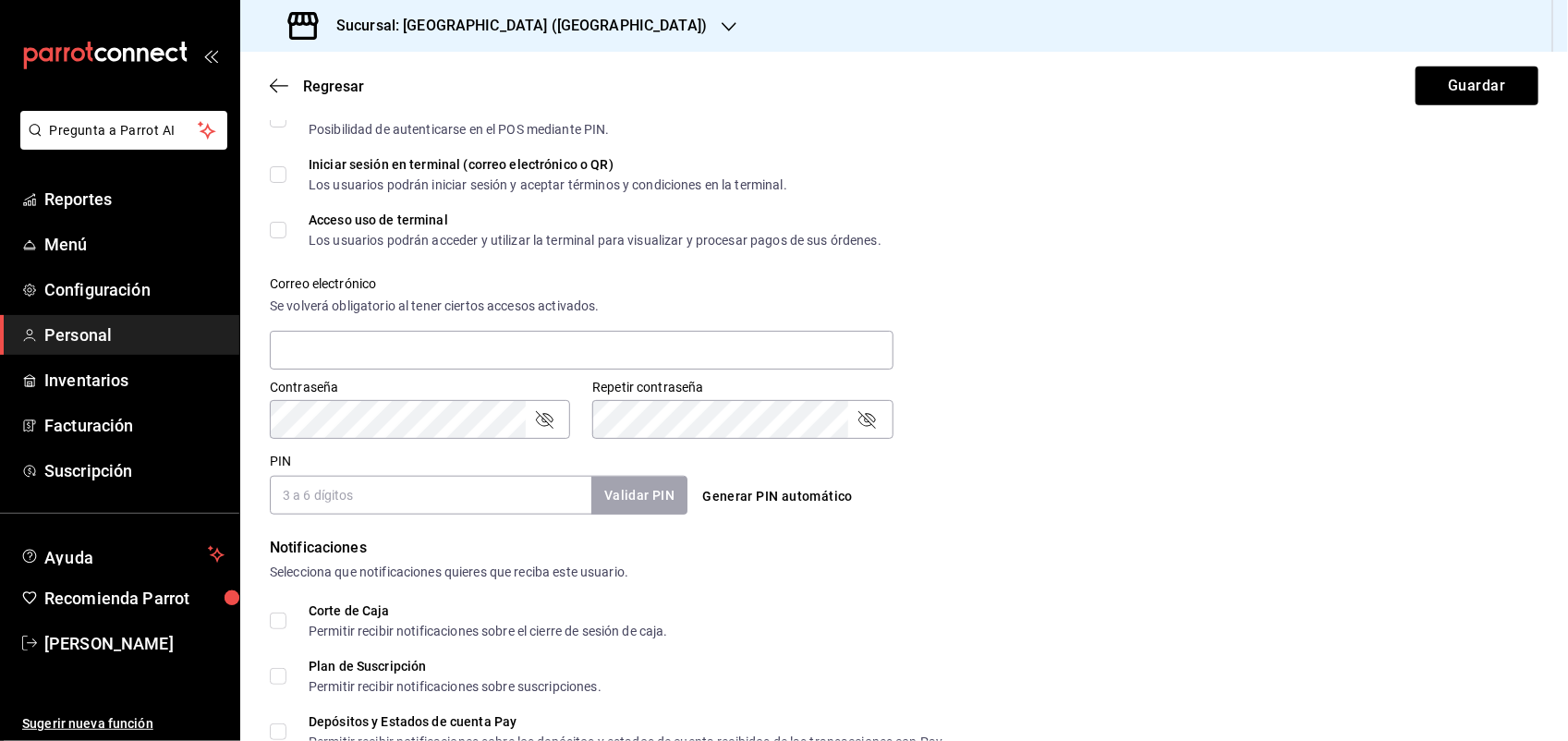
click at [414, 496] on input "PIN" at bounding box center [431, 496] width 322 height 39
click at [1295, 320] on div "Correo electrónico Se volverá obligatorio al tener ciertos accesos activados." at bounding box center [893, 312] width 1291 height 118
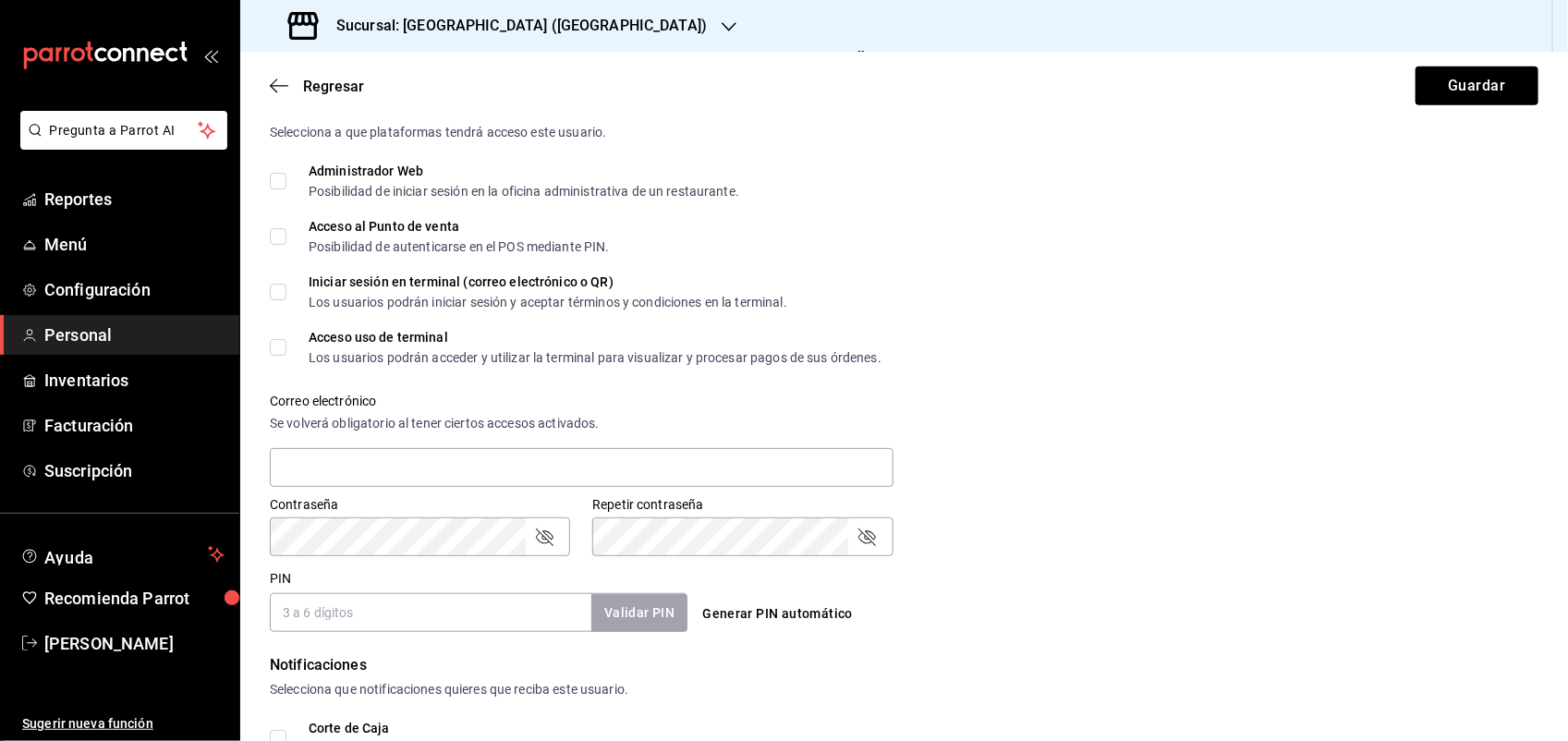
scroll to position [424, 0]
click at [279, 232] on input "Acceso al Punto de venta Posibilidad de autenticarse en el POS mediante PIN." at bounding box center [278, 234] width 17 height 17
checkbox input "true"
click at [285, 343] on input "Acceso uso de terminal Los usuarios podrán acceder y utilizar la terminal para …" at bounding box center [278, 346] width 17 height 17
checkbox input "true"
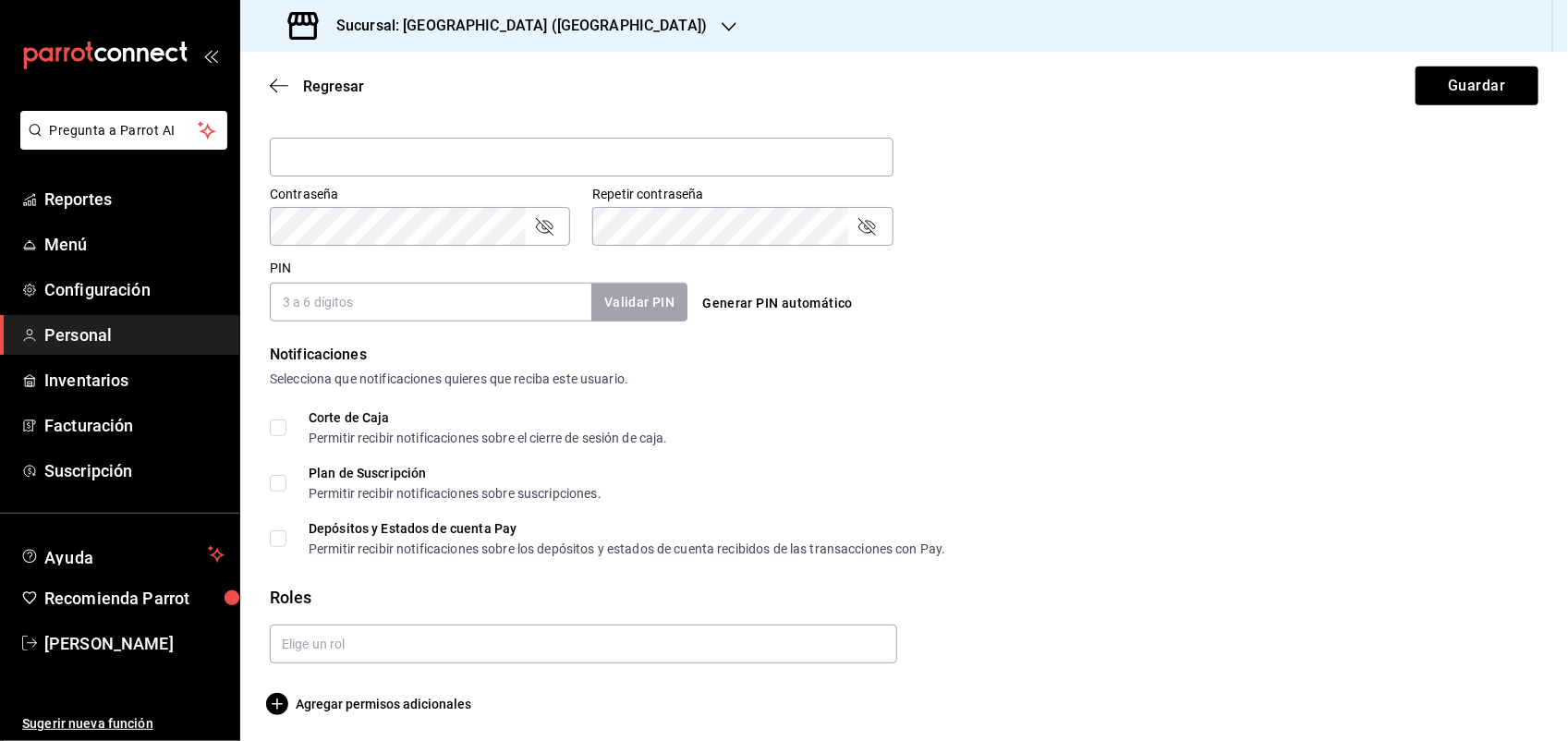
scroll to position [735, 0]
click at [862, 642] on input "text" at bounding box center [583, 641] width 627 height 39
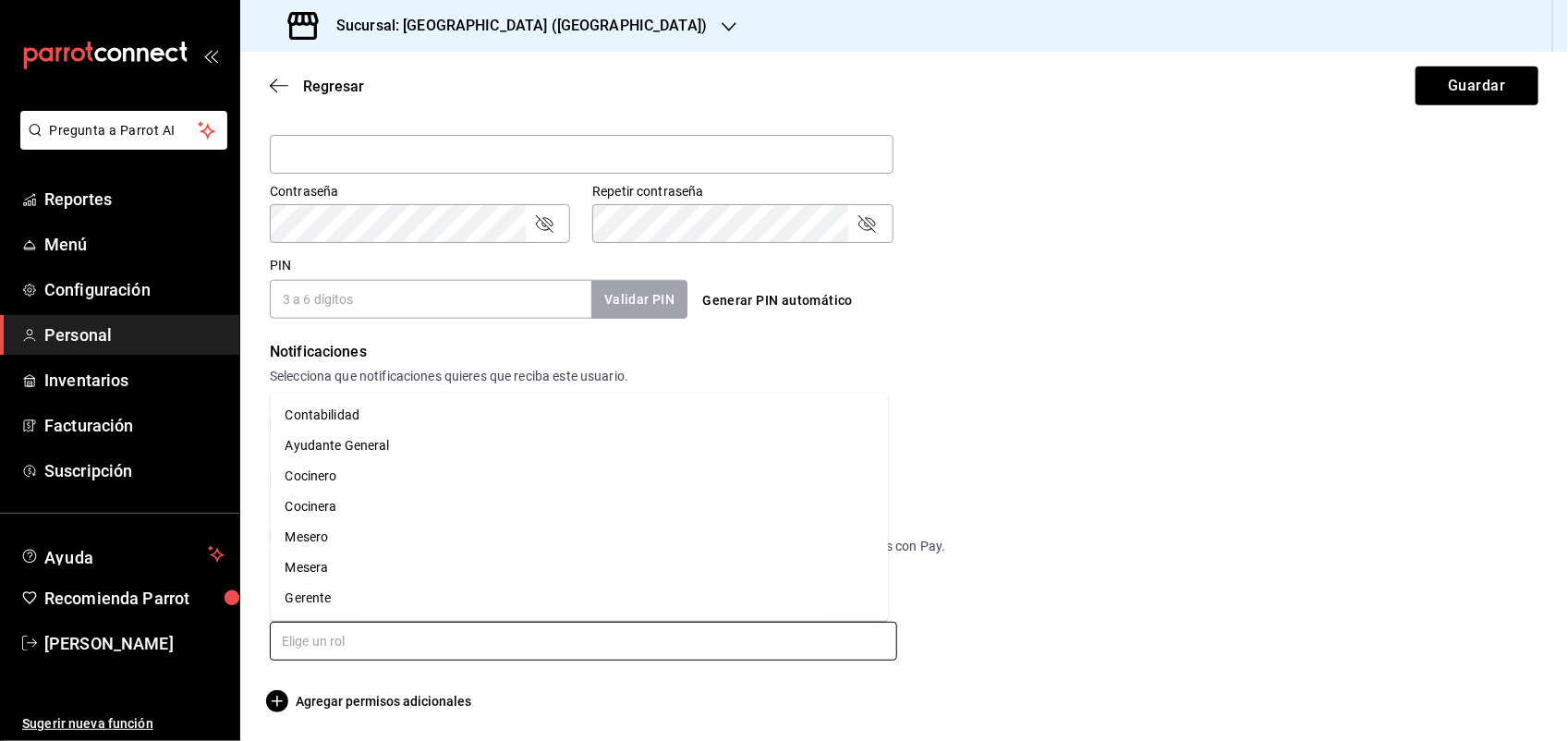
click at [305, 534] on li "Mesero" at bounding box center [580, 537] width 619 height 30
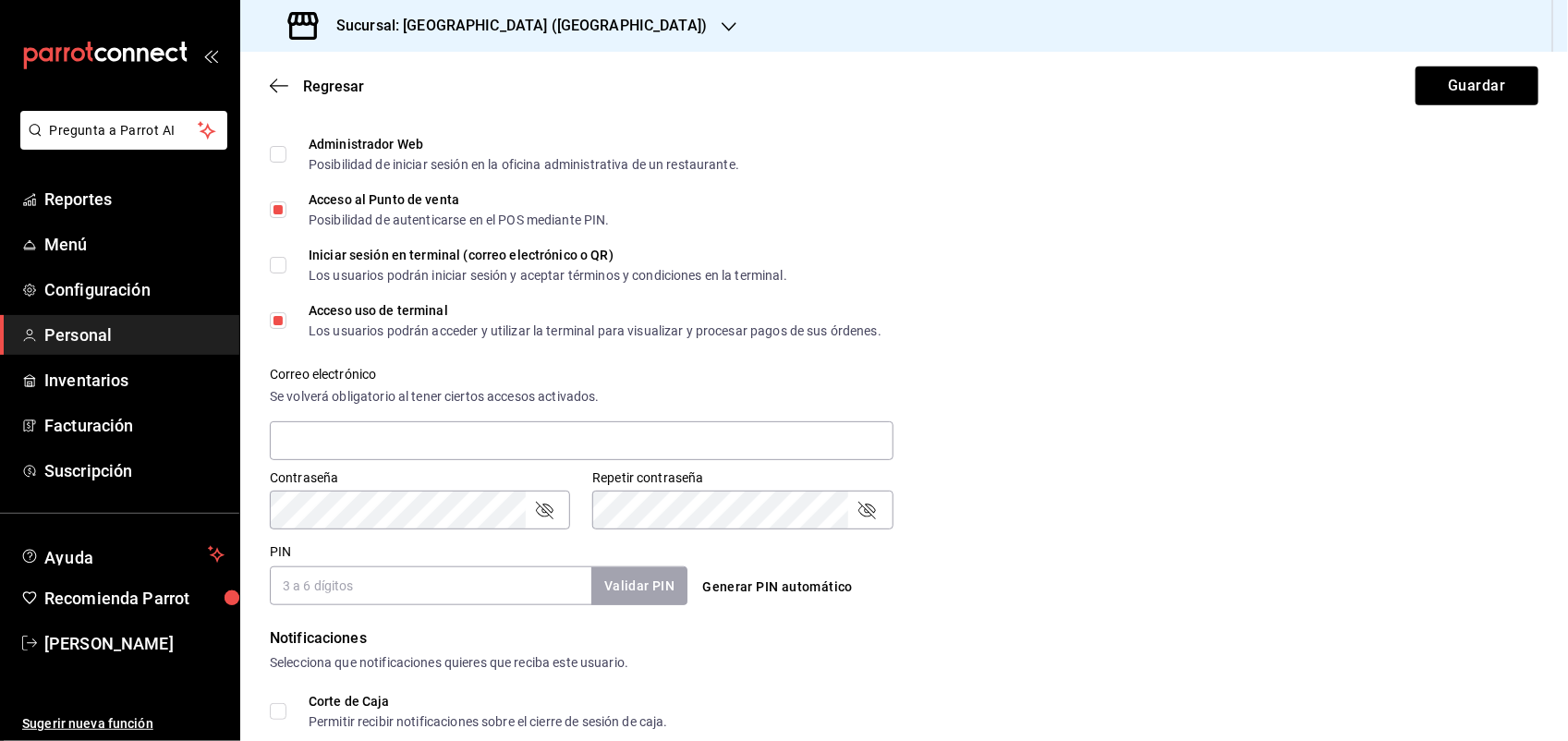
scroll to position [411, 0]
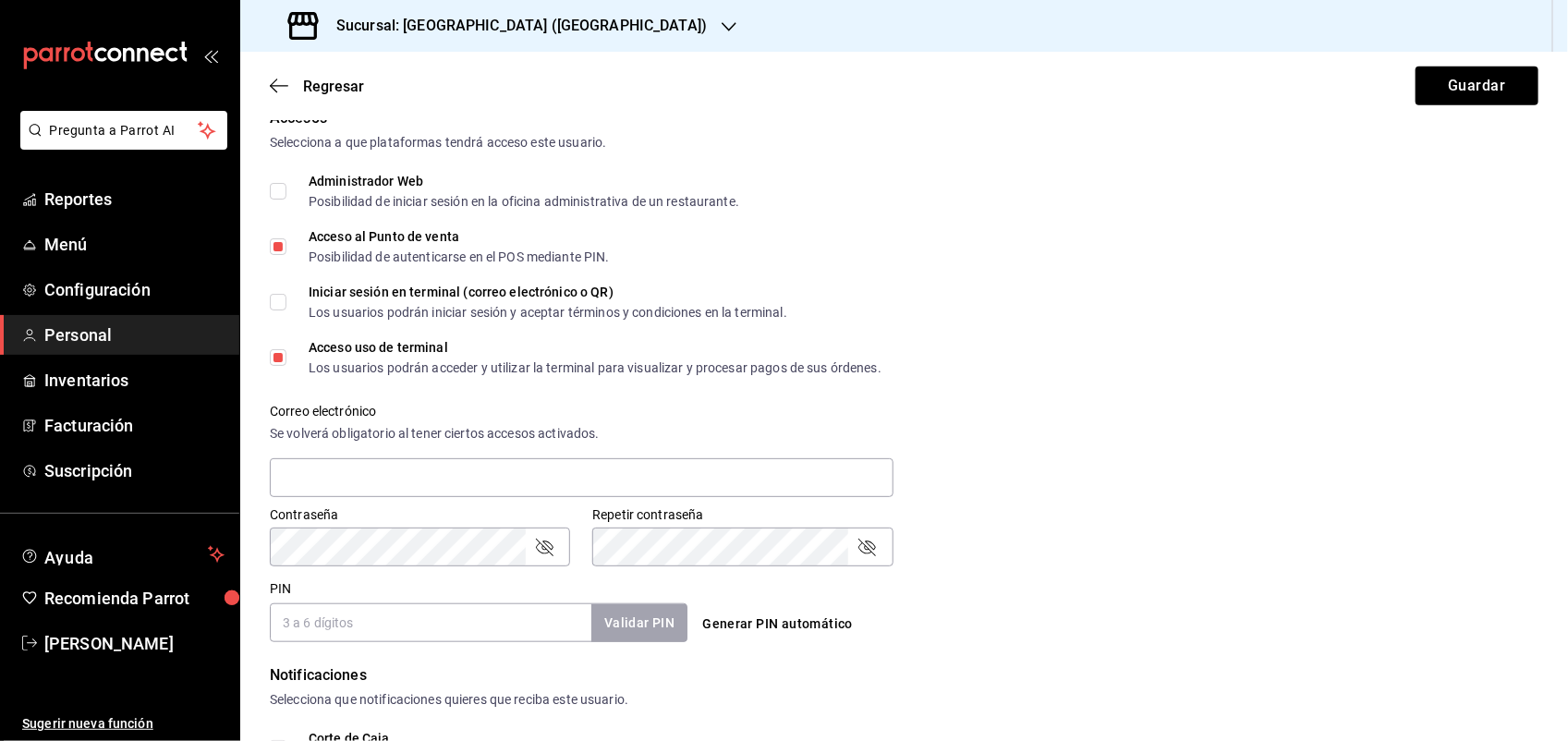
click at [496, 627] on input "PIN" at bounding box center [431, 623] width 322 height 39
type input "6199"
click at [653, 626] on button "Validar PIN" at bounding box center [638, 623] width 98 height 40
click at [1460, 83] on button "Guardar" at bounding box center [1477, 86] width 123 height 39
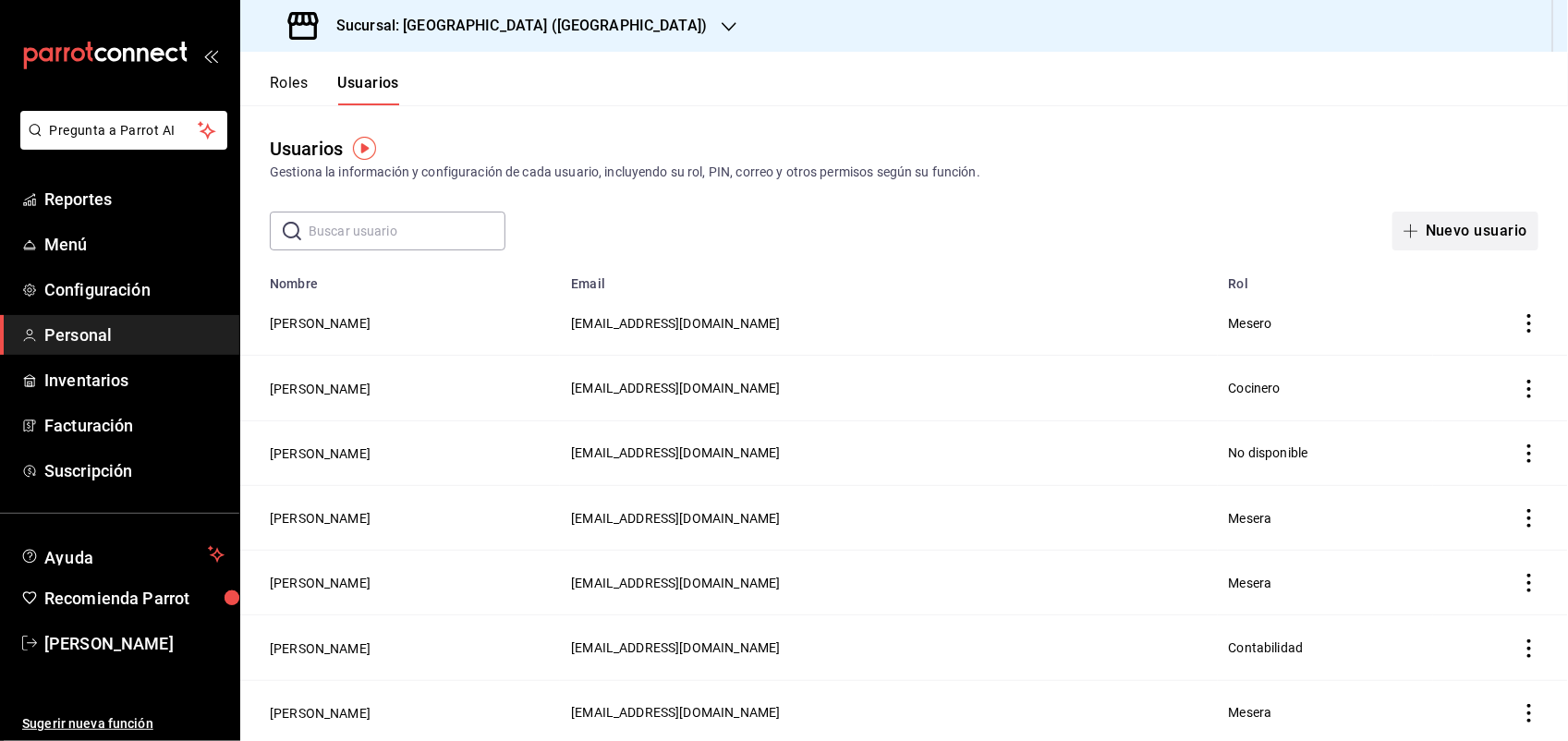
click at [1442, 228] on button "Nuevo usuario" at bounding box center [1466, 231] width 146 height 39
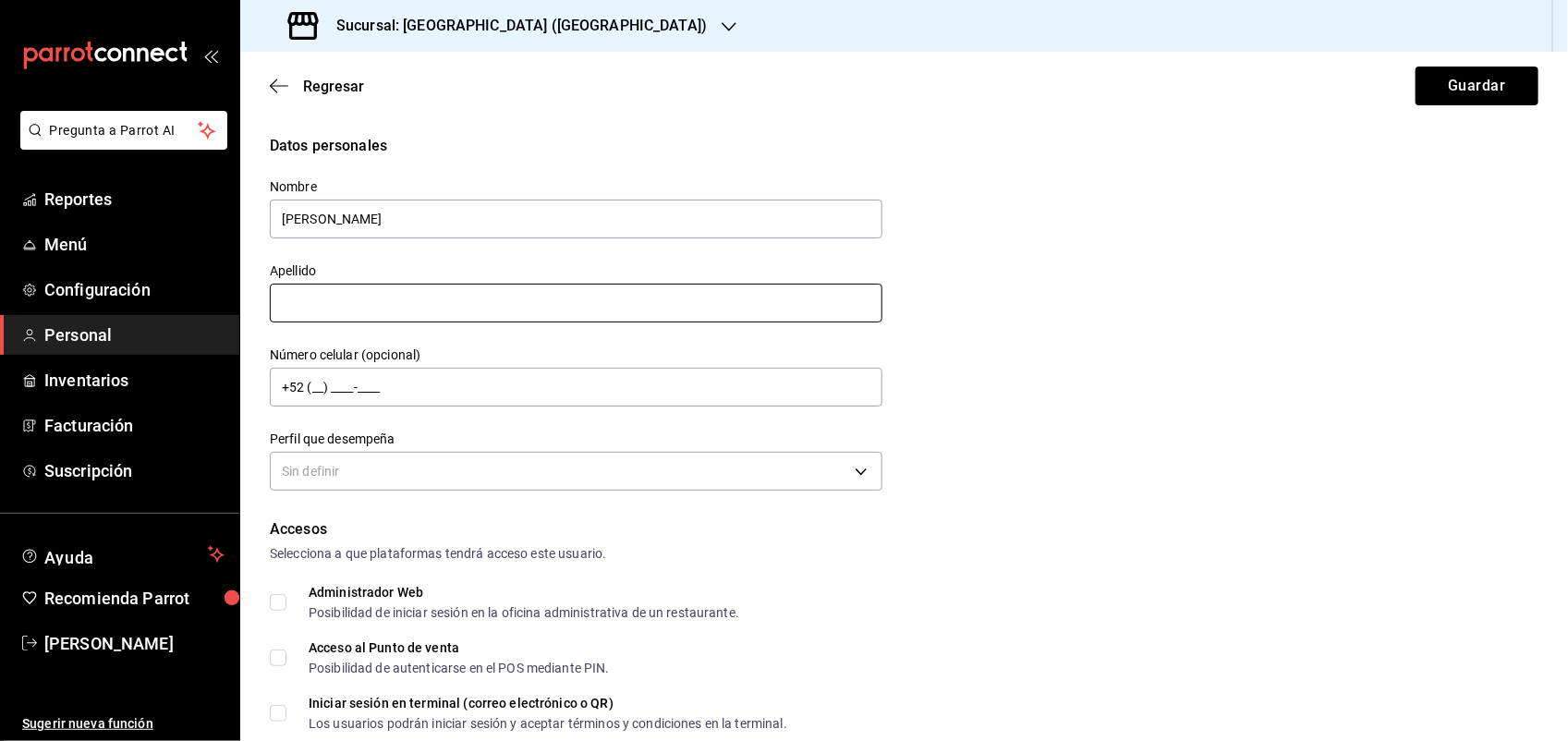
type input "Amayaly"
click at [371, 306] on input "text" at bounding box center [577, 304] width 613 height 39
type input "a"
type input "A"
click at [1111, 371] on div "Datos personales Nombre Amayaly Apellido A Número celular (opcional) +52 (__) _…" at bounding box center [905, 315] width 1268 height 361
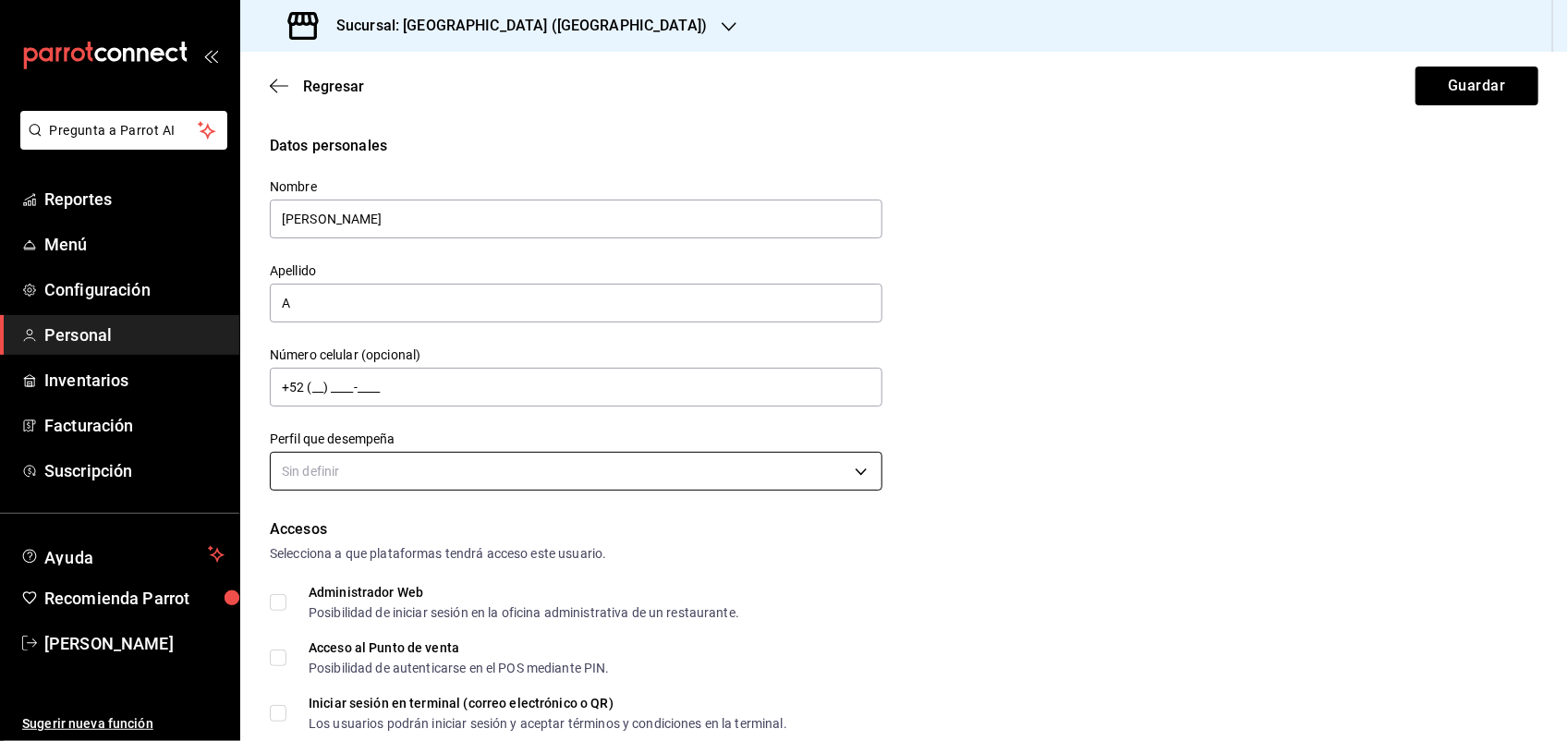
click at [705, 465] on body "Pregunta a Parrot AI Reportes Menú Configuración Personal Inventarios Facturaci…" at bounding box center [784, 370] width 1568 height 741
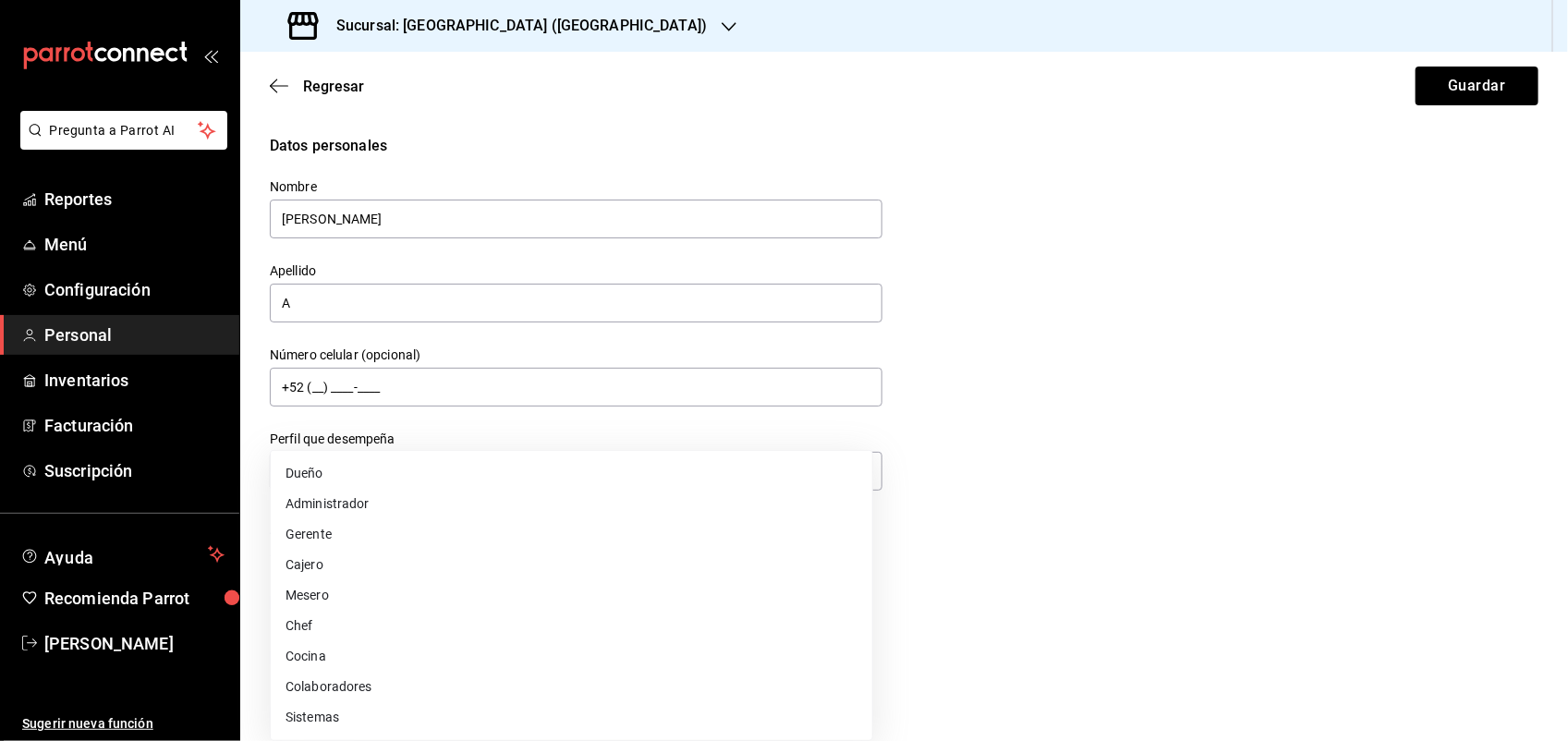
click at [343, 682] on li "Colaboradores" at bounding box center [571, 686] width 601 height 30
type input "STAFF"
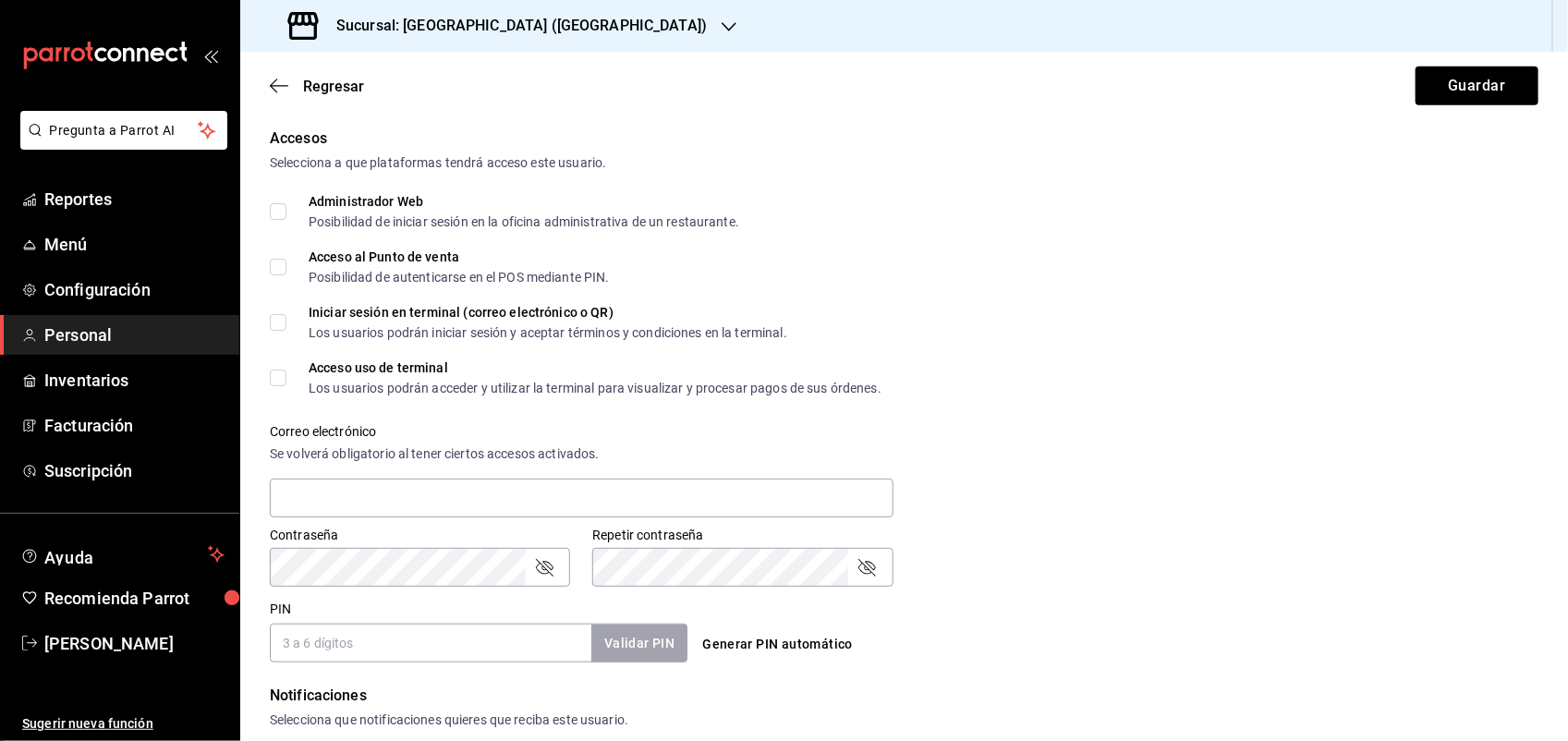
scroll to position [424, 0]
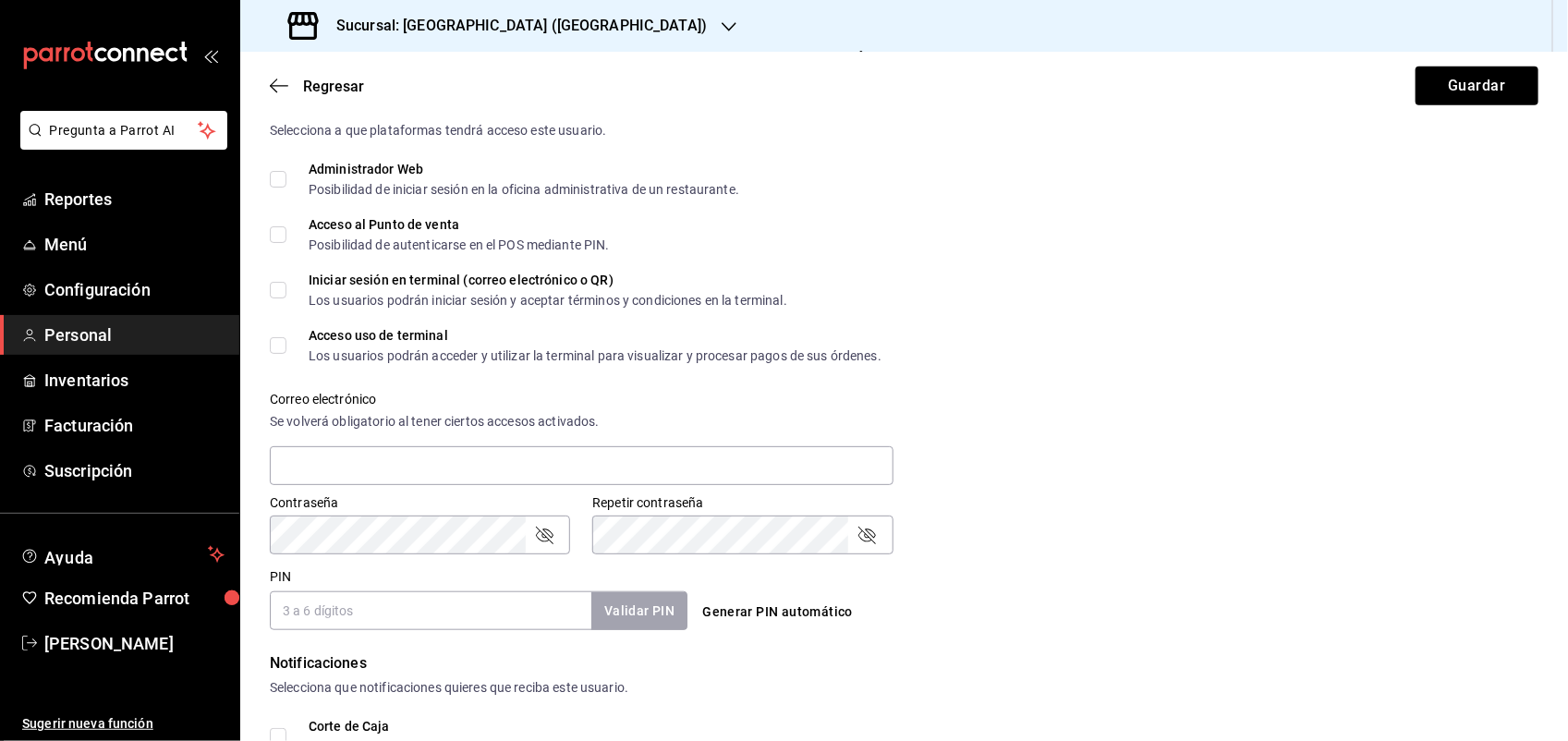
click at [403, 599] on input "PIN" at bounding box center [431, 611] width 322 height 39
click at [413, 601] on input "PIN" at bounding box center [431, 611] width 322 height 39
type input "6949"
click at [652, 610] on button "Validar PIN" at bounding box center [638, 611] width 98 height 40
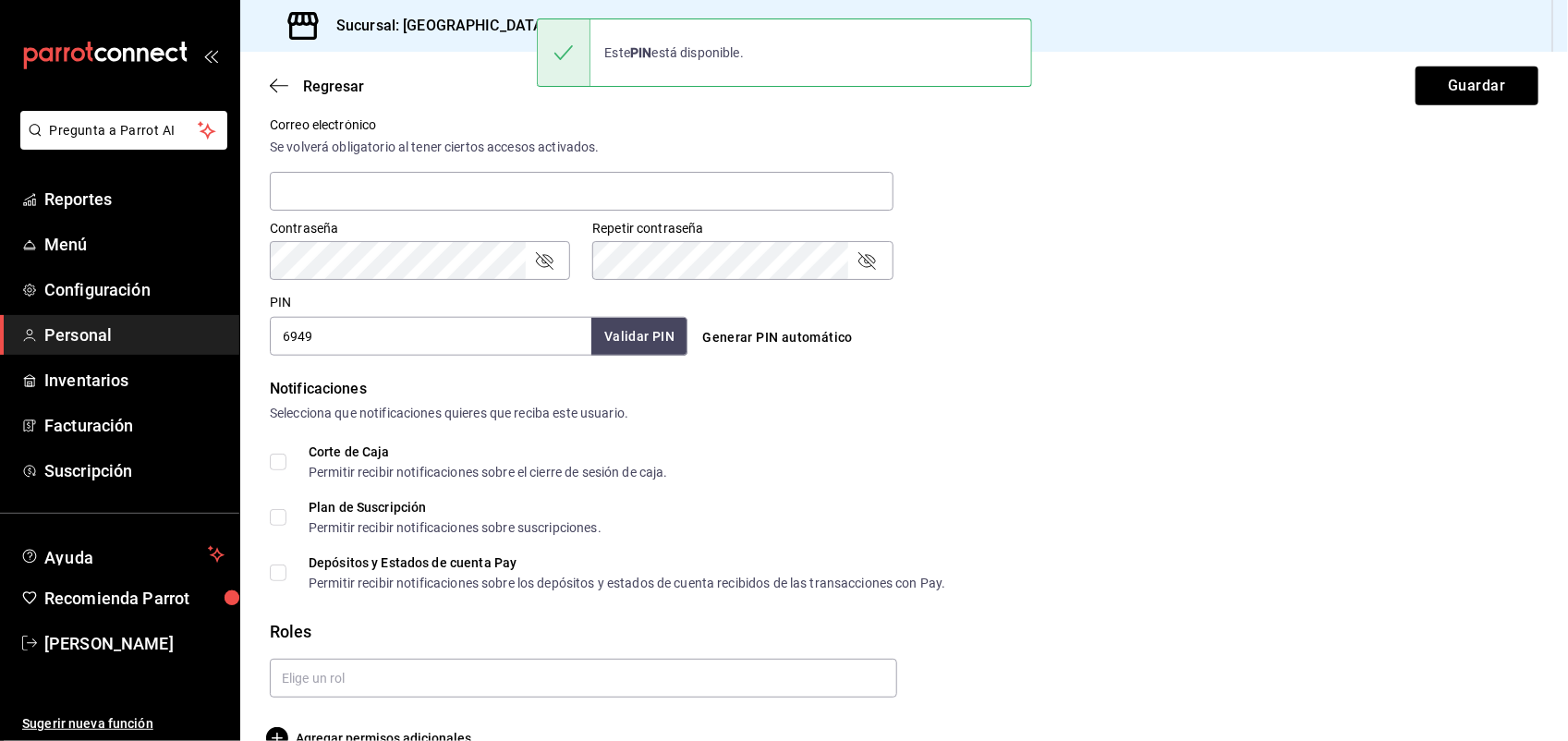
scroll to position [735, 0]
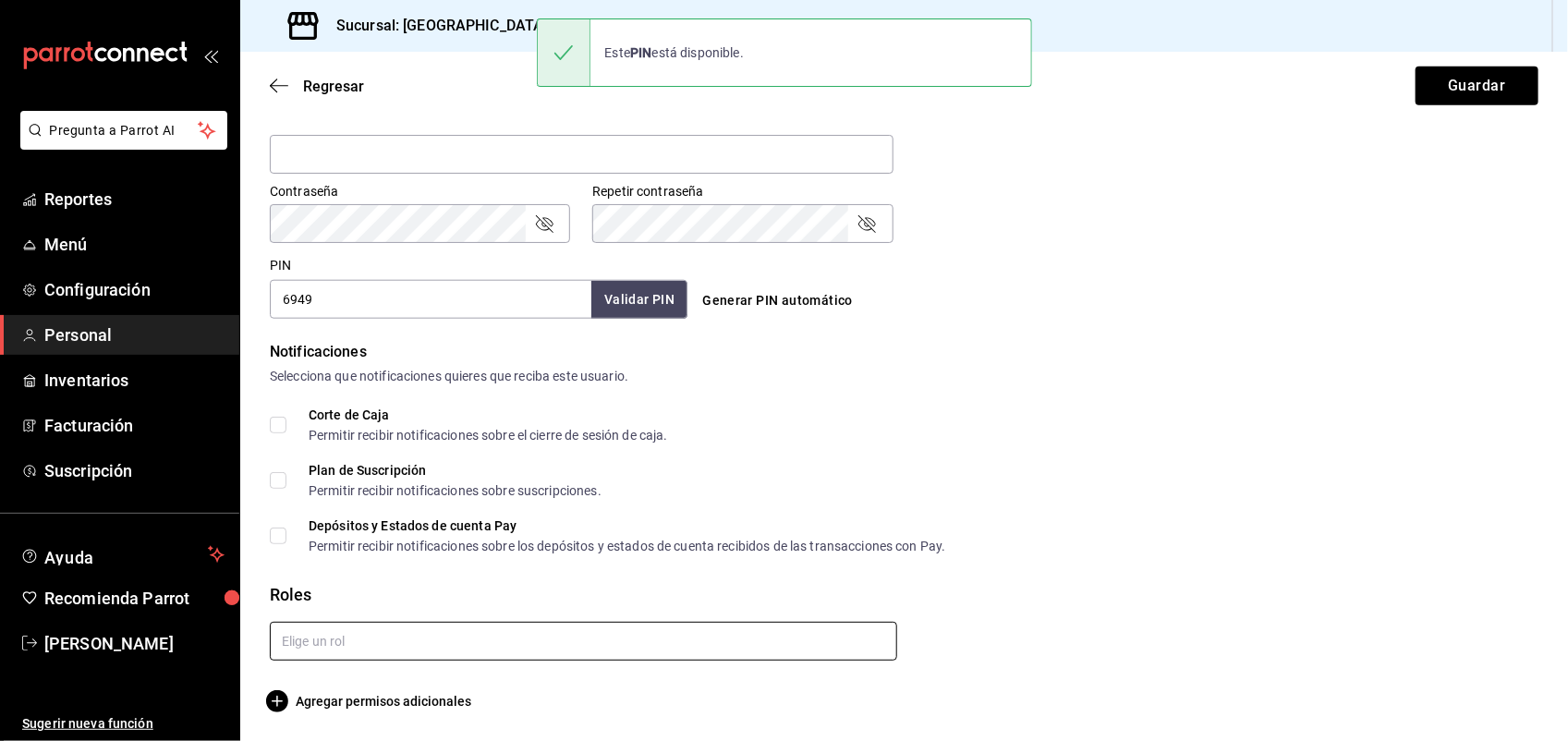
click at [687, 625] on input "text" at bounding box center [583, 641] width 627 height 39
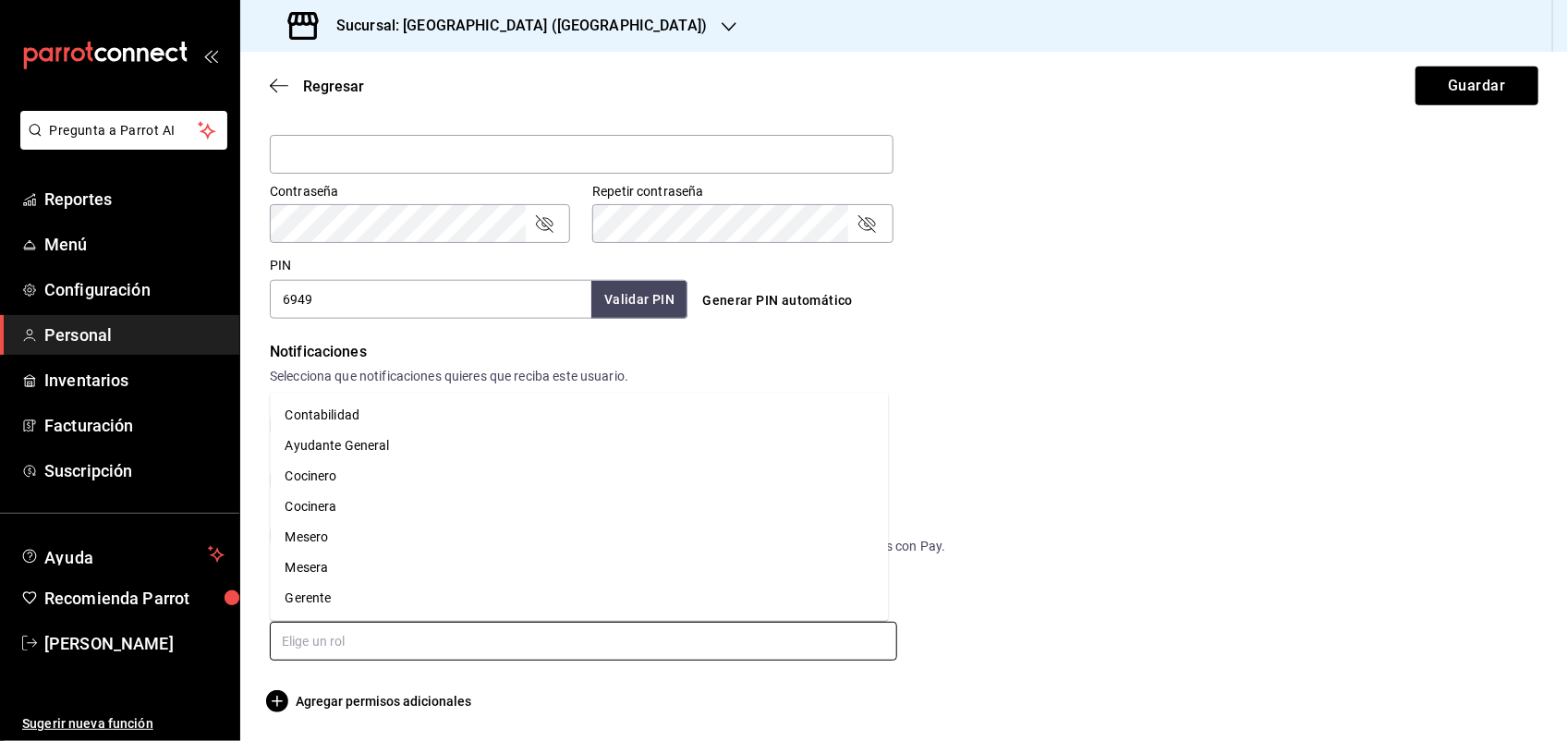
click at [340, 454] on li "Ayudante General" at bounding box center [580, 445] width 619 height 30
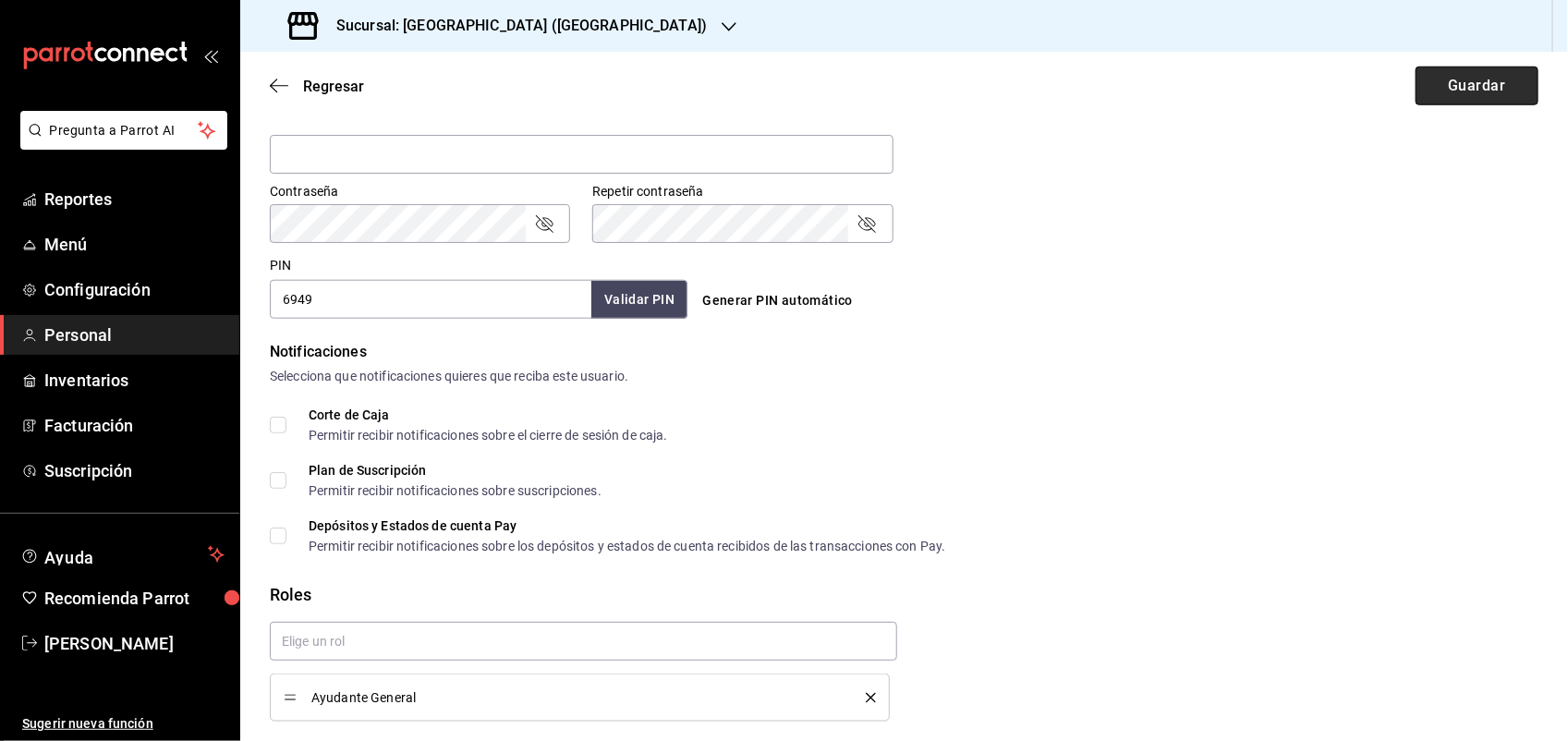
click at [1485, 80] on button "Guardar" at bounding box center [1477, 86] width 123 height 39
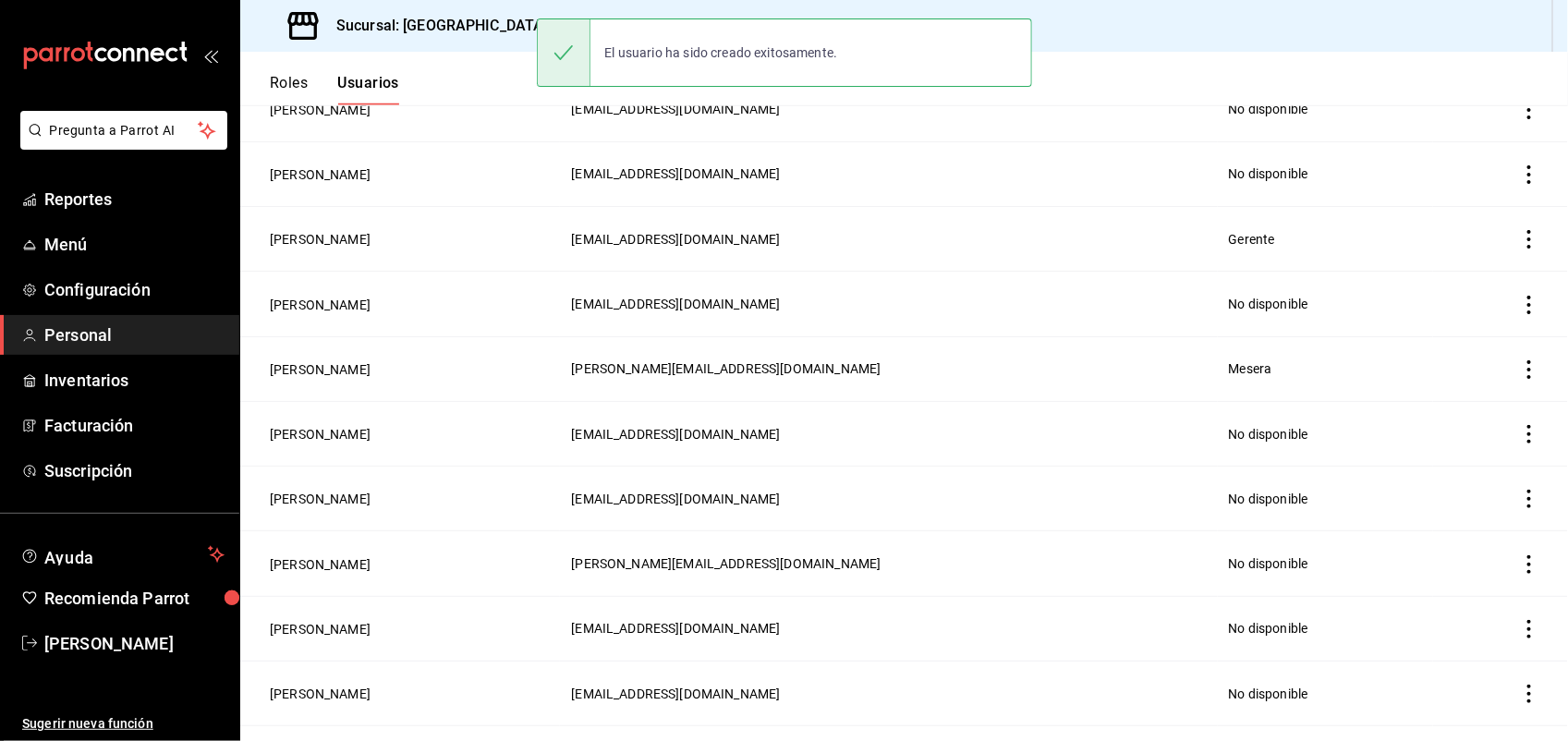
scroll to position [800, 0]
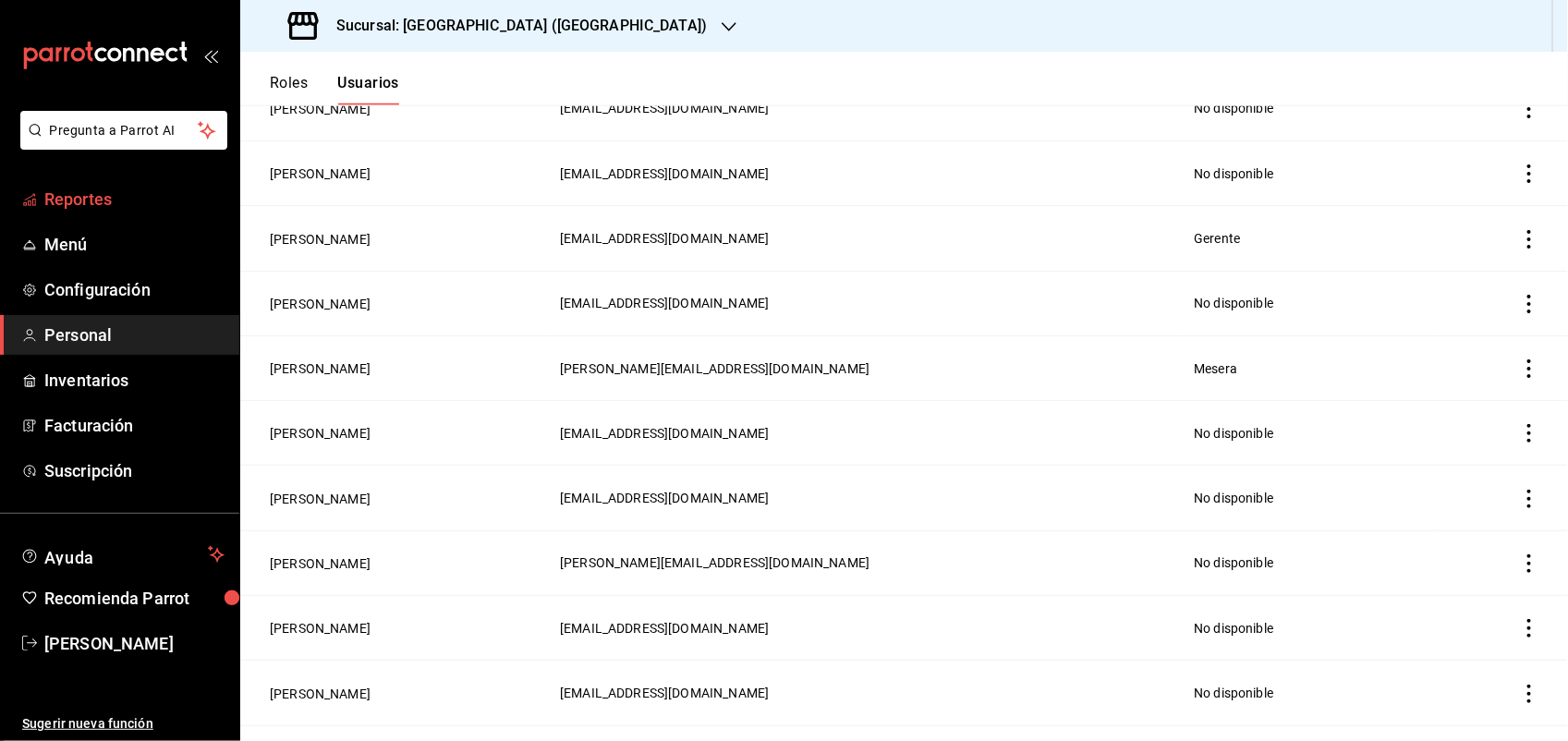
click at [69, 192] on span "Reportes" at bounding box center [134, 199] width 181 height 25
